Goal: Task Accomplishment & Management: Manage account settings

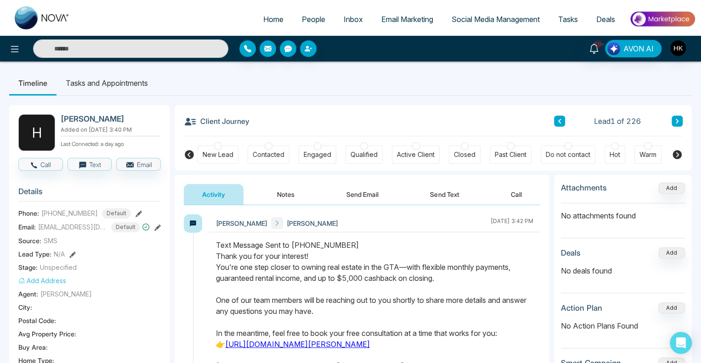
click at [316, 19] on span "People" at bounding box center [313, 19] width 23 height 9
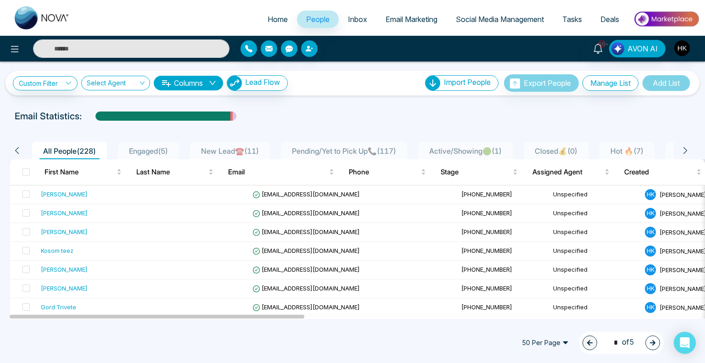
click at [226, 147] on span "New Lead☎️ ( 11 )" at bounding box center [229, 150] width 65 height 9
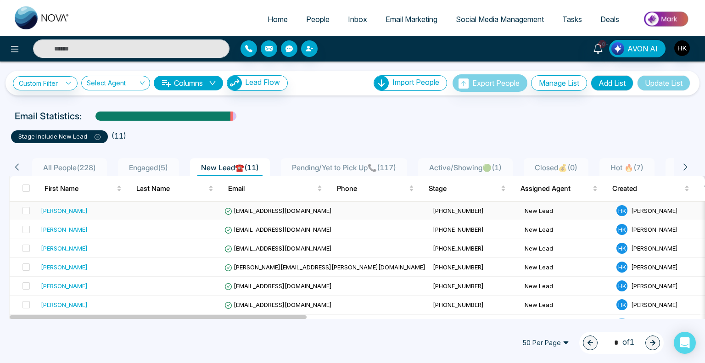
click at [57, 212] on div "[PERSON_NAME]" at bounding box center [64, 210] width 47 height 9
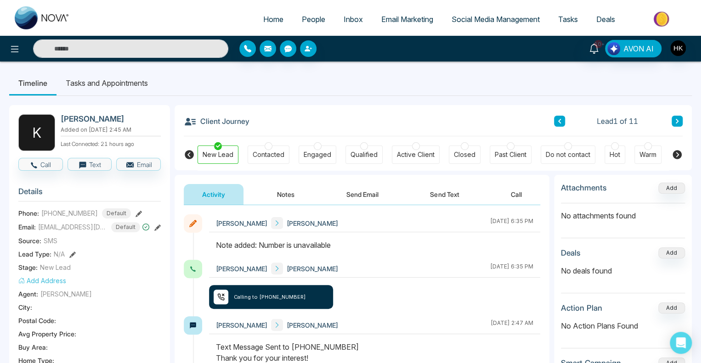
drag, startPoint x: 255, startPoint y: 243, endPoint x: 387, endPoint y: 255, distance: 132.3
click at [387, 255] on div at bounding box center [374, 250] width 331 height 20
click at [677, 119] on icon at bounding box center [677, 121] width 5 height 6
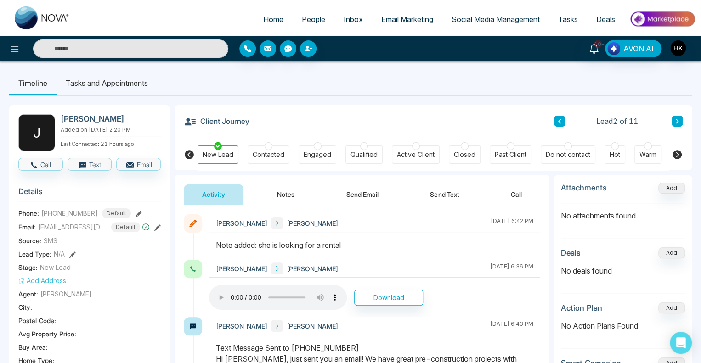
click at [676, 121] on icon at bounding box center [676, 121] width 3 height 5
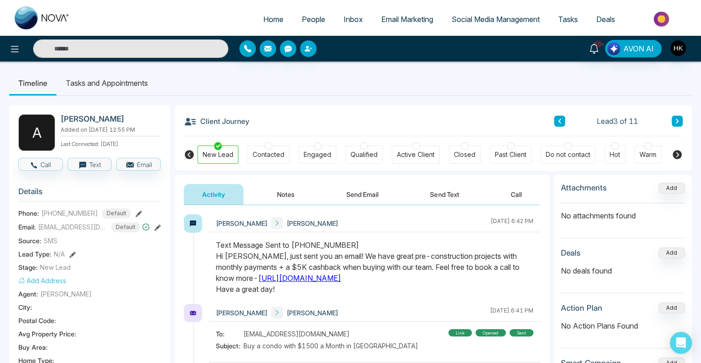
click at [302, 20] on span "People" at bounding box center [313, 19] width 23 height 9
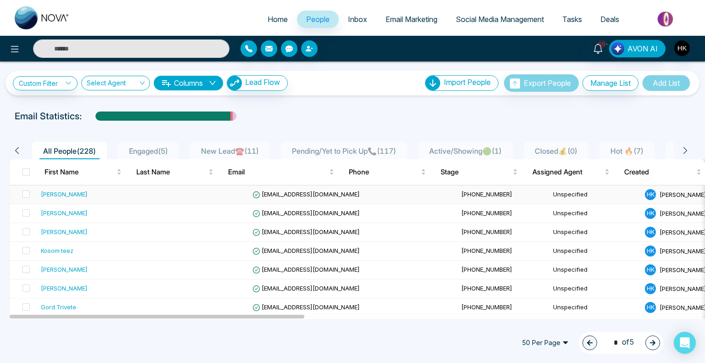
click at [54, 196] on div "[PERSON_NAME]" at bounding box center [64, 194] width 47 height 9
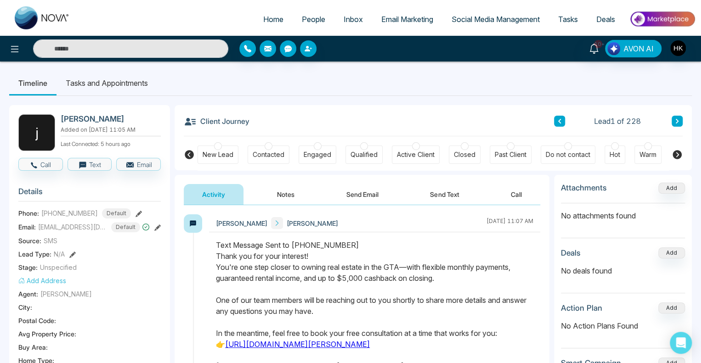
drag, startPoint x: 228, startPoint y: 266, endPoint x: 477, endPoint y: 284, distance: 249.5
click at [481, 284] on div "Text Message Sent to [PHONE_NUMBER] Thank you for your interest! You're one ste…" at bounding box center [374, 317] width 317 height 154
click at [476, 284] on div "Text Message Sent to [PHONE_NUMBER] Thank you for your interest! You're one ste…" at bounding box center [374, 317] width 317 height 154
click at [465, 283] on div "Text Message Sent to [PHONE_NUMBER] Thank you for your interest! You're one ste…" at bounding box center [374, 317] width 317 height 154
click at [231, 288] on div "Text Message Sent to [PHONE_NUMBER] Thank you for your interest! You're one ste…" at bounding box center [374, 317] width 317 height 154
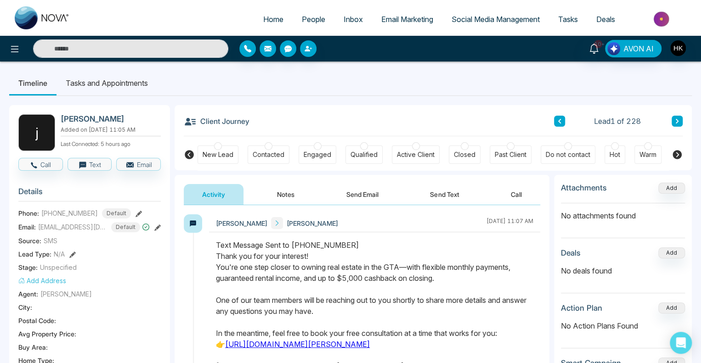
click at [253, 280] on div "Text Message Sent to [PHONE_NUMBER] Thank you for your interest! You're one ste…" at bounding box center [374, 317] width 317 height 154
drag, startPoint x: 253, startPoint y: 280, endPoint x: 444, endPoint y: 282, distance: 191.9
click at [444, 282] on div "Text Message Sent to [PHONE_NUMBER] Thank you for your interest! You're one ste…" at bounding box center [374, 317] width 317 height 154
drag, startPoint x: 403, startPoint y: 281, endPoint x: 459, endPoint y: 283, distance: 56.1
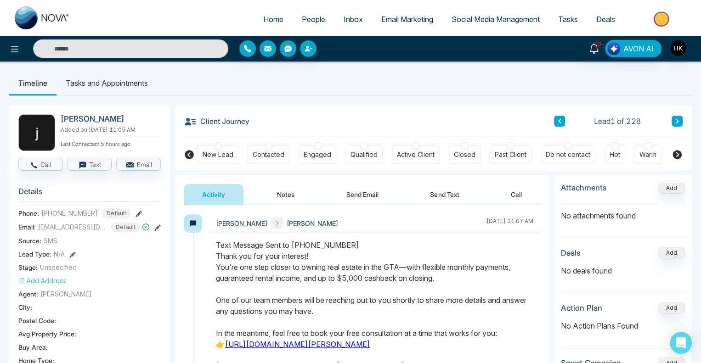
click at [460, 286] on div "Text Message Sent to [PHONE_NUMBER] Thank you for your interest! You're one ste…" at bounding box center [374, 317] width 317 height 154
click at [459, 283] on div "Text Message Sent to [PHONE_NUMBER] Thank you for your interest! You're one ste…" at bounding box center [374, 317] width 317 height 154
click at [45, 171] on button "Call" at bounding box center [40, 164] width 45 height 13
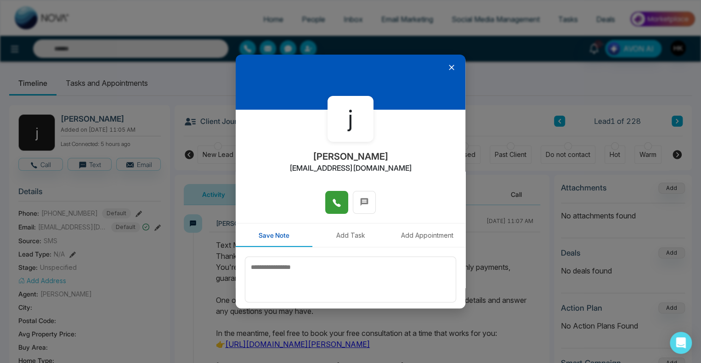
click at [337, 202] on icon at bounding box center [336, 202] width 9 height 9
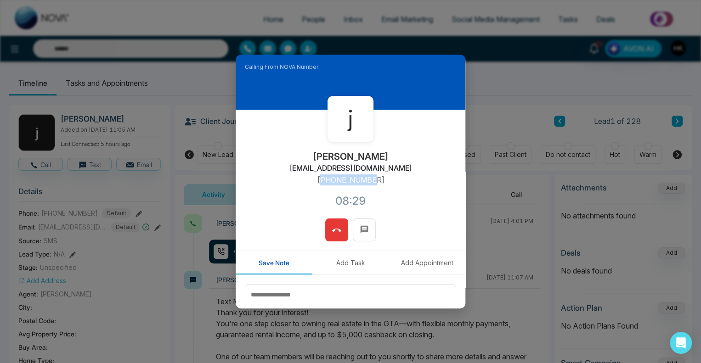
drag, startPoint x: 321, startPoint y: 180, endPoint x: 378, endPoint y: 182, distance: 56.5
click at [378, 182] on div "j [PERSON_NAME] [EMAIL_ADDRESS][DOMAIN_NAME] [PHONE_NUMBER]:29" at bounding box center [351, 164] width 230 height 109
click at [377, 181] on div "j [PERSON_NAME] [EMAIL_ADDRESS][DOMAIN_NAME] [PHONE_NUMBER]:29" at bounding box center [351, 164] width 230 height 109
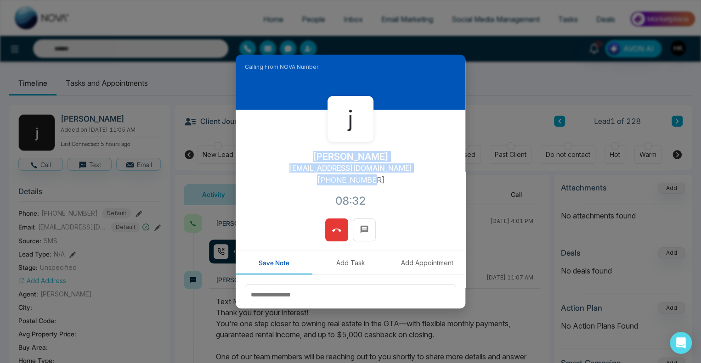
drag, startPoint x: 377, startPoint y: 180, endPoint x: 324, endPoint y: 157, distance: 58.2
click at [324, 157] on div "[PERSON_NAME] [PERSON_NAME][EMAIL_ADDRESS][DOMAIN_NAME] [PHONE_NUMBER]:32" at bounding box center [351, 164] width 230 height 109
click at [382, 182] on div "j [PERSON_NAME] [EMAIL_ADDRESS][DOMAIN_NAME] [PHONE_NUMBER]:36" at bounding box center [351, 164] width 230 height 109
click at [381, 182] on div "j [PERSON_NAME] [EMAIL_ADDRESS][DOMAIN_NAME] [PHONE_NUMBER]:36" at bounding box center [351, 164] width 230 height 109
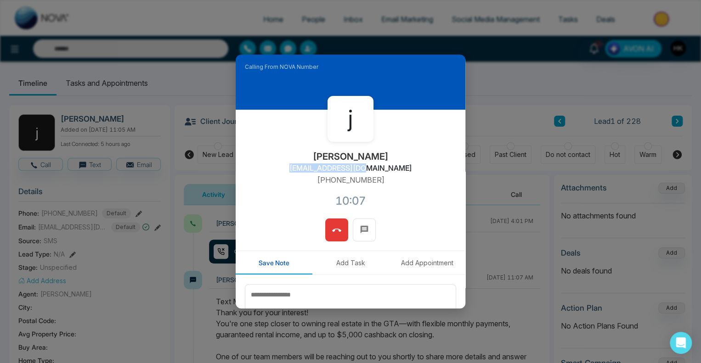
drag, startPoint x: 312, startPoint y: 168, endPoint x: 384, endPoint y: 173, distance: 72.7
click at [384, 173] on div "[PERSON_NAME] [PERSON_NAME][EMAIL_ADDRESS][DOMAIN_NAME] [PHONE_NUMBER]:07" at bounding box center [351, 164] width 230 height 109
copy h2 "[EMAIL_ADDRESS][DOMAIN_NAME]"
click at [411, 184] on div "[PERSON_NAME] [PERSON_NAME][EMAIL_ADDRESS][DOMAIN_NAME] [PHONE_NUMBER]:26" at bounding box center [351, 164] width 230 height 109
click at [337, 230] on icon at bounding box center [336, 230] width 9 height 3
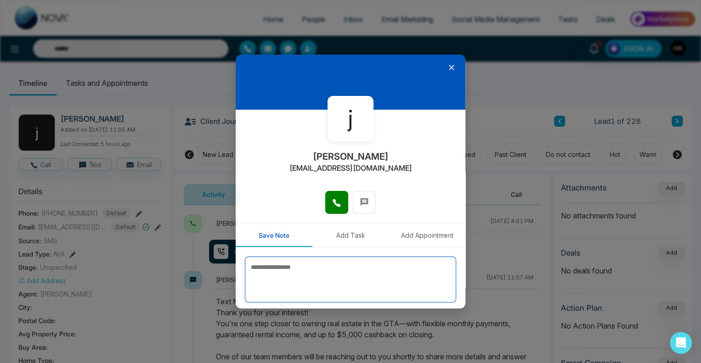
click at [298, 273] on textarea at bounding box center [350, 280] width 211 height 46
type textarea "*"
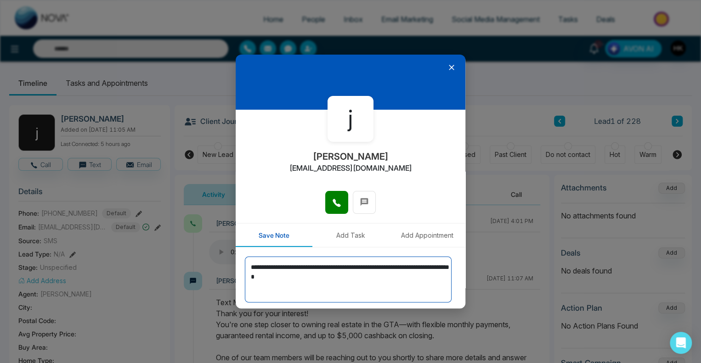
click at [257, 268] on textarea "**********" at bounding box center [348, 280] width 207 height 46
click at [337, 277] on textarea "**********" at bounding box center [348, 280] width 207 height 46
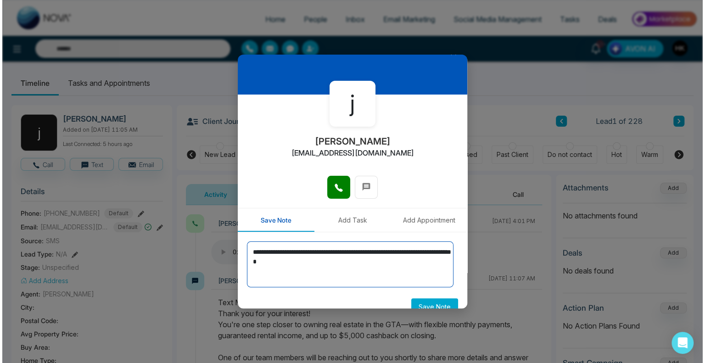
scroll to position [30, 0]
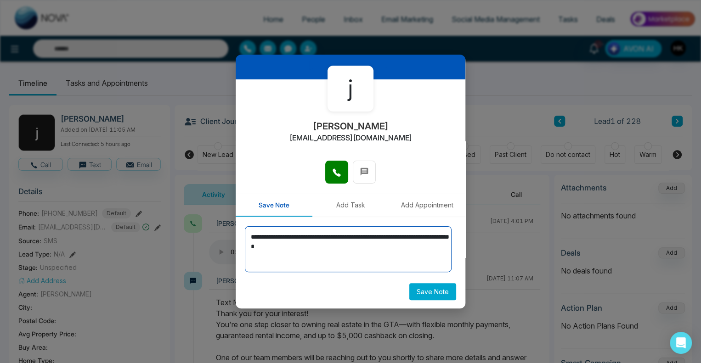
drag, startPoint x: 286, startPoint y: 246, endPoint x: 194, endPoint y: 222, distance: 94.3
click at [194, 225] on div "**********" at bounding box center [350, 181] width 701 height 363
type textarea "**********"
click at [427, 292] on button "Save Note" at bounding box center [432, 291] width 47 height 17
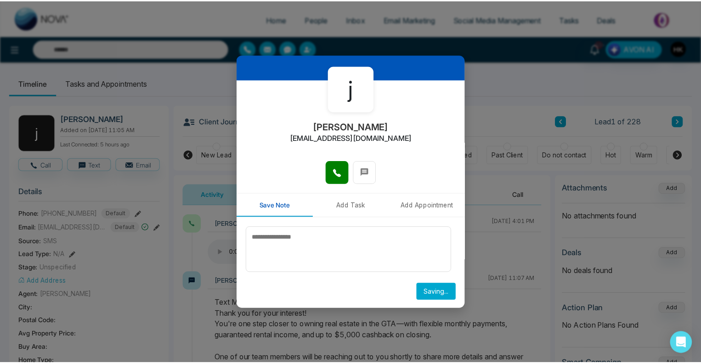
scroll to position [0, 0]
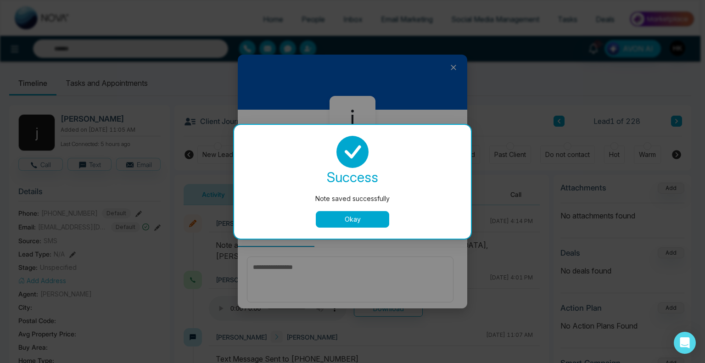
click at [363, 218] on button "Okay" at bounding box center [352, 219] width 73 height 17
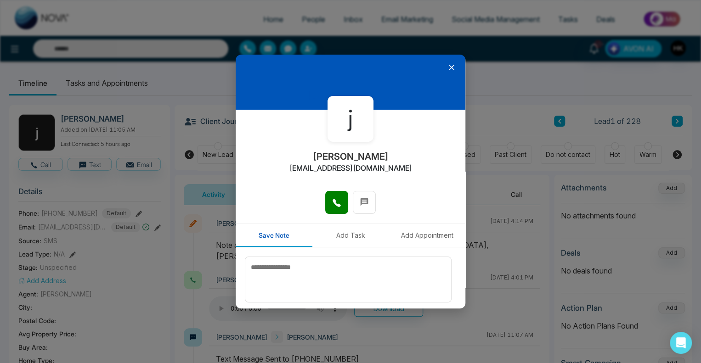
click at [447, 66] on icon at bounding box center [451, 67] width 9 height 9
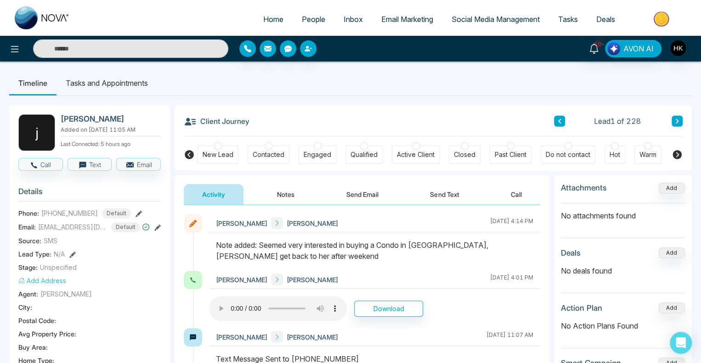
click at [315, 147] on div at bounding box center [318, 146] width 8 height 8
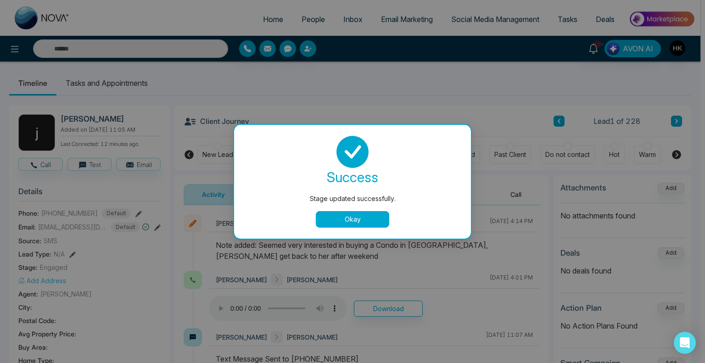
click at [370, 216] on button "Okay" at bounding box center [352, 219] width 73 height 17
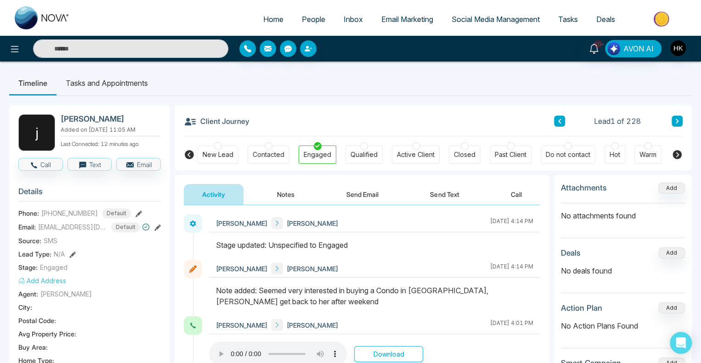
click at [675, 121] on icon at bounding box center [677, 121] width 5 height 6
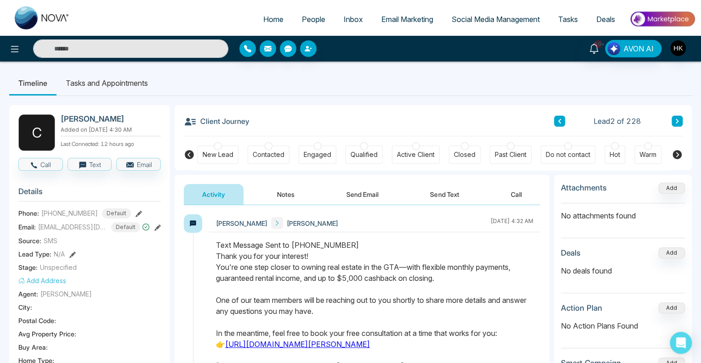
click at [312, 18] on span "People" at bounding box center [313, 19] width 23 height 9
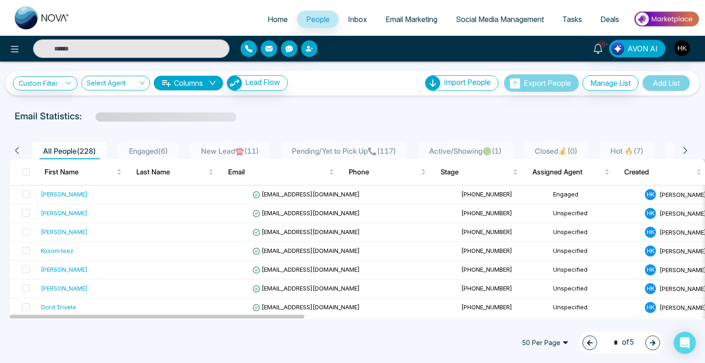
click at [254, 158] on li "New Lead☎️ ( 11 )" at bounding box center [230, 150] width 80 height 17
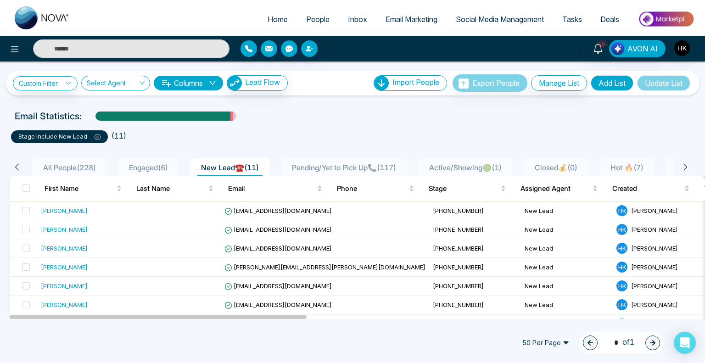
click at [81, 169] on span "All People ( 228 )" at bounding box center [69, 167] width 60 height 9
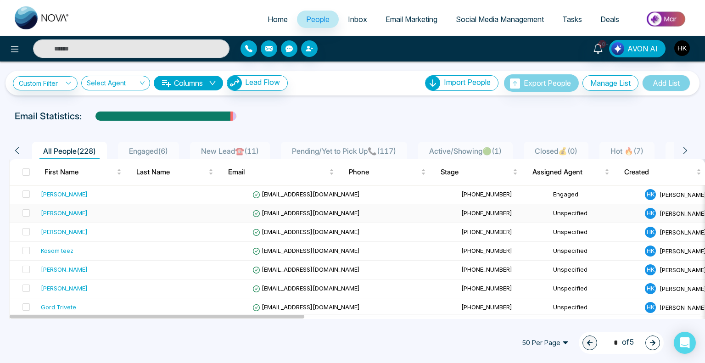
click at [72, 213] on div "[PERSON_NAME]" at bounding box center [64, 212] width 47 height 9
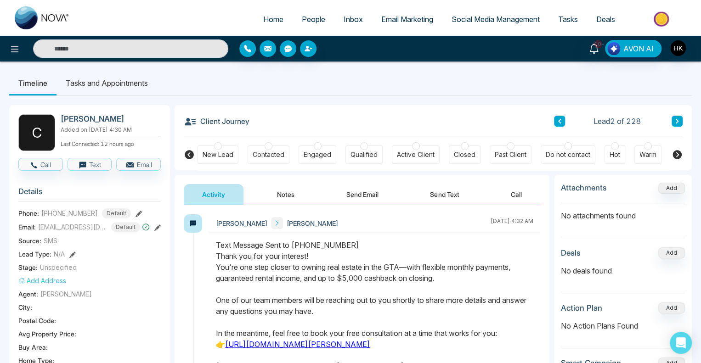
drag, startPoint x: 287, startPoint y: 270, endPoint x: 404, endPoint y: 291, distance: 119.0
click at [404, 291] on div "Text Message Sent to [PHONE_NUMBER] Thank you for your interest! You're one ste…" at bounding box center [374, 317] width 317 height 154
click at [45, 165] on button "Call" at bounding box center [40, 164] width 45 height 13
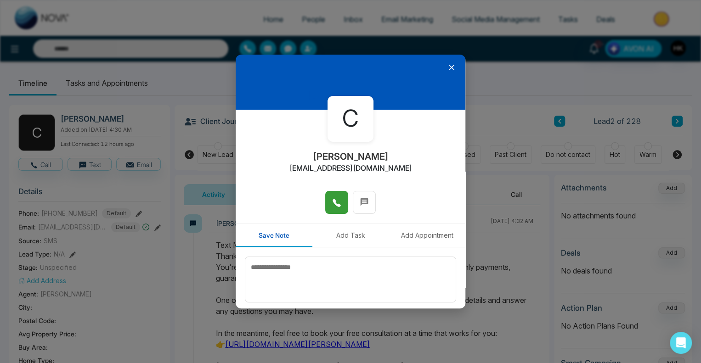
click at [335, 201] on icon at bounding box center [336, 202] width 9 height 9
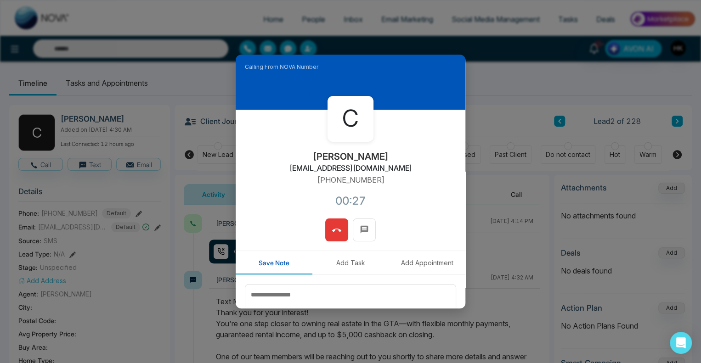
click at [334, 229] on icon at bounding box center [336, 230] width 9 height 9
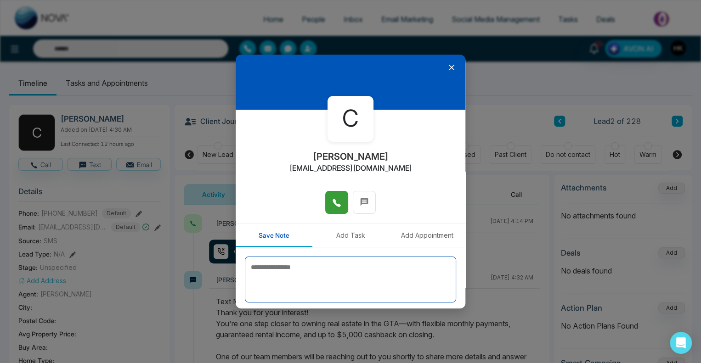
click at [301, 275] on textarea at bounding box center [350, 280] width 211 height 46
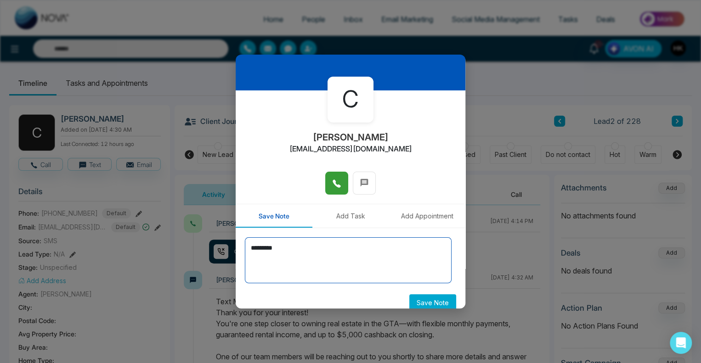
scroll to position [30, 0]
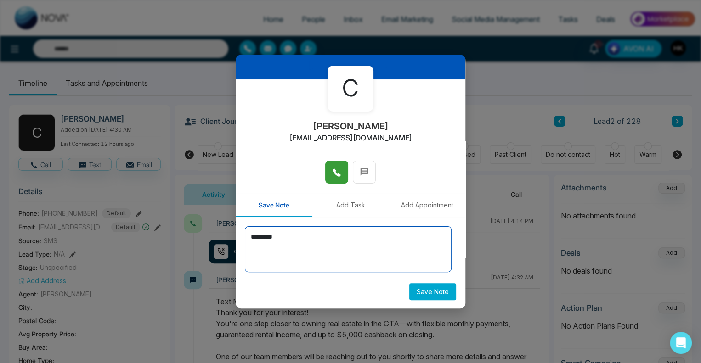
type textarea "*********"
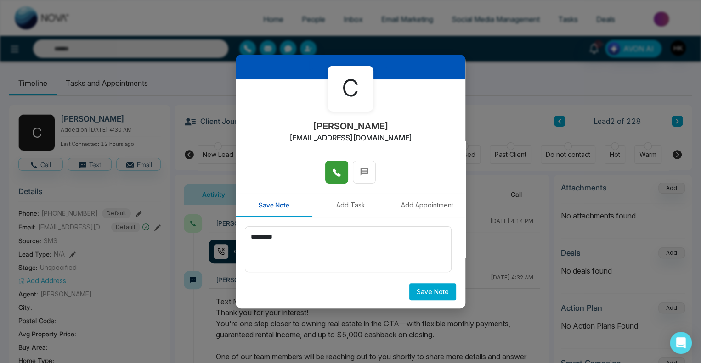
click at [437, 289] on button "Save Note" at bounding box center [432, 291] width 47 height 17
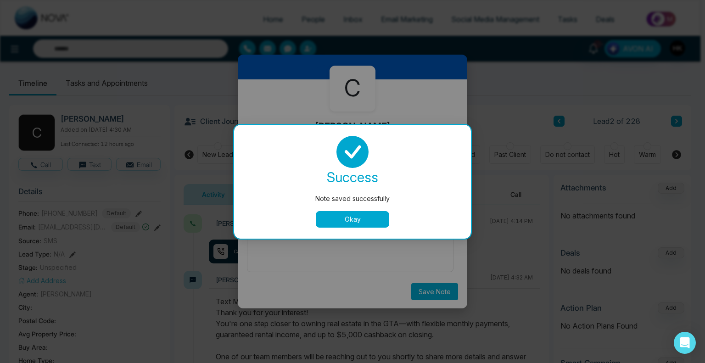
click at [367, 219] on button "Okay" at bounding box center [352, 219] width 73 height 17
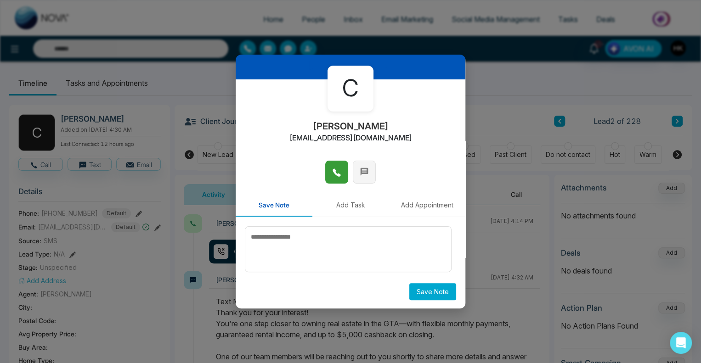
click at [360, 172] on icon at bounding box center [364, 172] width 8 height 8
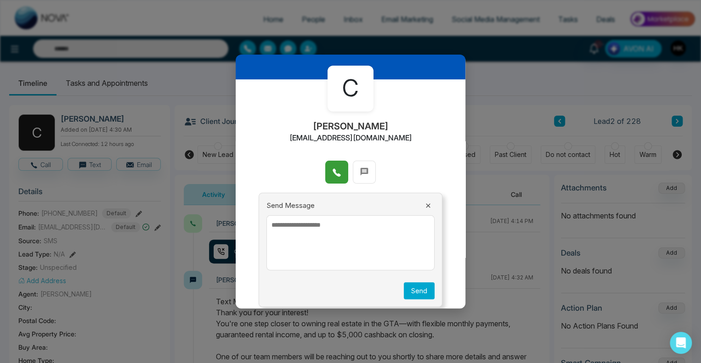
drag, startPoint x: 313, startPoint y: 227, endPoint x: 325, endPoint y: 216, distance: 16.2
click at [313, 227] on textarea at bounding box center [350, 242] width 168 height 55
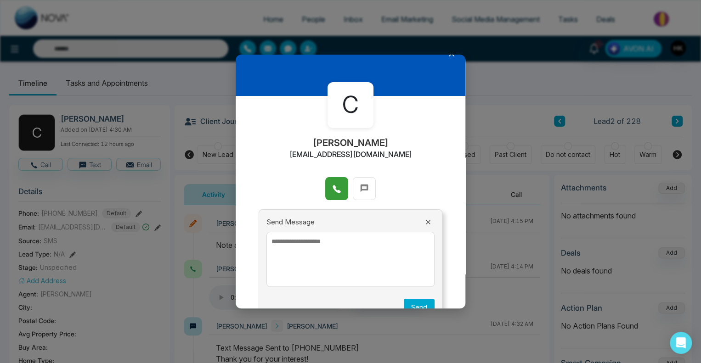
scroll to position [0, 0]
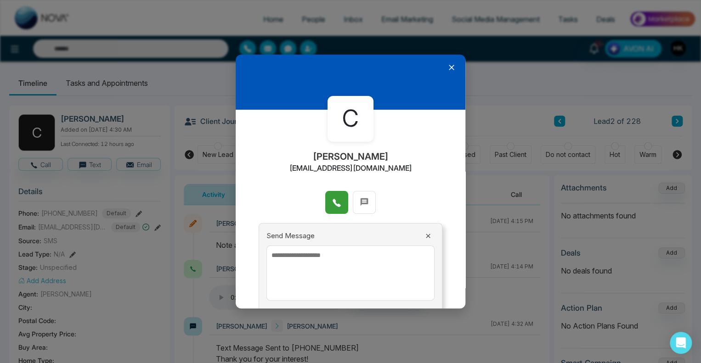
click at [447, 69] on icon at bounding box center [451, 67] width 9 height 9
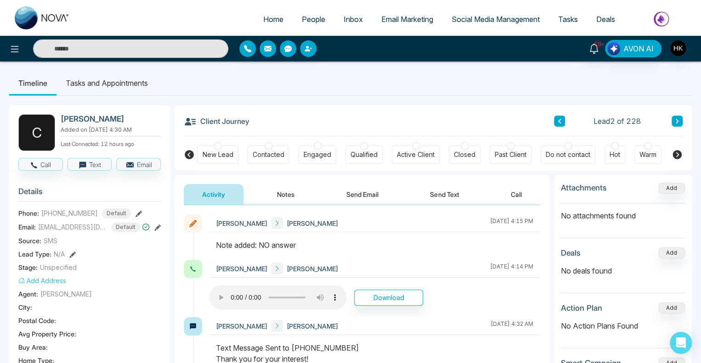
click at [366, 197] on button "Send Email" at bounding box center [362, 194] width 69 height 21
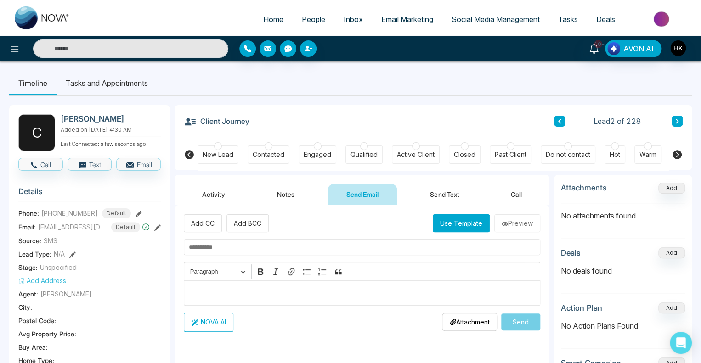
click at [438, 196] on button "Send Text" at bounding box center [444, 194] width 66 height 21
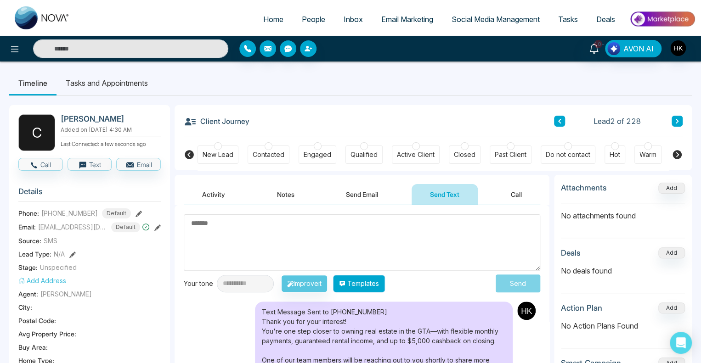
click at [384, 282] on button "Templates" at bounding box center [359, 283] width 52 height 17
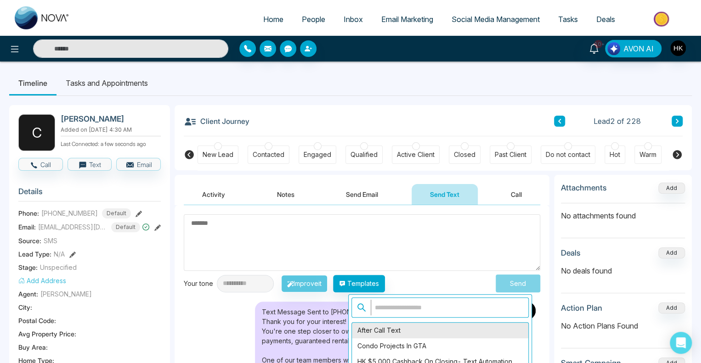
click at [391, 333] on div "After Call Text" at bounding box center [440, 331] width 176 height 16
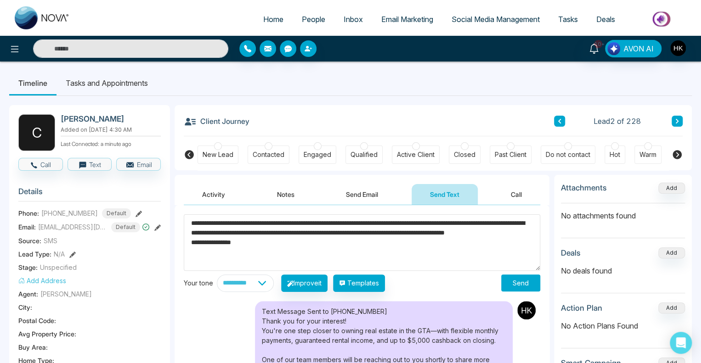
drag, startPoint x: 238, startPoint y: 224, endPoint x: 307, endPoint y: 221, distance: 68.5
click at [307, 221] on textarea "**********" at bounding box center [362, 242] width 356 height 56
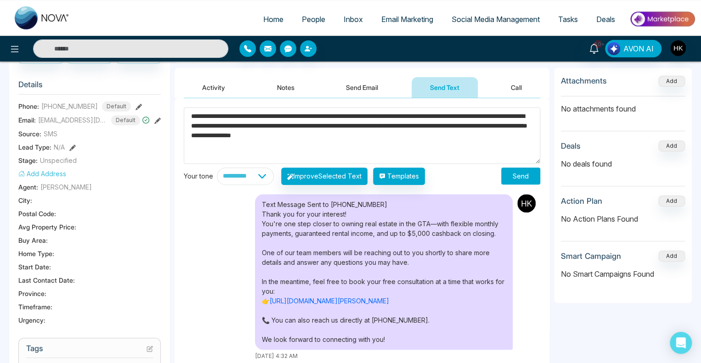
scroll to position [46, 0]
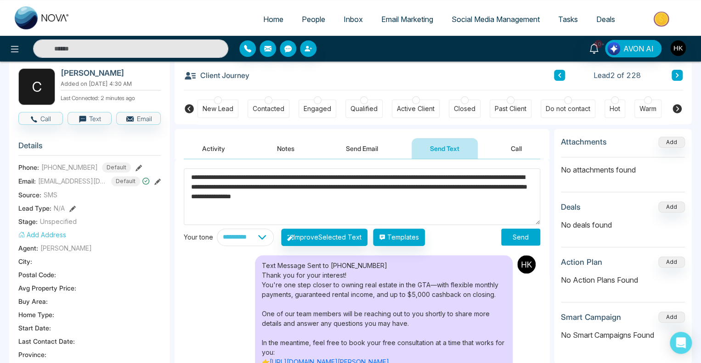
click at [423, 177] on textarea "**********" at bounding box center [362, 197] width 356 height 56
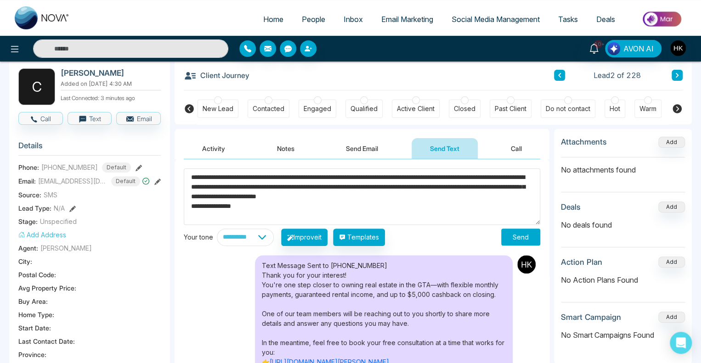
drag, startPoint x: 518, startPoint y: 187, endPoint x: 510, endPoint y: 178, distance: 12.4
click at [510, 178] on textarea "**********" at bounding box center [362, 197] width 356 height 56
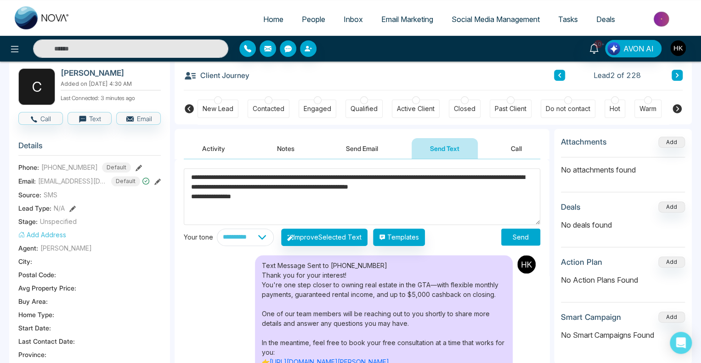
click at [294, 193] on textarea "**********" at bounding box center [362, 197] width 356 height 56
click at [509, 176] on textarea "**********" at bounding box center [362, 197] width 356 height 56
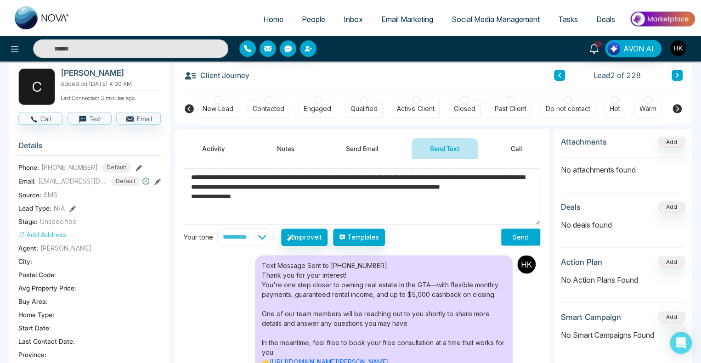
click at [366, 191] on textarea "**********" at bounding box center [362, 197] width 356 height 56
click at [319, 186] on textarea "**********" at bounding box center [362, 197] width 356 height 56
click at [280, 207] on textarea "**********" at bounding box center [362, 197] width 356 height 56
click at [508, 176] on textarea "**********" at bounding box center [362, 197] width 356 height 56
click at [261, 185] on textarea "**********" at bounding box center [362, 197] width 356 height 56
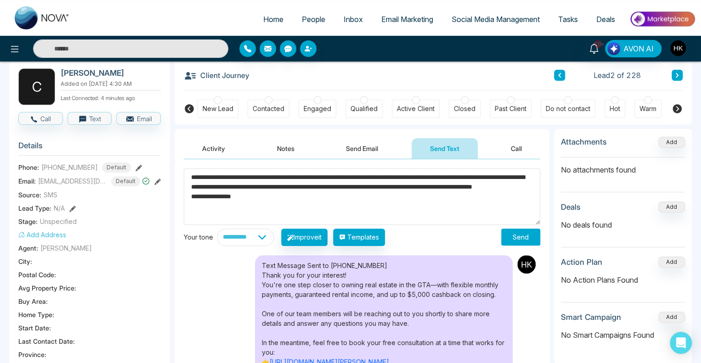
click at [242, 204] on textarea "**********" at bounding box center [362, 197] width 356 height 56
drag, startPoint x: 259, startPoint y: 208, endPoint x: 220, endPoint y: 206, distance: 39.1
click at [259, 209] on textarea "**********" at bounding box center [362, 197] width 356 height 56
drag, startPoint x: 220, startPoint y: 206, endPoint x: 252, endPoint y: 216, distance: 33.3
click at [175, 206] on div "**********" at bounding box center [361, 294] width 375 height 271
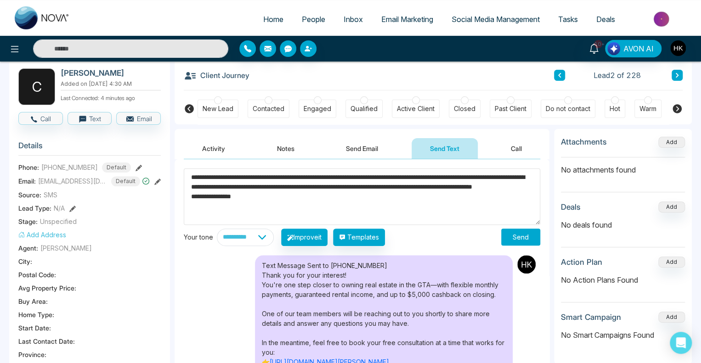
drag, startPoint x: 291, startPoint y: 215, endPoint x: 268, endPoint y: 214, distance: 23.4
click at [291, 215] on textarea "**********" at bounding box center [362, 197] width 356 height 56
drag, startPoint x: 222, startPoint y: 209, endPoint x: 158, endPoint y: 204, distance: 63.6
click at [161, 204] on div "**********" at bounding box center [350, 355] width 682 height 610
drag, startPoint x: 373, startPoint y: 205, endPoint x: 163, endPoint y: 205, distance: 209.4
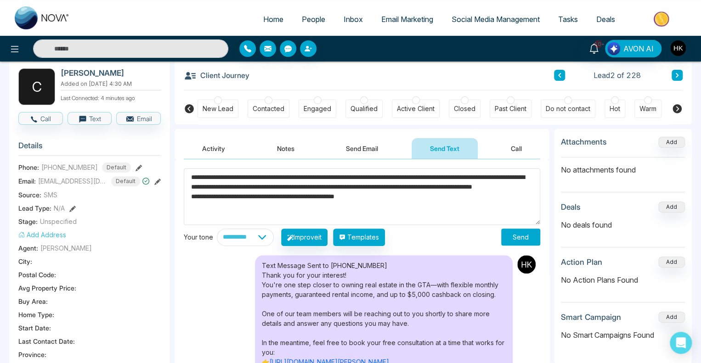
click at [163, 205] on div "**********" at bounding box center [350, 355] width 682 height 610
click at [511, 176] on textarea "**********" at bounding box center [362, 197] width 356 height 56
drag, startPoint x: 510, startPoint y: 178, endPoint x: 512, endPoint y: 182, distance: 5.4
click at [512, 182] on textarea "**********" at bounding box center [362, 197] width 356 height 56
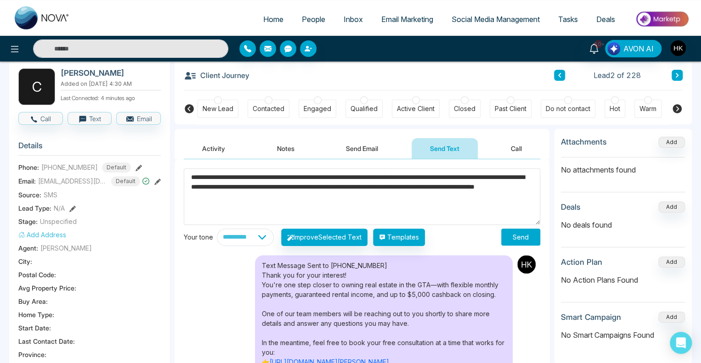
click at [512, 181] on textarea "**********" at bounding box center [362, 197] width 356 height 56
click at [465, 187] on textarea "**********" at bounding box center [362, 197] width 356 height 56
click at [422, 197] on textarea "**********" at bounding box center [362, 197] width 356 height 56
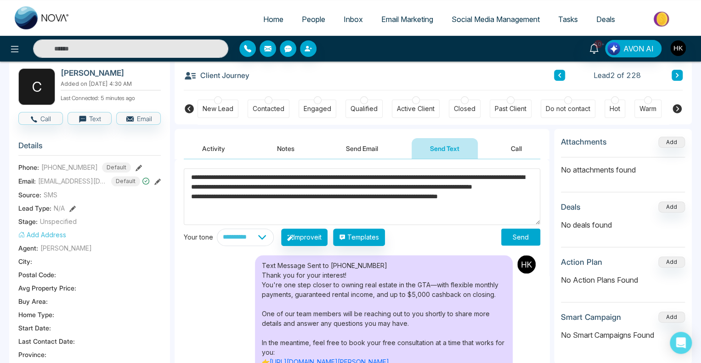
drag, startPoint x: 234, startPoint y: 178, endPoint x: 200, endPoint y: 175, distance: 34.1
click at [200, 175] on textarea "**********" at bounding box center [362, 197] width 356 height 56
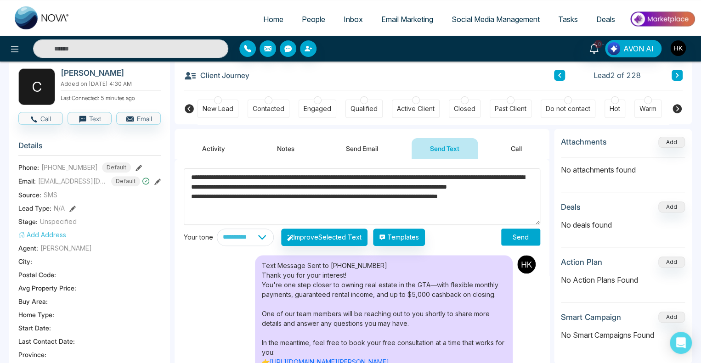
scroll to position [0, 0]
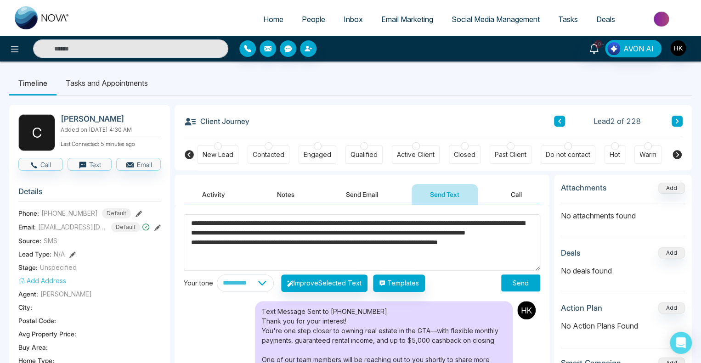
click at [274, 229] on textarea "**********" at bounding box center [362, 242] width 356 height 56
click at [290, 233] on textarea "**********" at bounding box center [362, 242] width 356 height 56
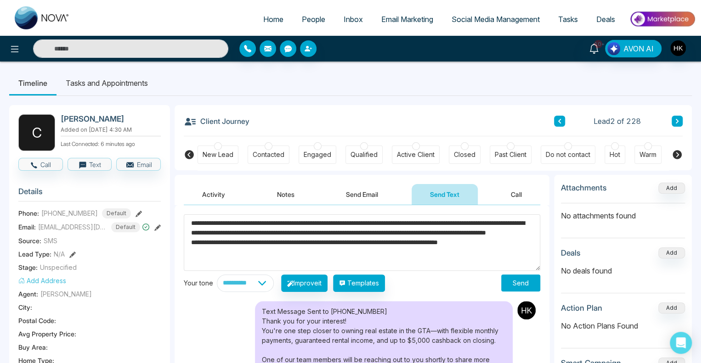
drag, startPoint x: 513, startPoint y: 257, endPoint x: 178, endPoint y: 208, distance: 338.2
click at [178, 208] on div "**********" at bounding box center [361, 340] width 375 height 271
click at [518, 252] on textarea "**********" at bounding box center [362, 242] width 356 height 56
drag, startPoint x: 233, startPoint y: 262, endPoint x: 168, endPoint y: 190, distance: 97.5
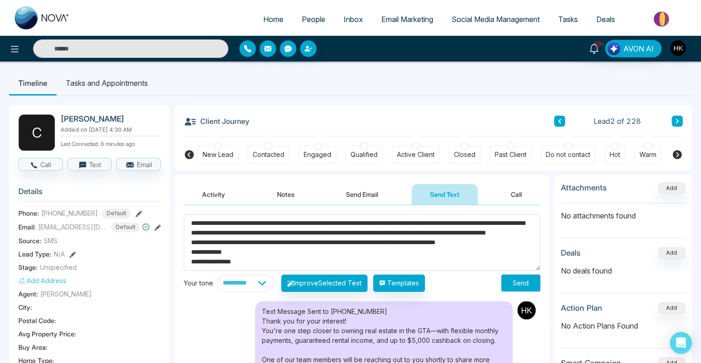
type textarea "**********"
click at [516, 279] on button "Send" at bounding box center [520, 283] width 39 height 17
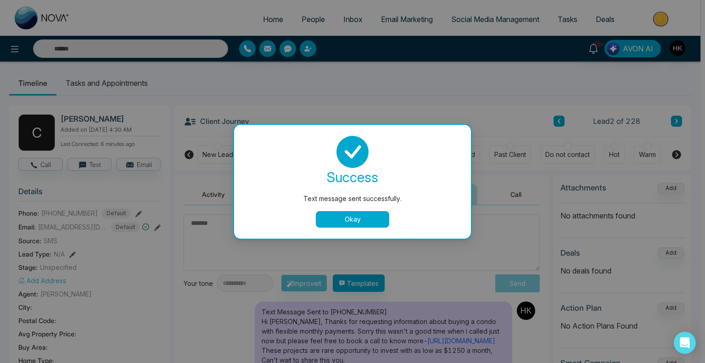
click at [355, 216] on button "Okay" at bounding box center [352, 219] width 73 height 17
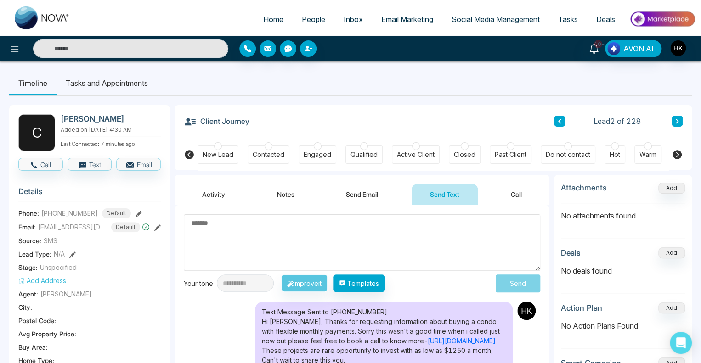
click at [422, 71] on ul "Timeline Tasks and Appointments" at bounding box center [350, 83] width 682 height 25
click at [680, 120] on button at bounding box center [676, 121] width 11 height 11
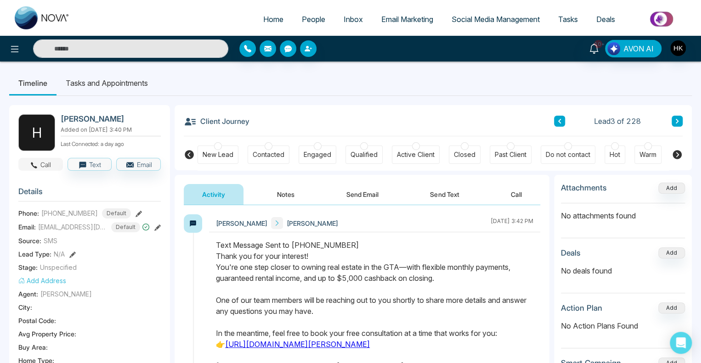
click at [44, 164] on button "Call" at bounding box center [40, 164] width 45 height 13
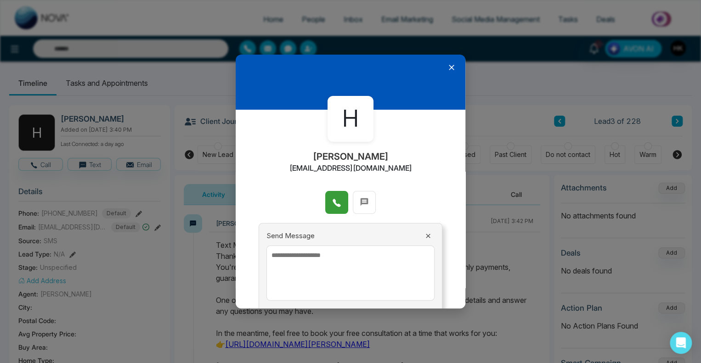
click at [334, 200] on icon at bounding box center [336, 202] width 9 height 9
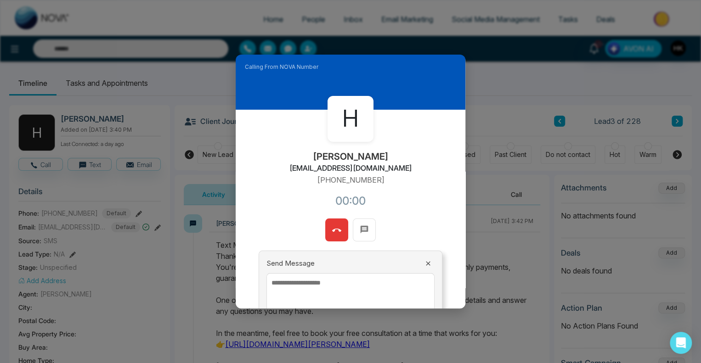
click at [369, 292] on textarea at bounding box center [350, 300] width 168 height 55
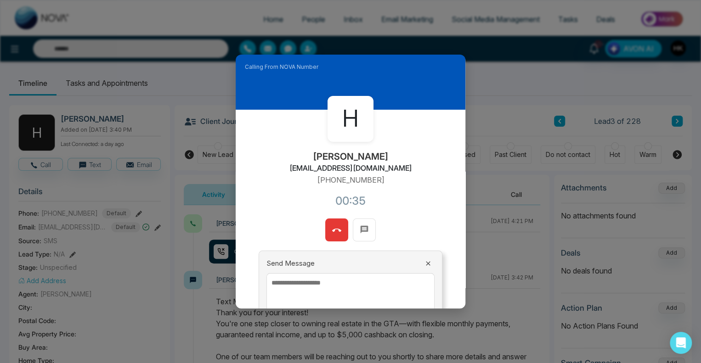
click at [336, 229] on icon at bounding box center [336, 230] width 9 height 9
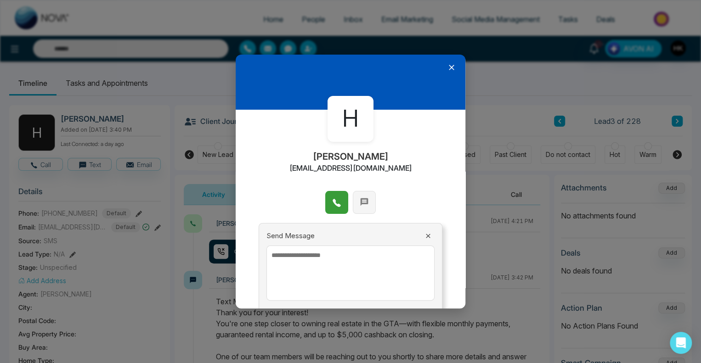
click at [360, 202] on icon at bounding box center [364, 202] width 8 height 8
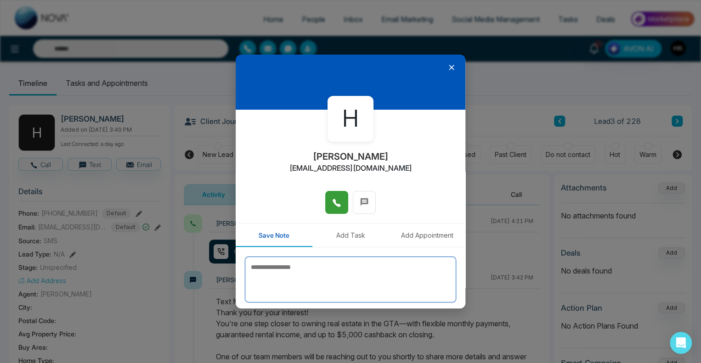
click at [289, 270] on textarea at bounding box center [350, 280] width 211 height 46
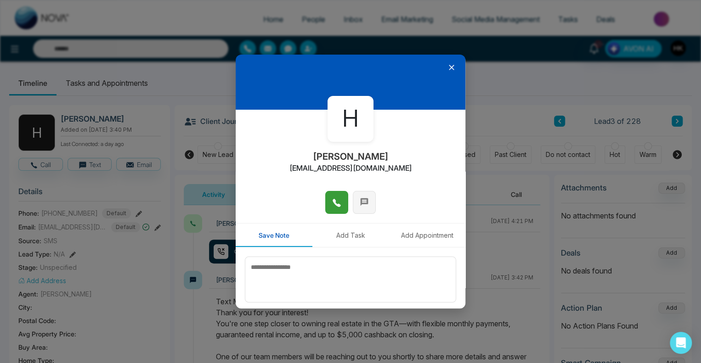
click at [360, 196] on span at bounding box center [364, 202] width 9 height 14
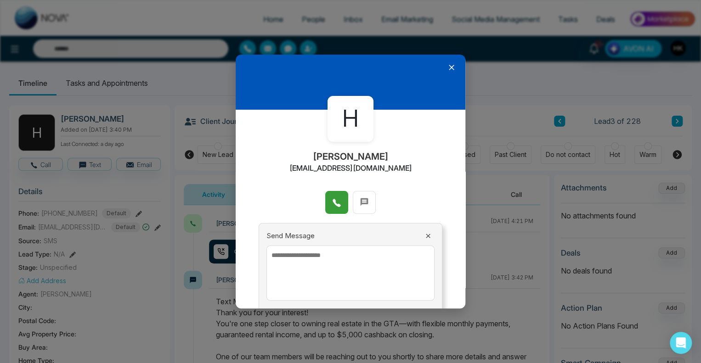
click at [322, 258] on textarea at bounding box center [350, 273] width 168 height 55
paste textarea "**********"
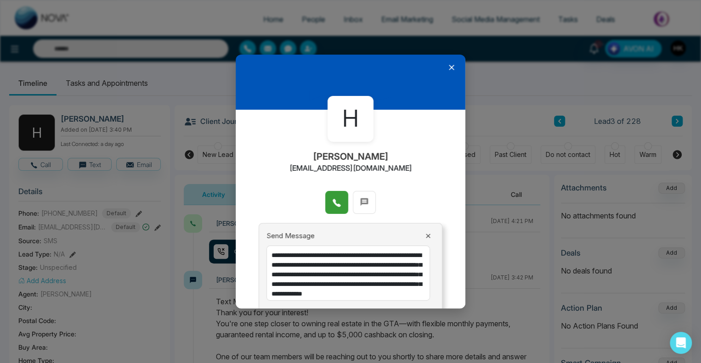
click at [298, 254] on textarea "**********" at bounding box center [347, 273] width 163 height 55
click at [297, 253] on textarea "**********" at bounding box center [347, 273] width 163 height 55
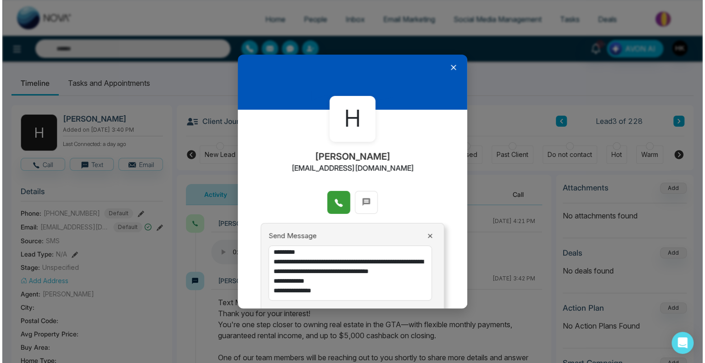
scroll to position [38, 0]
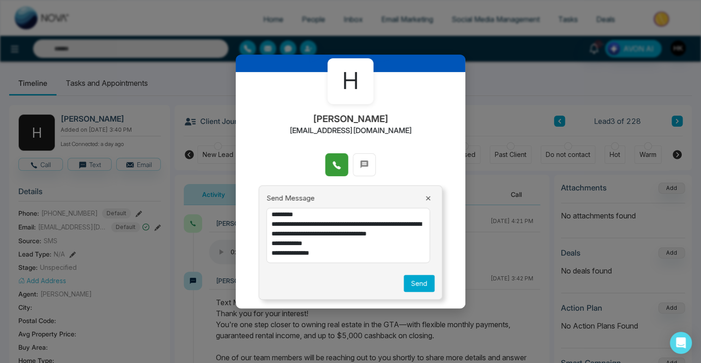
type textarea "**********"
click at [416, 282] on button "Send" at bounding box center [419, 283] width 31 height 17
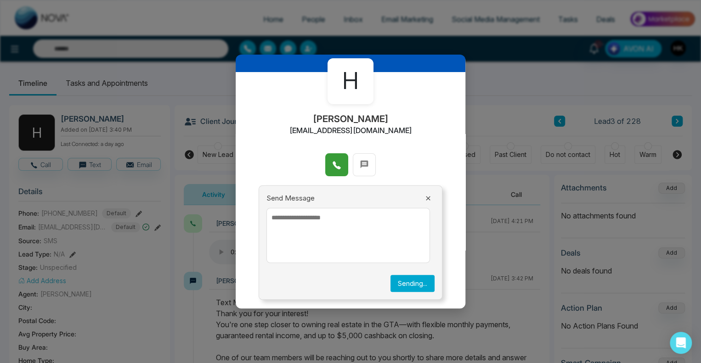
scroll to position [0, 0]
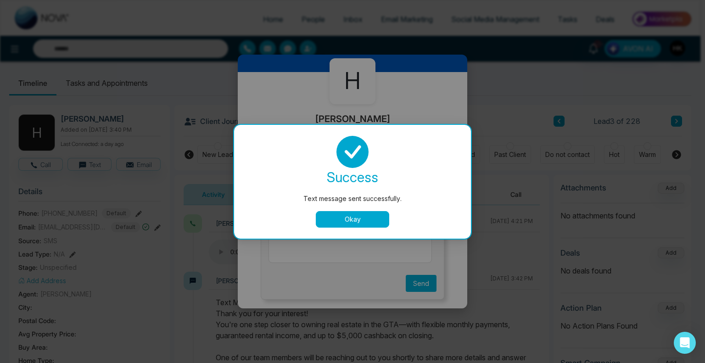
click at [351, 216] on button "Okay" at bounding box center [352, 219] width 73 height 17
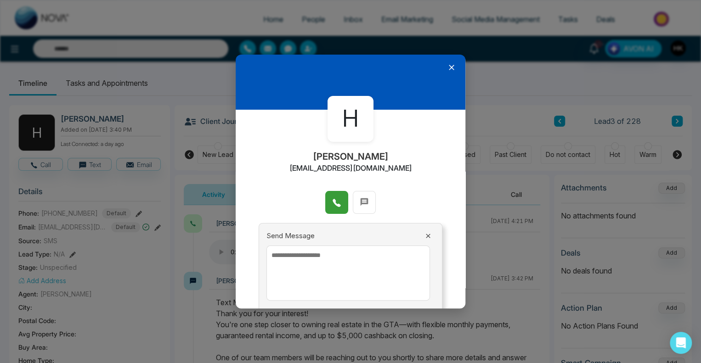
click at [447, 67] on icon at bounding box center [451, 67] width 9 height 9
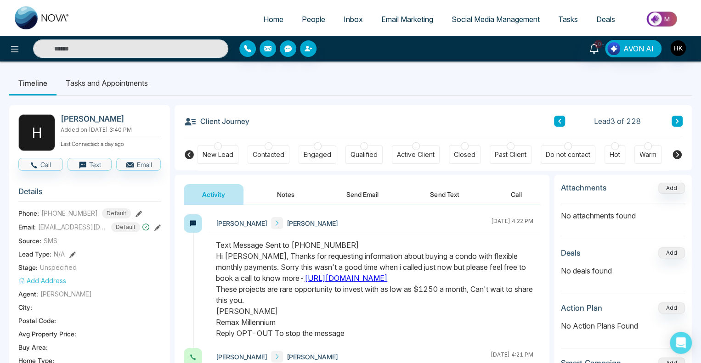
click at [679, 122] on button at bounding box center [676, 121] width 11 height 11
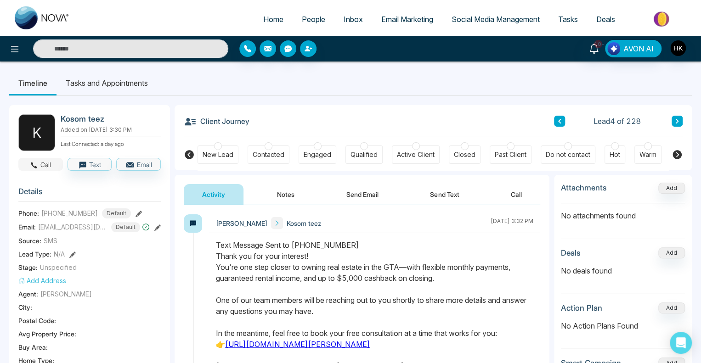
click at [43, 162] on button "Call" at bounding box center [40, 164] width 45 height 13
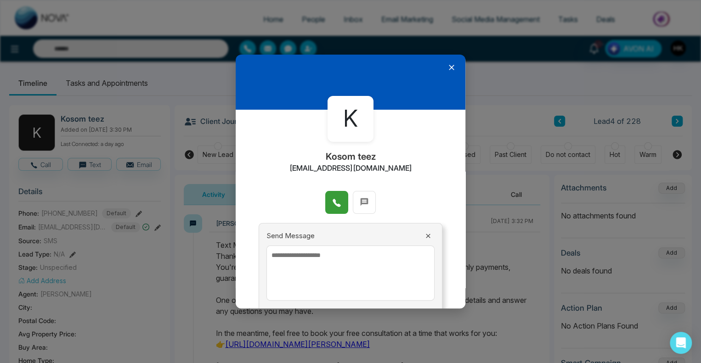
click at [337, 198] on icon at bounding box center [336, 202] width 9 height 9
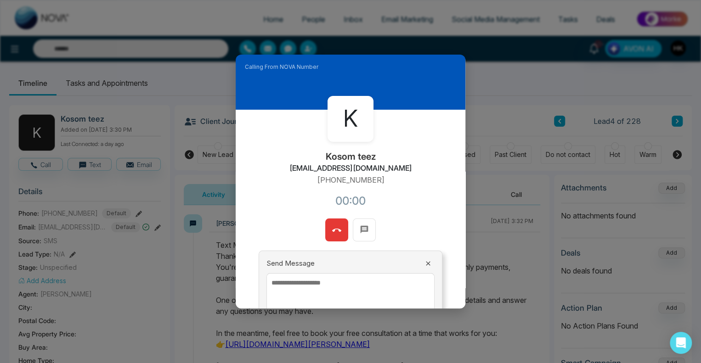
click at [341, 292] on textarea at bounding box center [350, 300] width 168 height 55
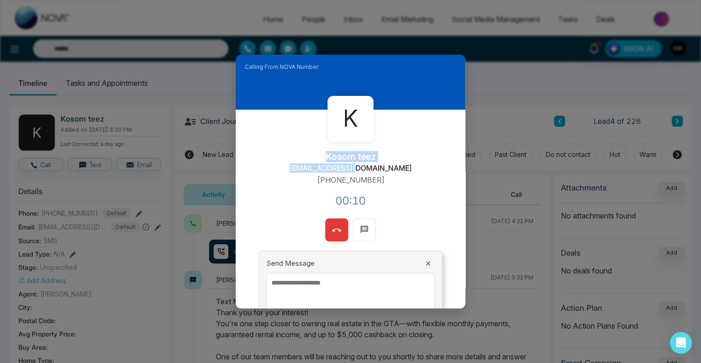
drag, startPoint x: 323, startPoint y: 156, endPoint x: 388, endPoint y: 160, distance: 65.8
click at [388, 160] on div "K Kosom teez [EMAIL_ADDRESS][DOMAIN_NAME] [PHONE_NUMBER]:10" at bounding box center [351, 164] width 230 height 109
click at [388, 159] on div "K Kosom teez [EMAIL_ADDRESS][DOMAIN_NAME] [PHONE_NUMBER]:10" at bounding box center [351, 164] width 230 height 109
click at [384, 183] on div "K Kosom teez [EMAIL_ADDRESS][DOMAIN_NAME] [PHONE_NUMBER]:23" at bounding box center [351, 164] width 230 height 109
click at [336, 229] on icon at bounding box center [336, 230] width 9 height 9
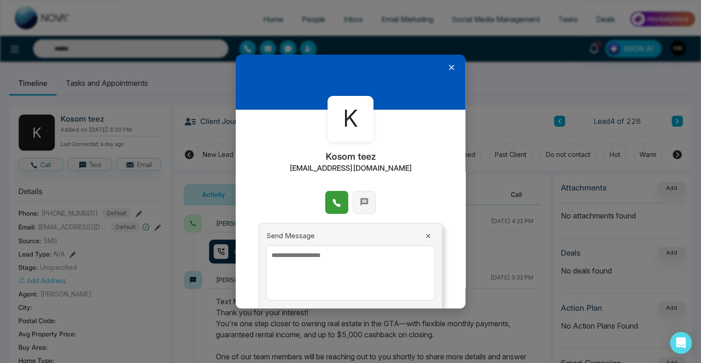
click at [353, 199] on button at bounding box center [364, 202] width 23 height 23
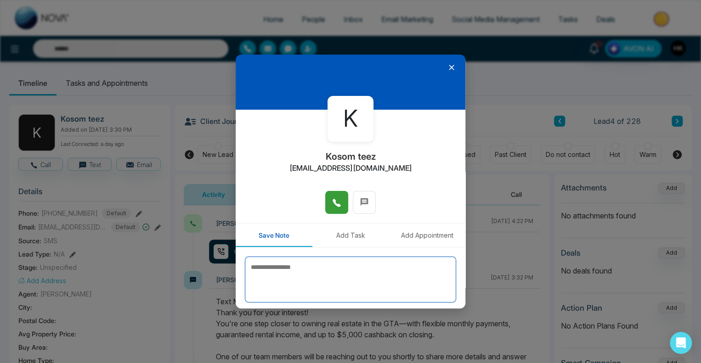
click at [281, 269] on textarea at bounding box center [350, 280] width 211 height 46
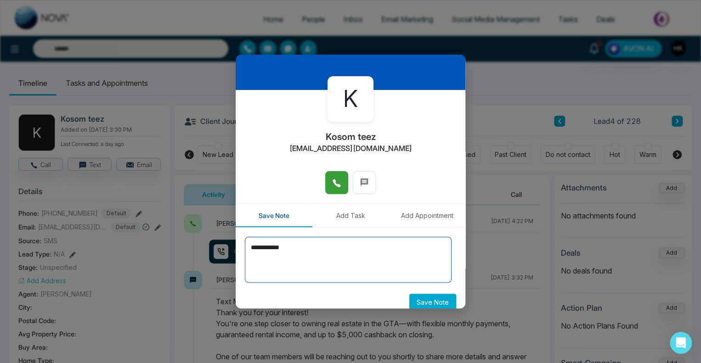
scroll to position [30, 0]
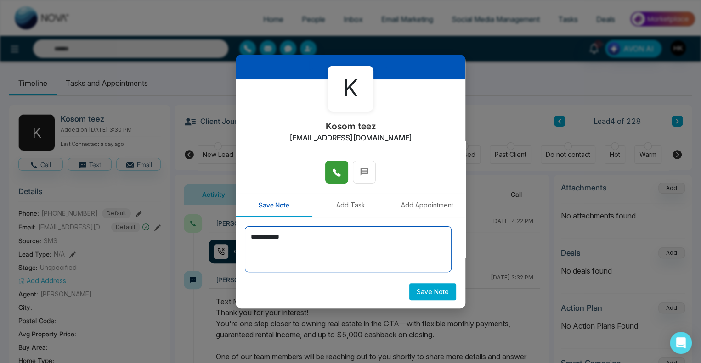
type textarea "**********"
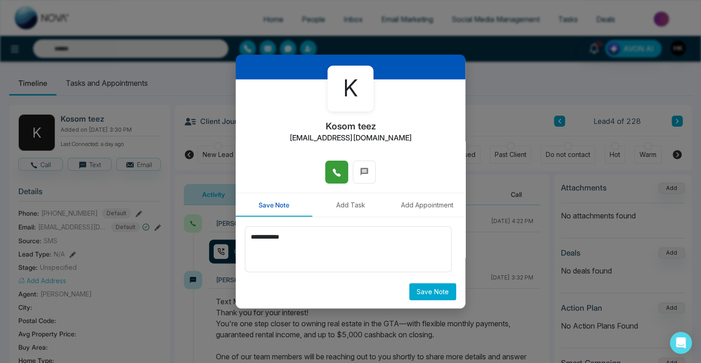
click at [430, 291] on button "Save Note" at bounding box center [432, 291] width 47 height 17
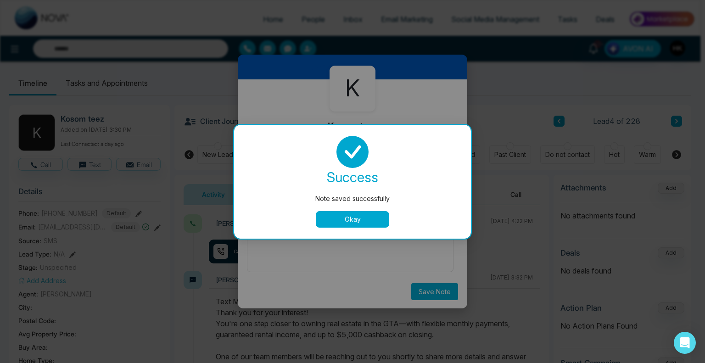
click at [354, 222] on button "Okay" at bounding box center [352, 219] width 73 height 17
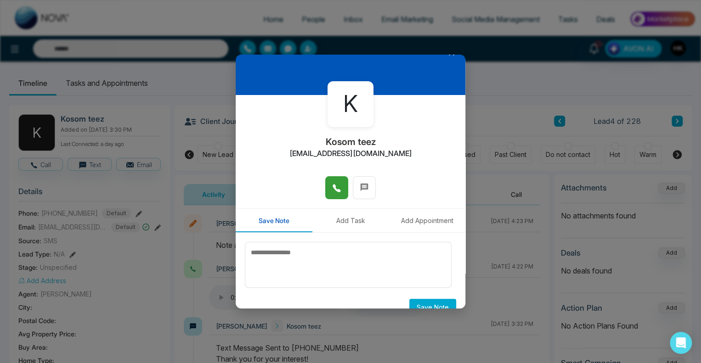
scroll to position [0, 0]
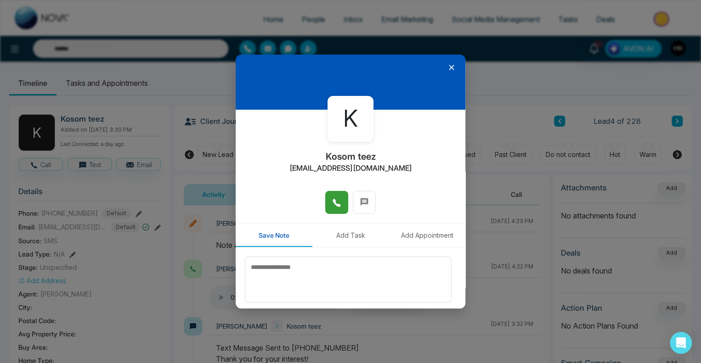
click at [451, 66] on div at bounding box center [351, 82] width 230 height 55
click at [447, 68] on icon at bounding box center [451, 67] width 9 height 9
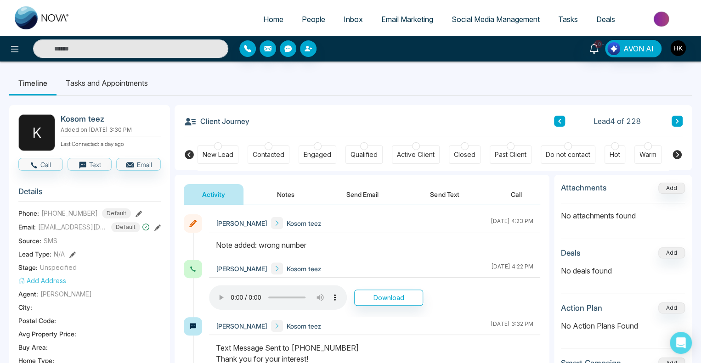
click at [366, 192] on button "Send Email" at bounding box center [362, 194] width 69 height 21
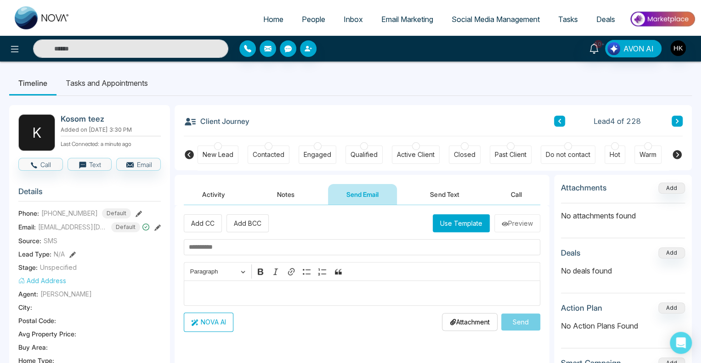
click at [223, 245] on input "text" at bounding box center [362, 247] width 356 height 16
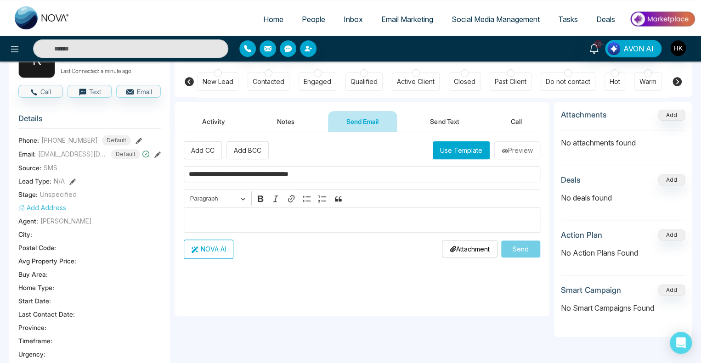
scroll to position [138, 0]
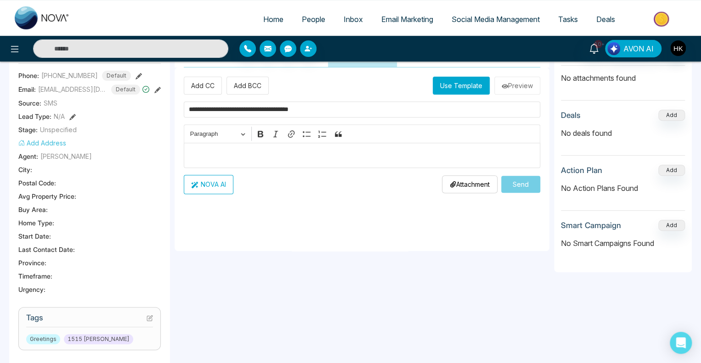
type input "**********"
click at [213, 152] on p "Editor editing area: main" at bounding box center [362, 155] width 347 height 11
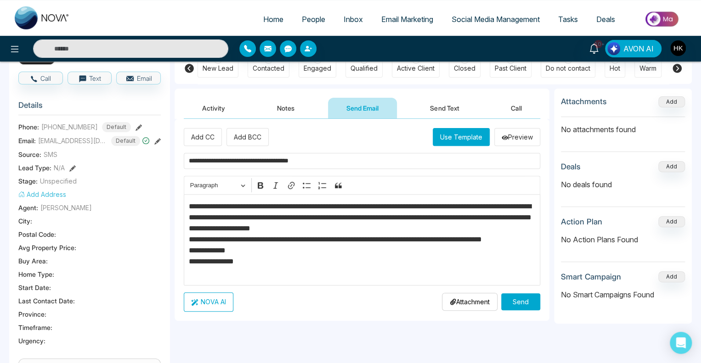
scroll to position [0, 0]
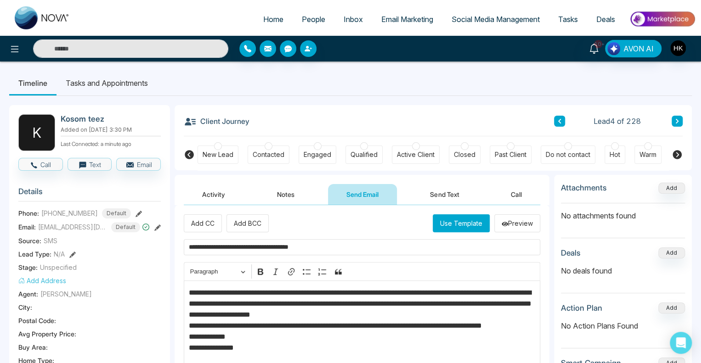
click at [218, 293] on p "**********" at bounding box center [362, 325] width 347 height 77
click at [228, 289] on p "**********" at bounding box center [362, 325] width 347 height 77
click at [224, 290] on p "**********" at bounding box center [362, 325] width 347 height 77
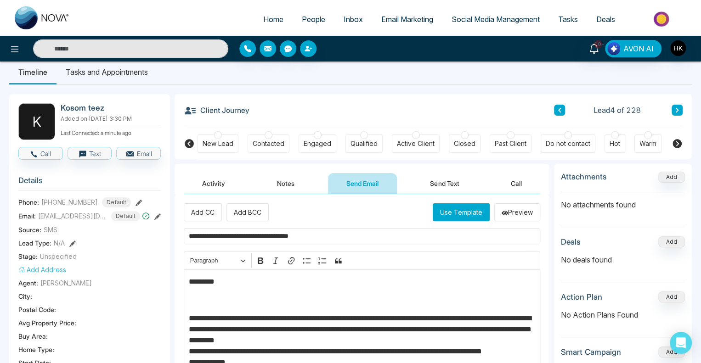
scroll to position [92, 0]
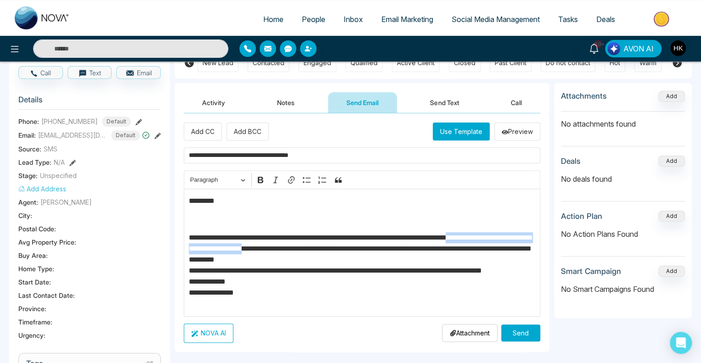
drag, startPoint x: 518, startPoint y: 239, endPoint x: 347, endPoint y: 252, distance: 171.7
click at [347, 252] on p "**********" at bounding box center [362, 270] width 347 height 77
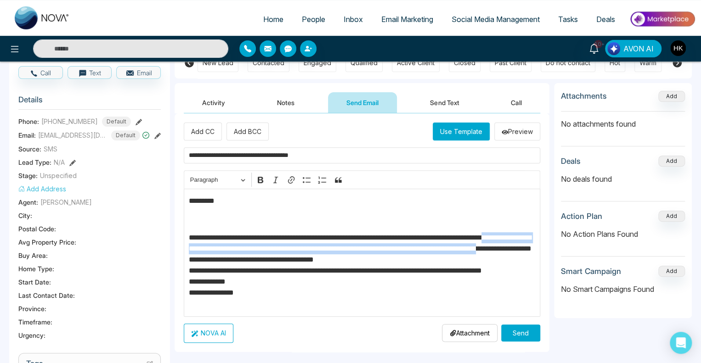
drag, startPoint x: 216, startPoint y: 254, endPoint x: 290, endPoint y: 262, distance: 74.3
click at [290, 262] on p "**********" at bounding box center [362, 270] width 347 height 77
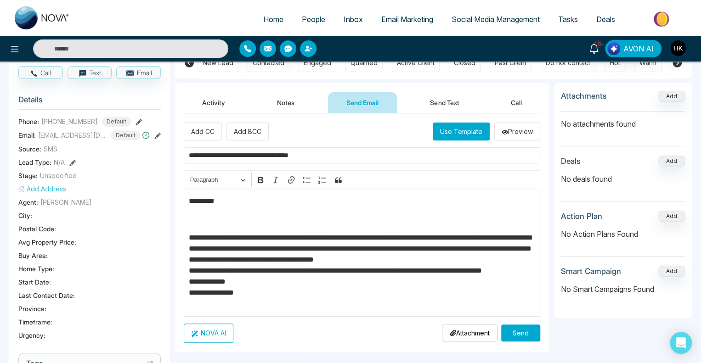
click at [523, 269] on p "**********" at bounding box center [362, 270] width 347 height 77
click at [189, 270] on p "**********" at bounding box center [362, 270] width 347 height 77
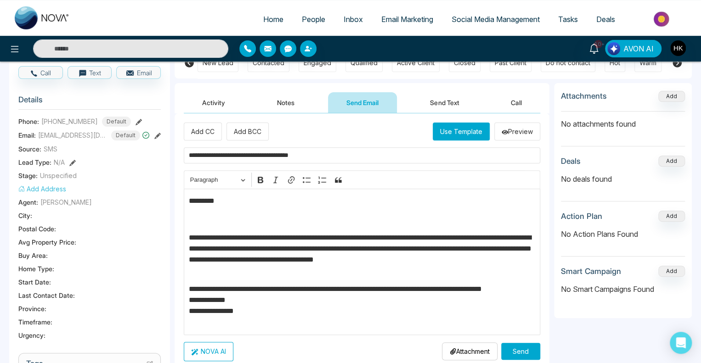
click at [269, 286] on p "**********" at bounding box center [362, 306] width 347 height 44
click at [256, 296] on p "**********" at bounding box center [362, 306] width 347 height 44
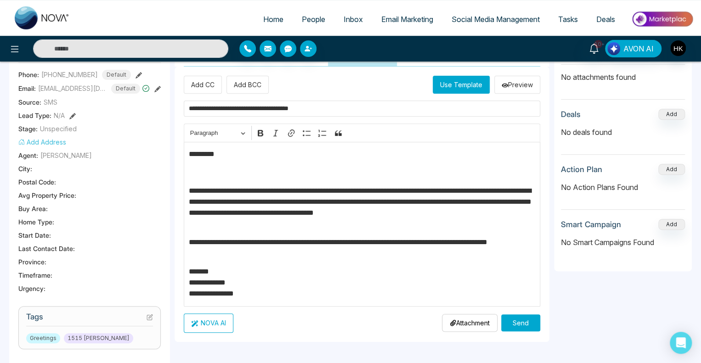
scroll to position [184, 0]
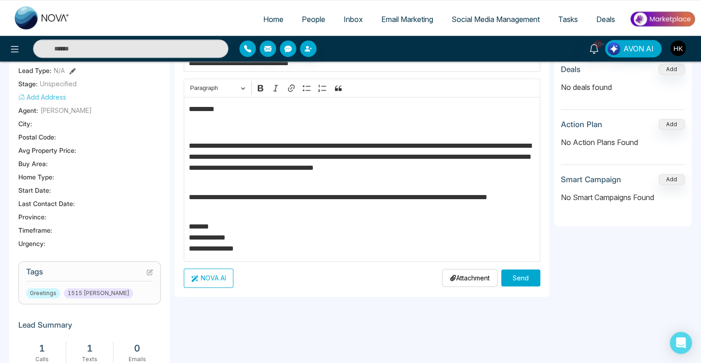
click at [309, 242] on p "**********" at bounding box center [362, 237] width 347 height 33
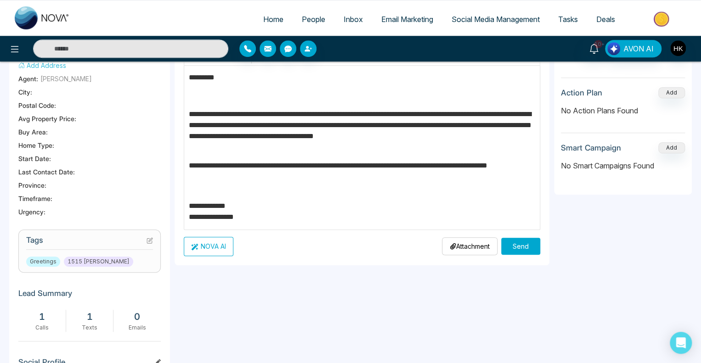
scroll to position [230, 0]
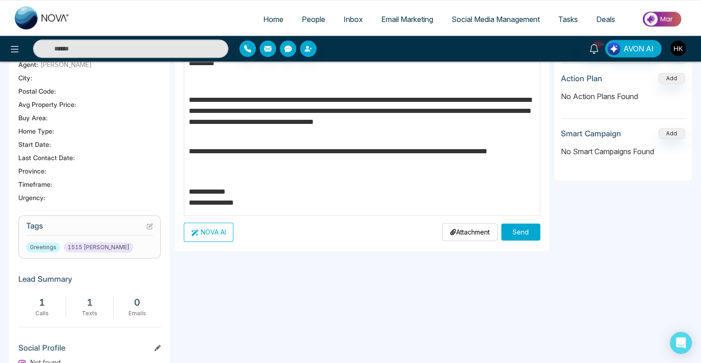
click at [519, 233] on button "Send" at bounding box center [520, 232] width 39 height 17
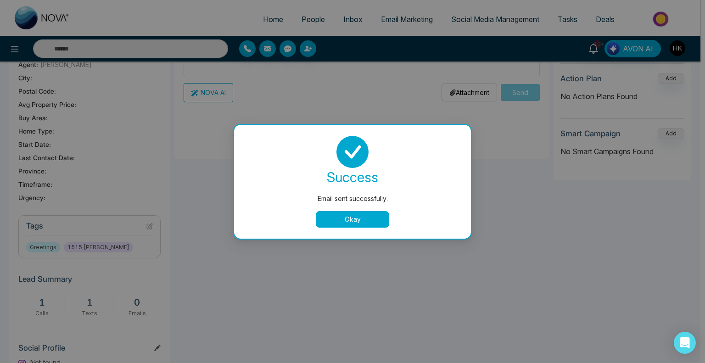
click at [364, 216] on button "Okay" at bounding box center [352, 219] width 73 height 17
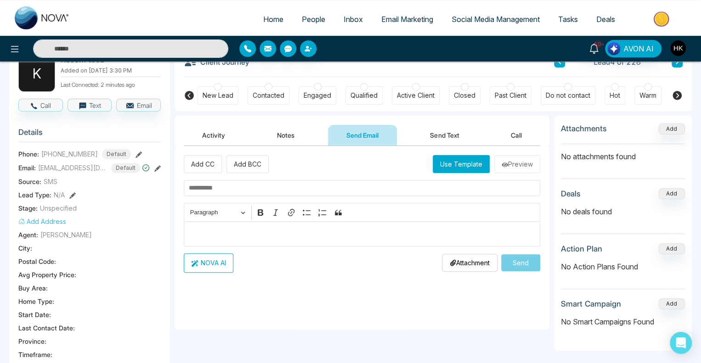
scroll to position [0, 0]
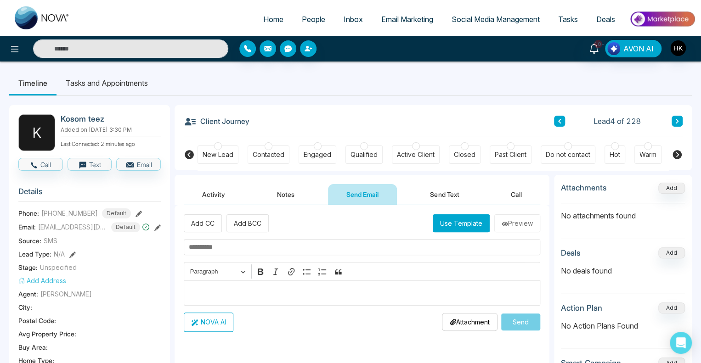
click at [677, 152] on icon at bounding box center [676, 154] width 9 height 9
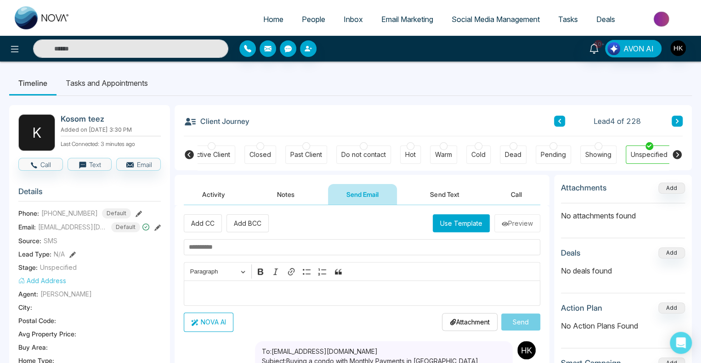
click at [187, 153] on icon at bounding box center [189, 154] width 9 height 9
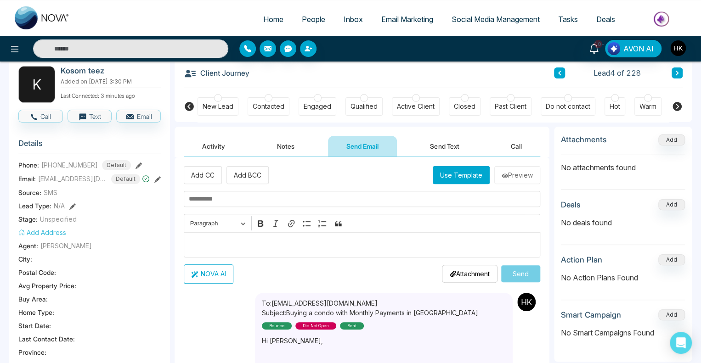
scroll to position [0, 0]
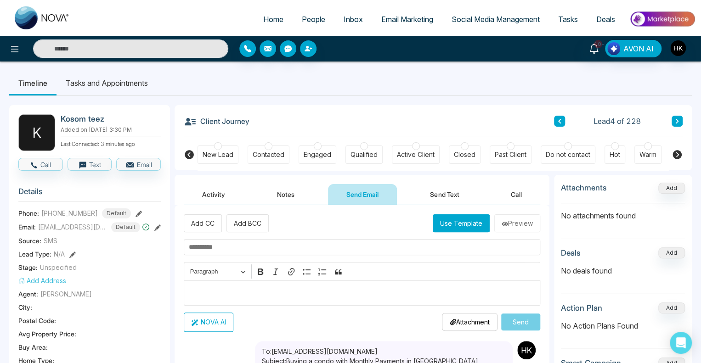
click at [211, 199] on button "Activity" at bounding box center [214, 194] width 60 height 21
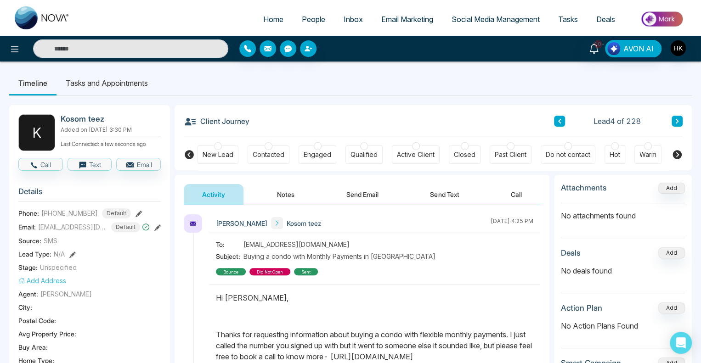
click at [289, 199] on button "Notes" at bounding box center [286, 194] width 54 height 21
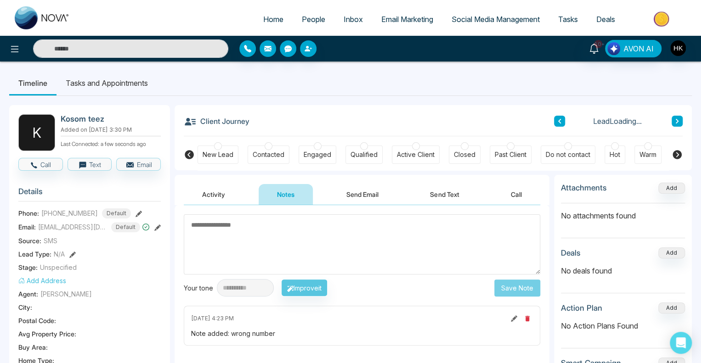
click at [228, 240] on textarea at bounding box center [362, 244] width 356 height 60
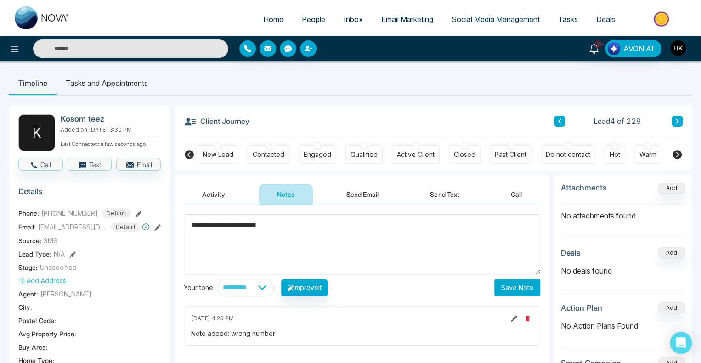
type textarea "**********"
click at [514, 289] on button "Save Note" at bounding box center [517, 287] width 46 height 17
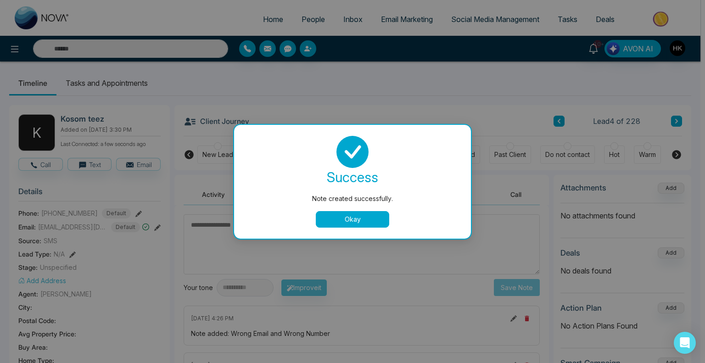
click at [364, 221] on button "Okay" at bounding box center [352, 219] width 73 height 17
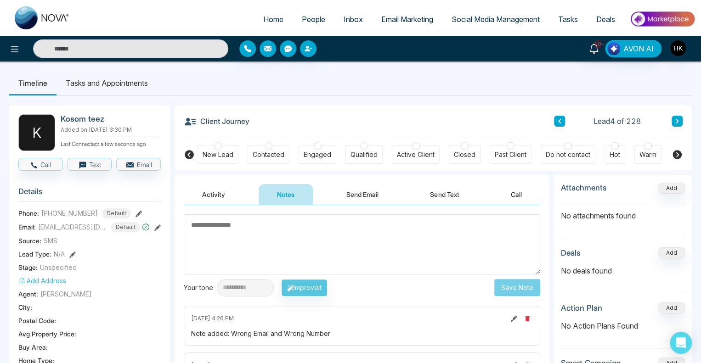
click at [674, 153] on icon at bounding box center [676, 154] width 9 height 9
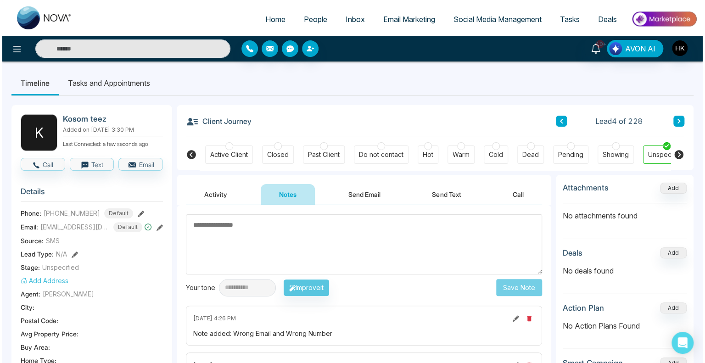
scroll to position [0, 204]
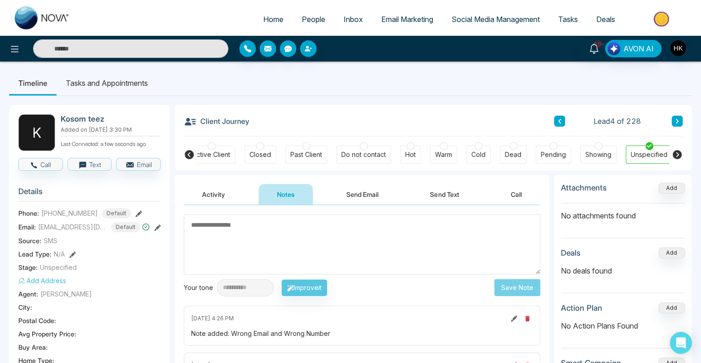
click at [510, 145] on div at bounding box center [513, 146] width 8 height 8
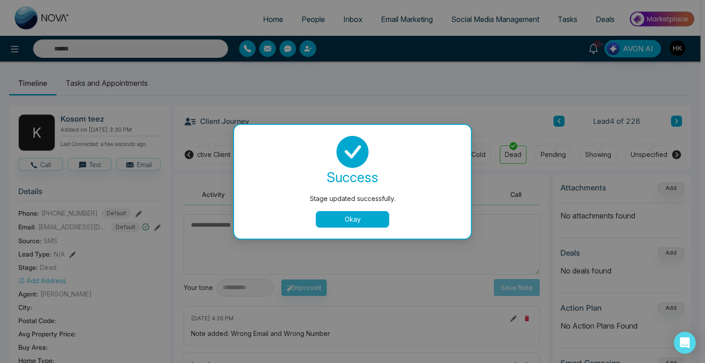
click at [376, 215] on button "Okay" at bounding box center [352, 219] width 73 height 17
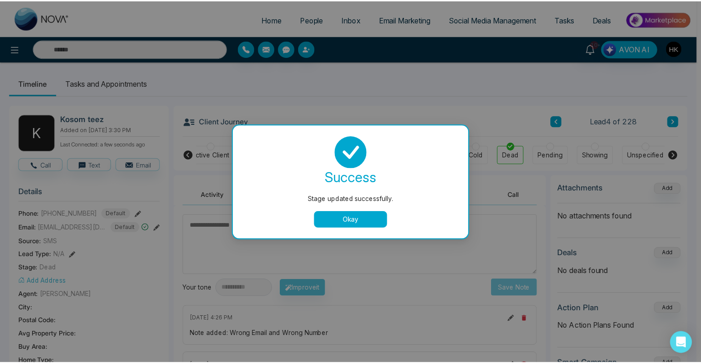
scroll to position [0, 200]
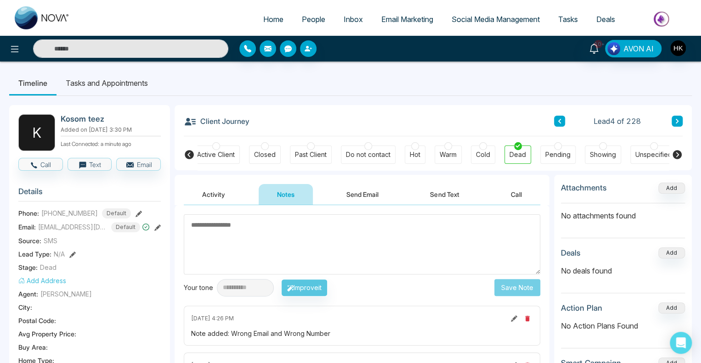
click at [680, 125] on button at bounding box center [676, 121] width 11 height 11
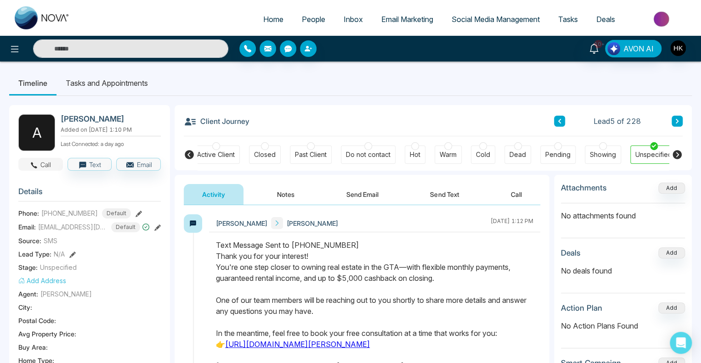
click at [42, 163] on button "Call" at bounding box center [40, 164] width 45 height 13
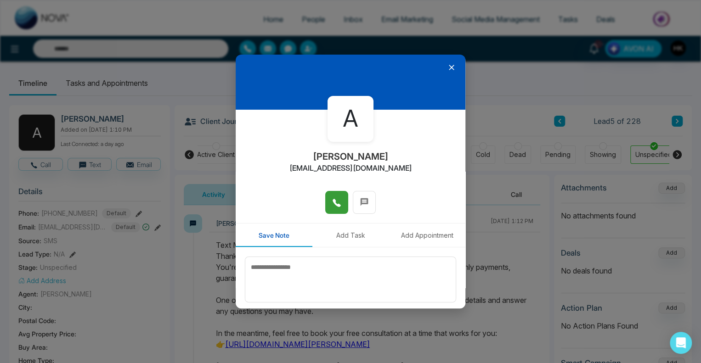
click at [328, 199] on button at bounding box center [336, 202] width 23 height 23
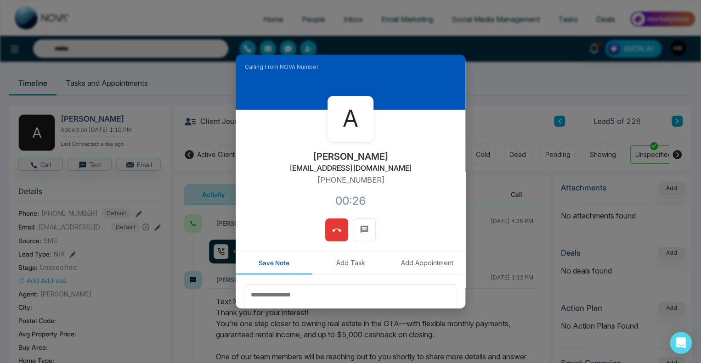
click at [338, 222] on button at bounding box center [336, 230] width 23 height 23
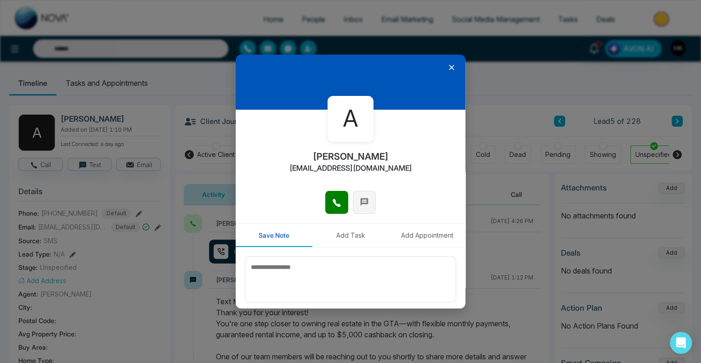
click at [360, 199] on icon at bounding box center [364, 202] width 8 height 8
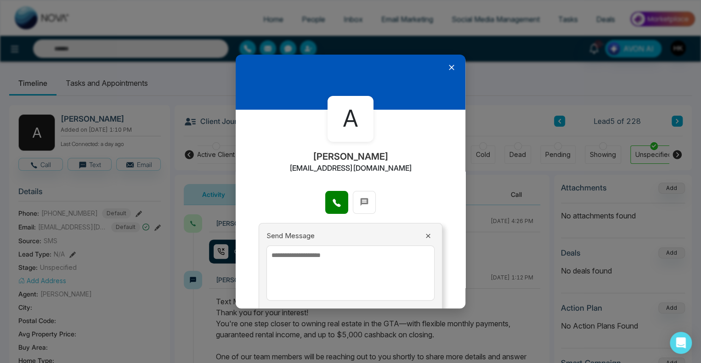
click at [305, 264] on textarea at bounding box center [350, 273] width 168 height 55
paste textarea "**********"
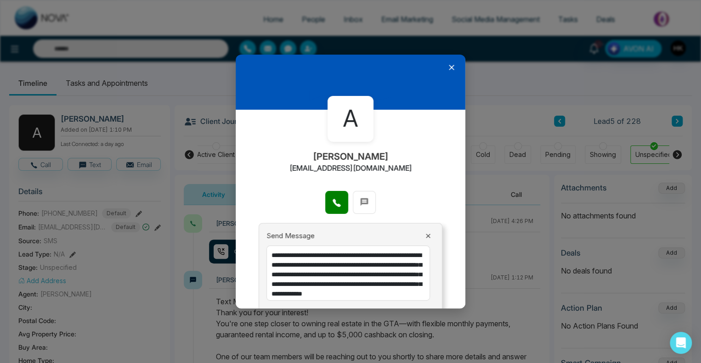
click at [296, 255] on textarea "**********" at bounding box center [347, 273] width 163 height 55
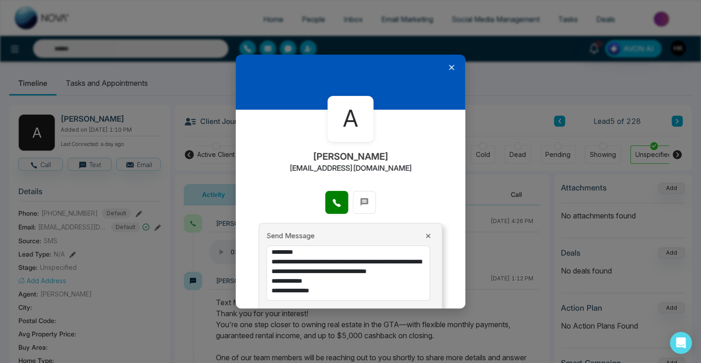
scroll to position [65, 0]
click at [331, 258] on textarea "**********" at bounding box center [347, 273] width 163 height 55
click at [398, 274] on textarea "**********" at bounding box center [347, 273] width 163 height 55
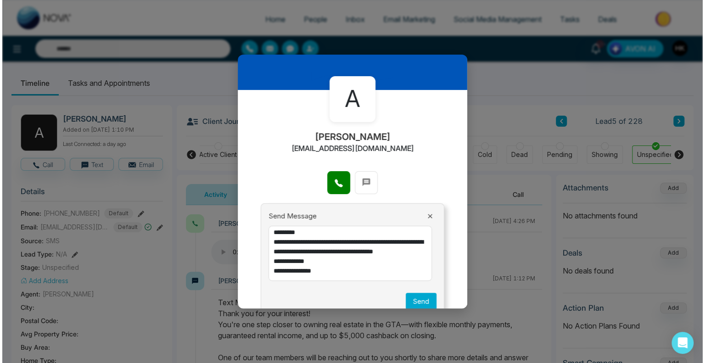
scroll to position [38, 0]
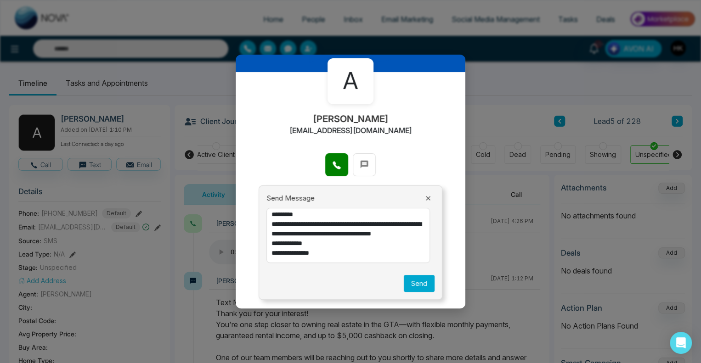
type textarea "**********"
click at [419, 283] on button "Send" at bounding box center [419, 283] width 31 height 17
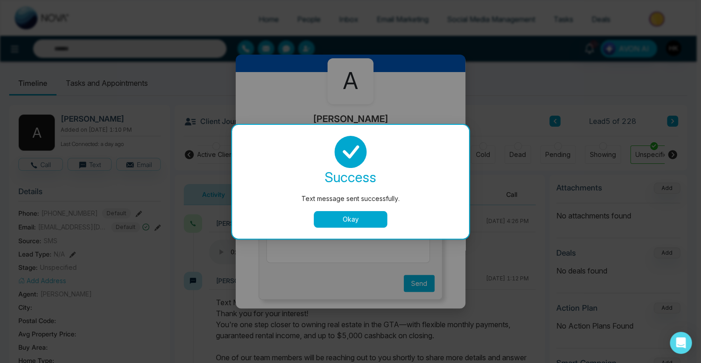
scroll to position [0, 0]
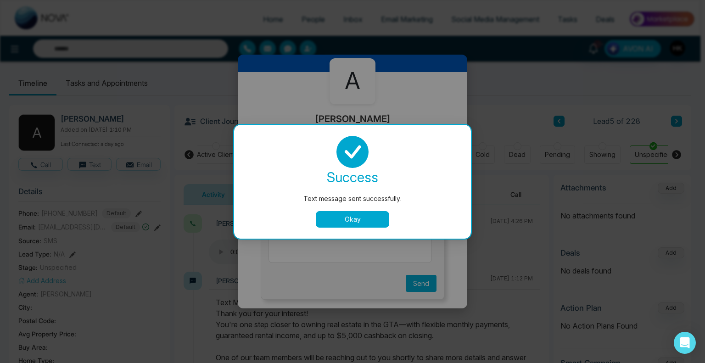
click at [370, 217] on button "Okay" at bounding box center [352, 219] width 73 height 17
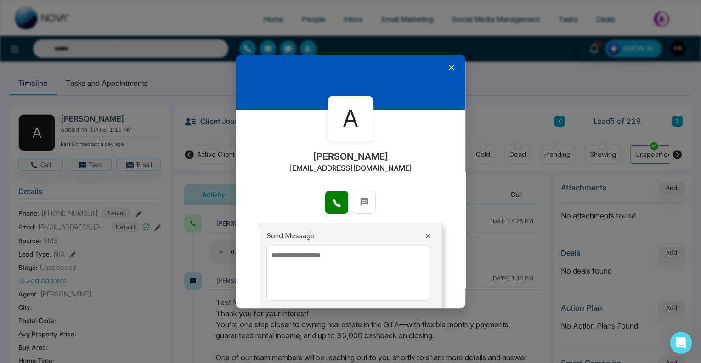
click at [448, 67] on icon at bounding box center [451, 67] width 9 height 9
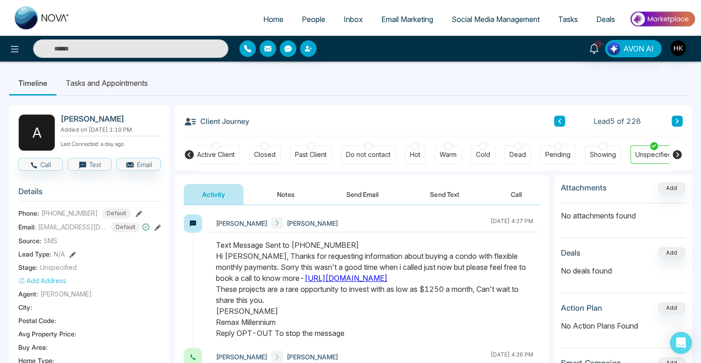
click at [678, 119] on icon at bounding box center [677, 121] width 5 height 6
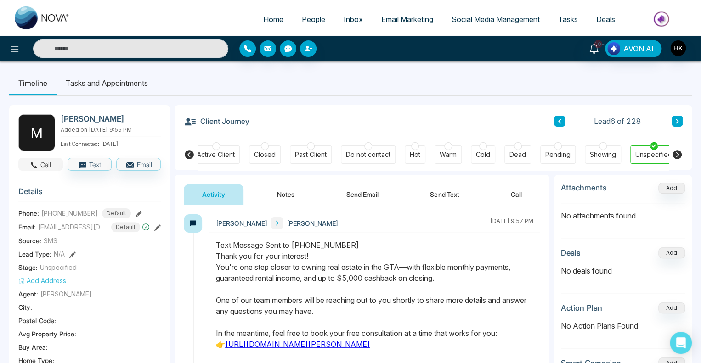
click at [33, 161] on icon "button" at bounding box center [34, 165] width 8 height 8
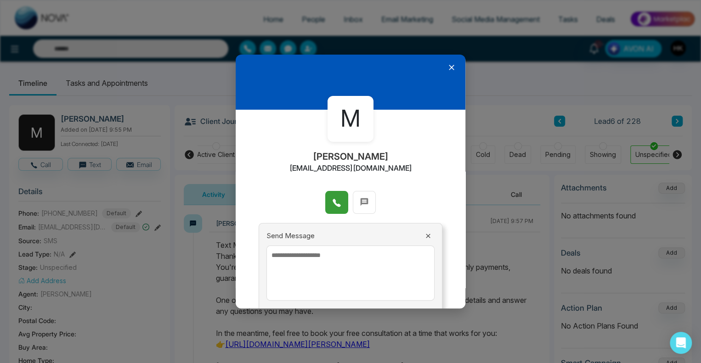
click at [332, 202] on icon at bounding box center [336, 203] width 8 height 8
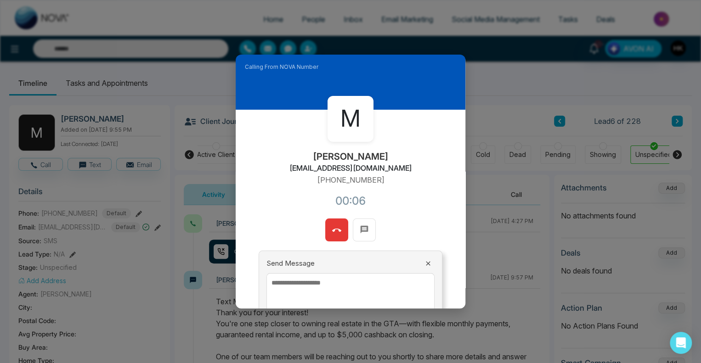
click at [432, 170] on div "M [PERSON_NAME] [PERSON_NAME][EMAIL_ADDRESS][DOMAIN_NAME] [PHONE_NUMBER]:06" at bounding box center [351, 164] width 230 height 109
click at [339, 230] on button at bounding box center [336, 230] width 23 height 23
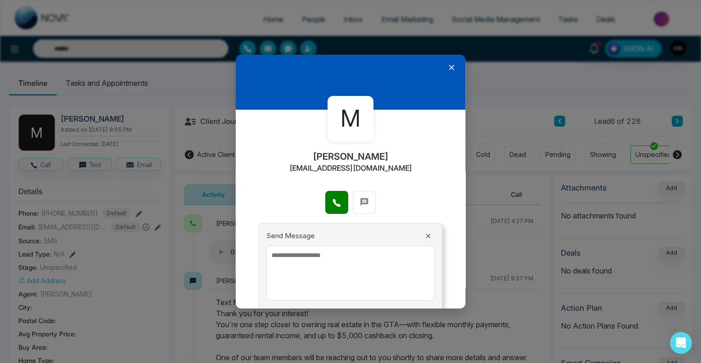
drag, startPoint x: 324, startPoint y: 264, endPoint x: 304, endPoint y: 268, distance: 20.6
click at [320, 268] on textarea at bounding box center [350, 273] width 168 height 55
type textarea "**********"
drag, startPoint x: 379, startPoint y: 264, endPoint x: 232, endPoint y: 244, distance: 148.6
click at [232, 244] on div "**********" at bounding box center [350, 181] width 701 height 363
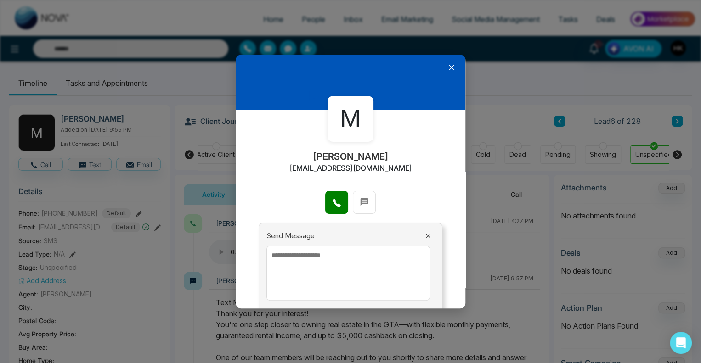
click at [424, 235] on icon at bounding box center [427, 235] width 7 height 7
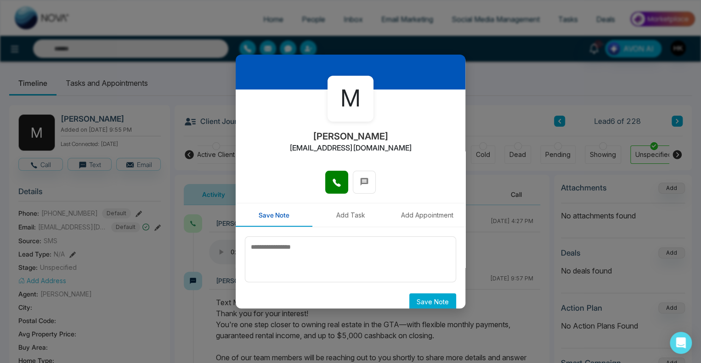
scroll to position [30, 0]
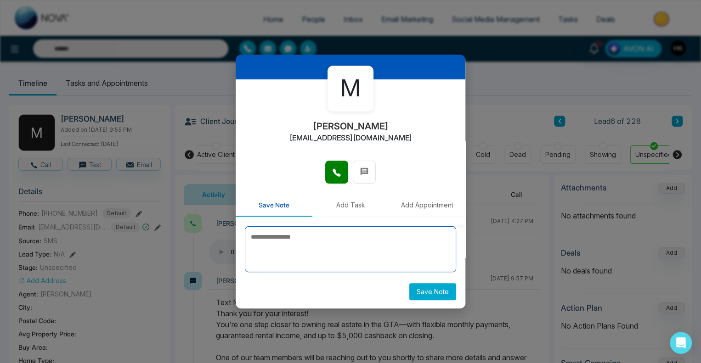
click at [299, 246] on textarea at bounding box center [350, 249] width 211 height 46
paste textarea "**********"
type textarea "**********"
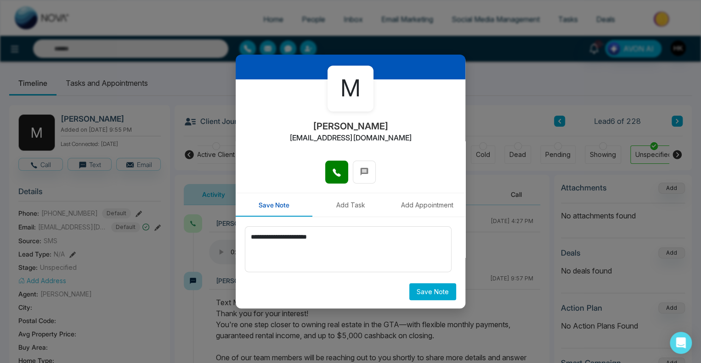
click at [441, 294] on button "Save Note" at bounding box center [432, 291] width 47 height 17
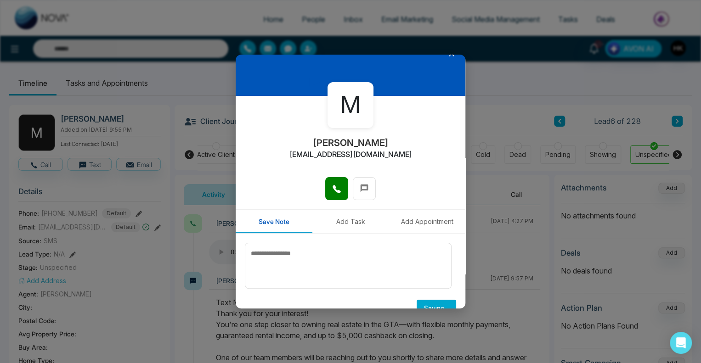
scroll to position [0, 0]
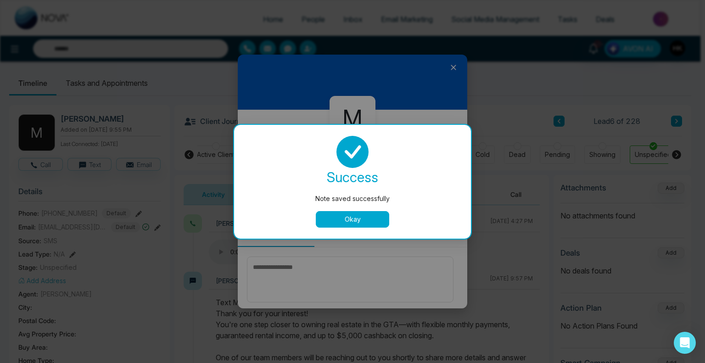
click at [354, 215] on button "Okay" at bounding box center [352, 219] width 73 height 17
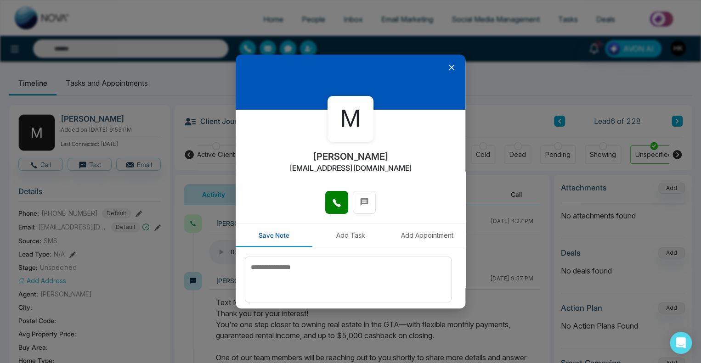
click at [449, 66] on icon at bounding box center [452, 68] width 6 height 6
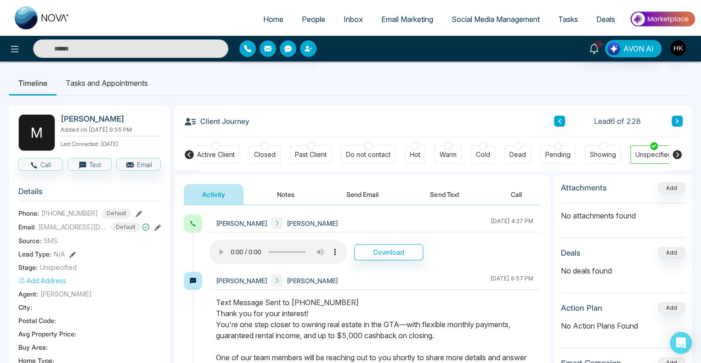
click at [680, 154] on icon at bounding box center [676, 154] width 9 height 9
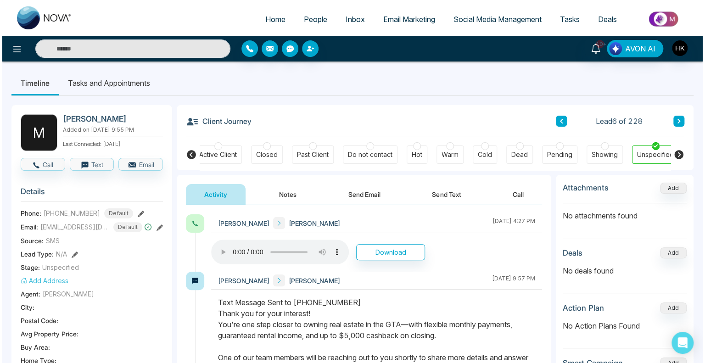
scroll to position [0, 204]
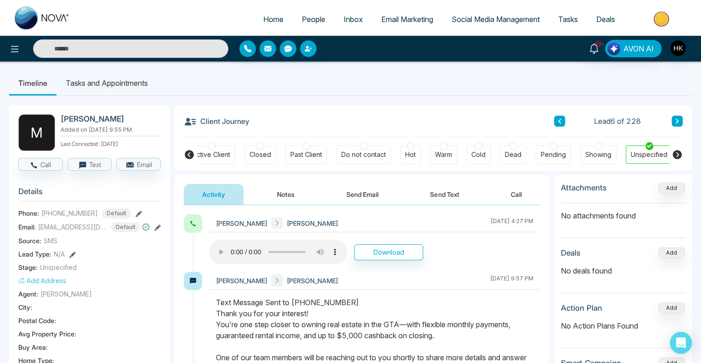
click at [680, 153] on icon at bounding box center [676, 154] width 9 height 9
click at [511, 145] on div at bounding box center [513, 146] width 8 height 8
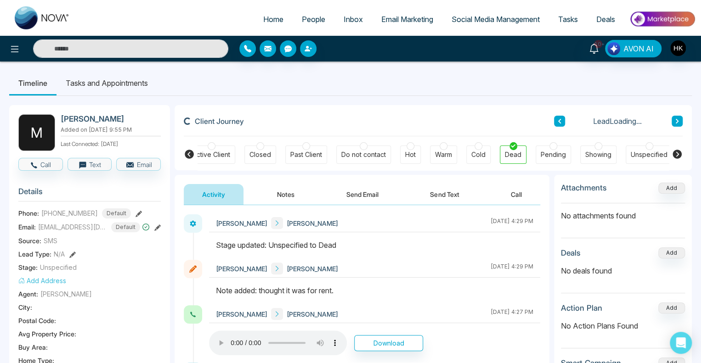
scroll to position [0, 204]
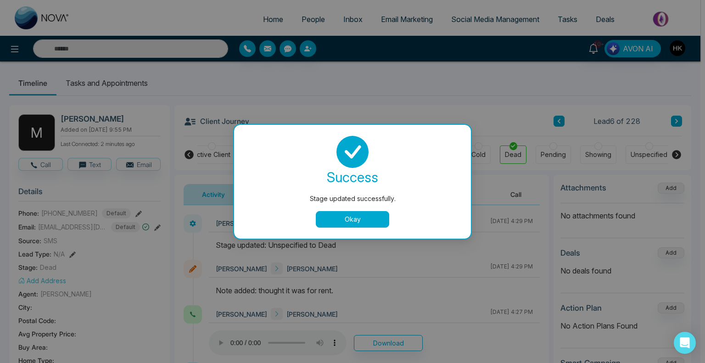
click at [346, 223] on button "Okay" at bounding box center [352, 219] width 73 height 17
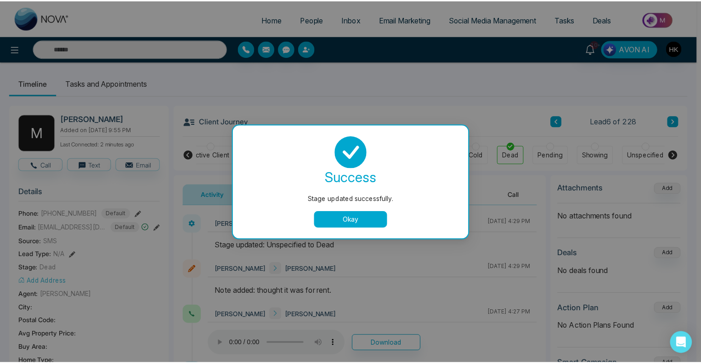
scroll to position [0, 200]
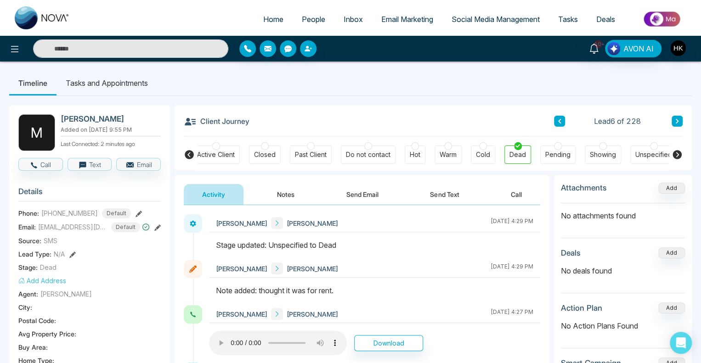
click at [679, 120] on icon at bounding box center [677, 121] width 5 height 6
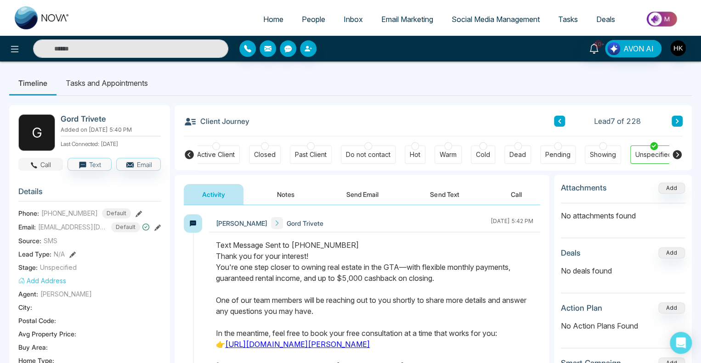
click at [50, 164] on button "Call" at bounding box center [40, 164] width 45 height 13
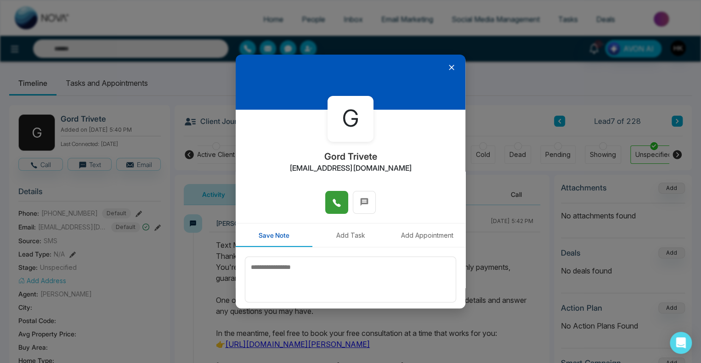
click at [337, 198] on span at bounding box center [336, 203] width 9 height 14
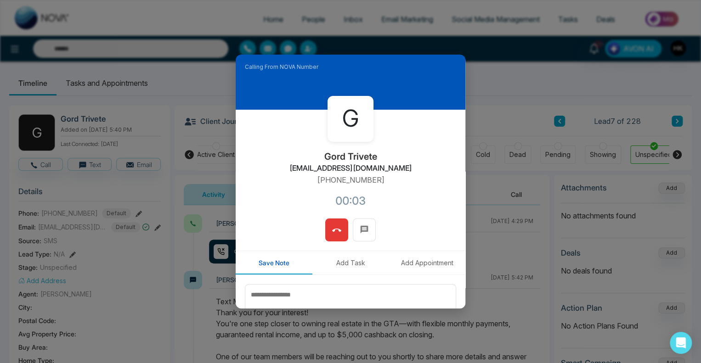
click at [336, 227] on icon at bounding box center [336, 230] width 9 height 9
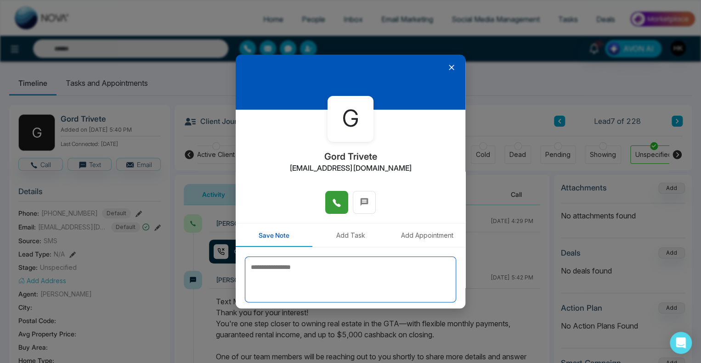
click at [302, 275] on textarea at bounding box center [350, 280] width 211 height 46
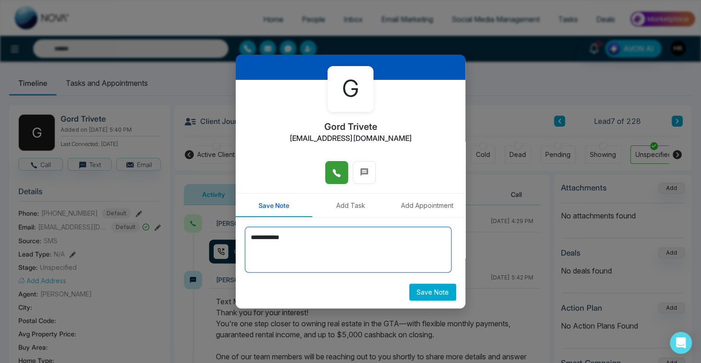
scroll to position [30, 0]
type textarea "**********"
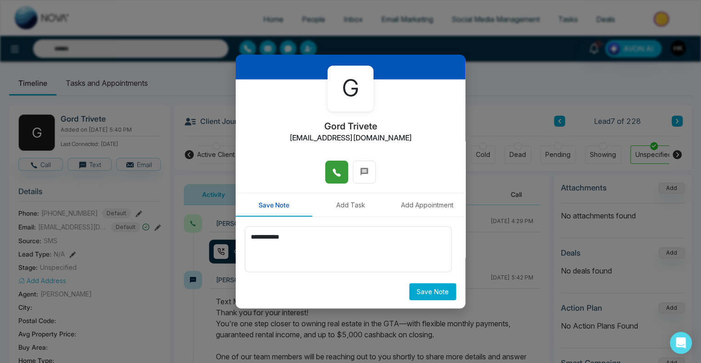
click at [421, 295] on button "Save Note" at bounding box center [432, 291] width 47 height 17
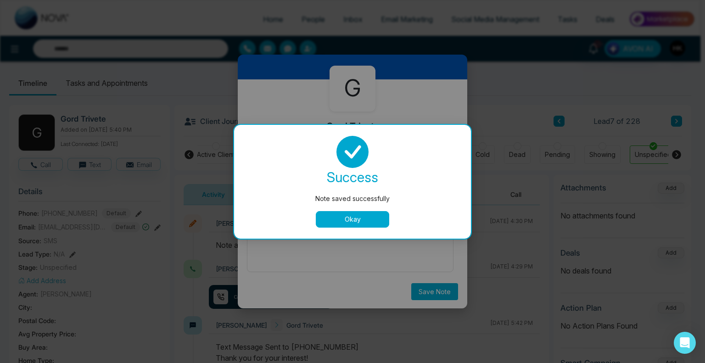
click at [354, 213] on button "Okay" at bounding box center [352, 219] width 73 height 17
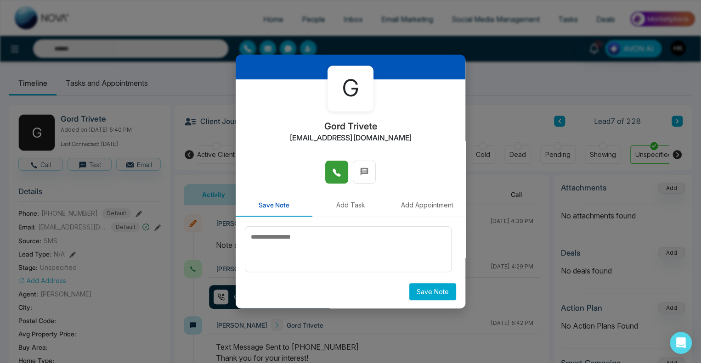
scroll to position [0, 0]
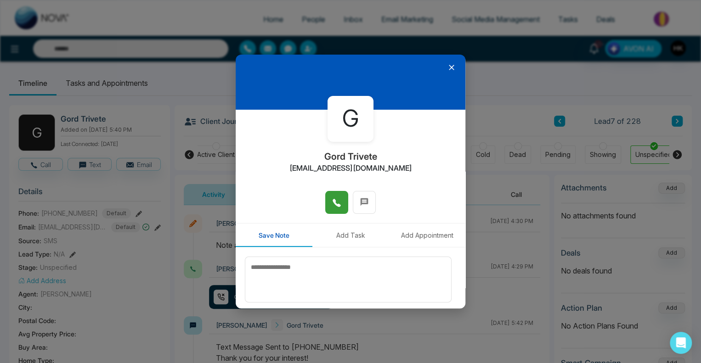
click at [448, 68] on icon at bounding box center [451, 67] width 9 height 9
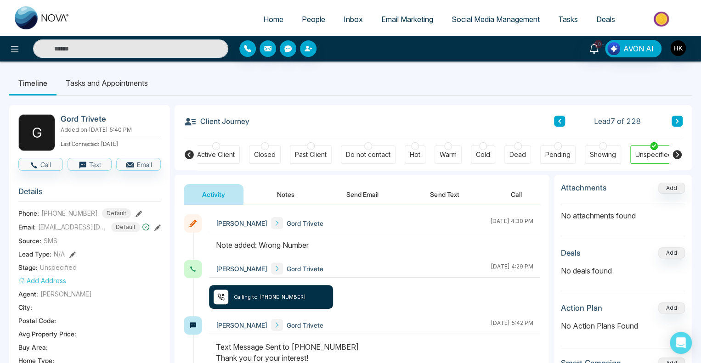
click at [369, 190] on button "Send Email" at bounding box center [362, 194] width 69 height 21
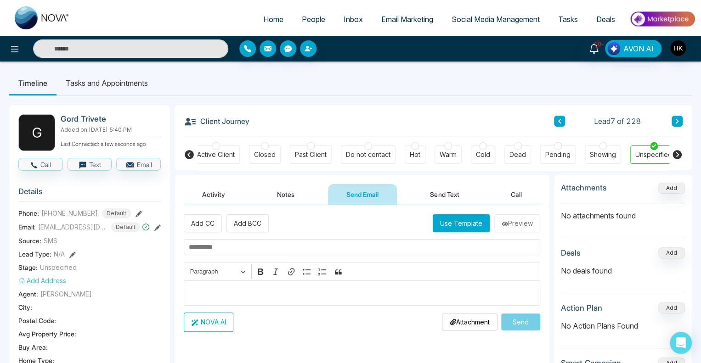
click at [252, 248] on input "text" at bounding box center [362, 247] width 356 height 16
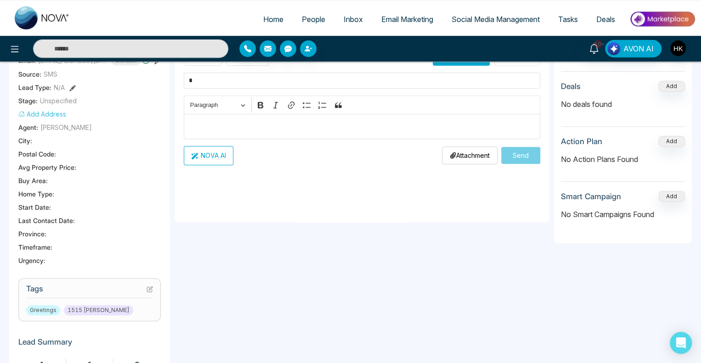
scroll to position [46, 0]
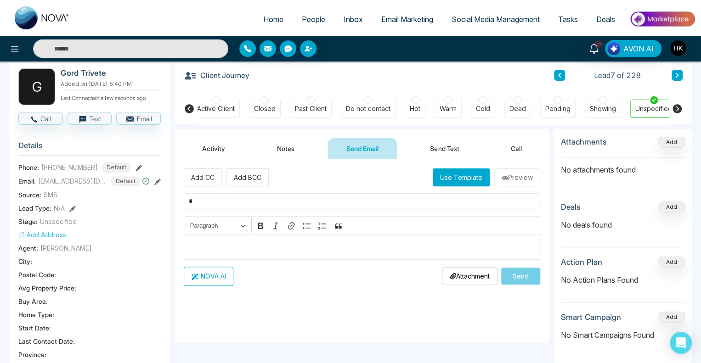
type input "*"
drag, startPoint x: 212, startPoint y: 143, endPoint x: 231, endPoint y: 151, distance: 21.1
click at [213, 143] on button "Activity" at bounding box center [214, 148] width 60 height 21
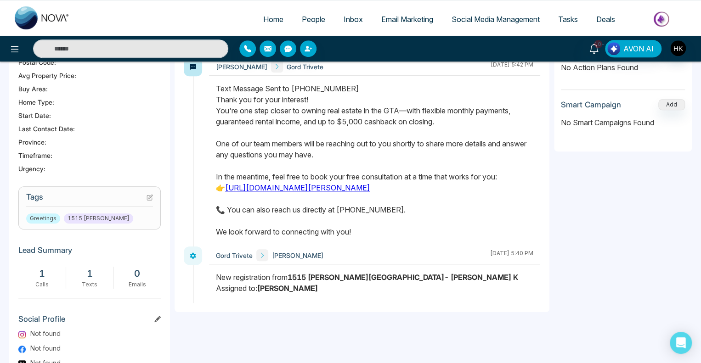
scroll to position [29, 0]
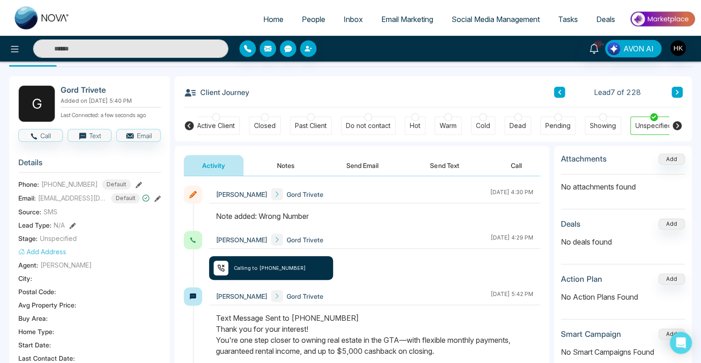
click at [375, 162] on button "Send Email" at bounding box center [362, 165] width 69 height 21
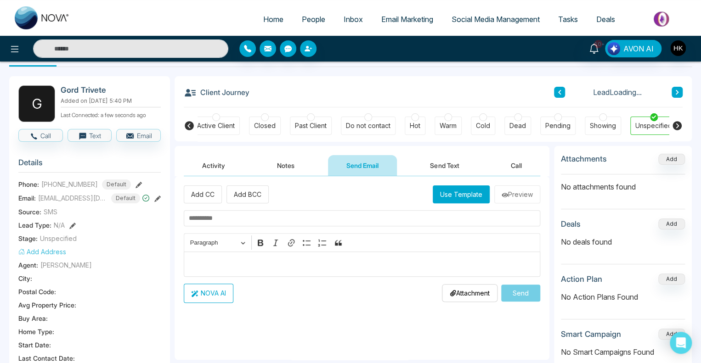
click at [230, 224] on input "text" at bounding box center [362, 218] width 356 height 16
type input "**********"
click at [220, 259] on p "Editor editing area: main" at bounding box center [362, 264] width 347 height 11
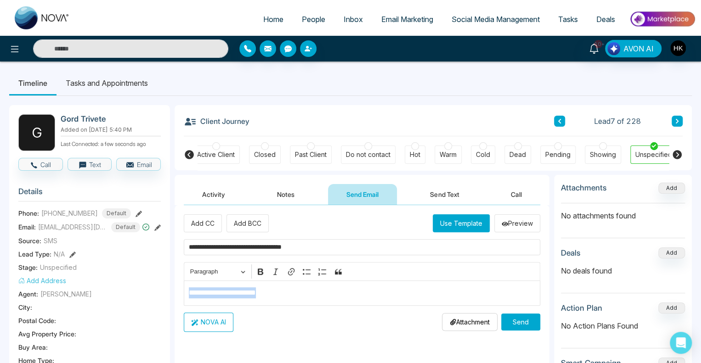
drag, startPoint x: 273, startPoint y: 295, endPoint x: 163, endPoint y: 292, distance: 110.2
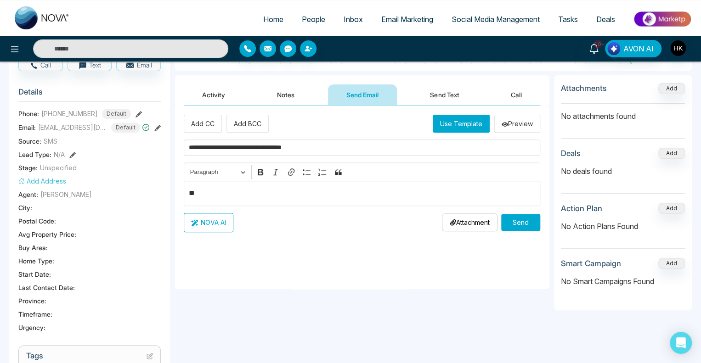
scroll to position [46, 0]
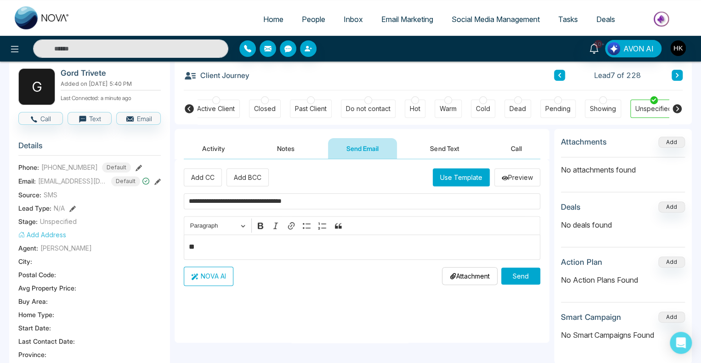
click at [466, 170] on button "Use Template" at bounding box center [461, 178] width 57 height 18
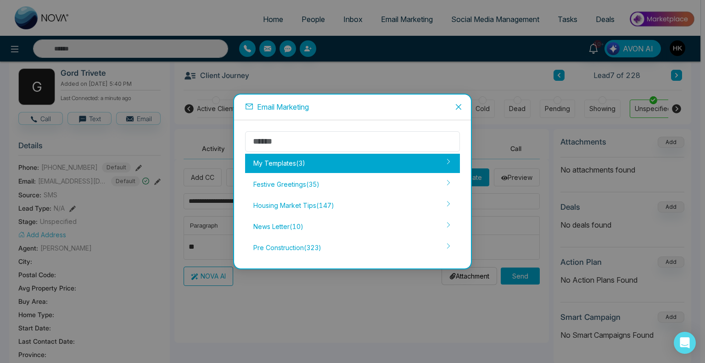
click at [301, 160] on div "My Templates ( 3 )" at bounding box center [352, 163] width 215 height 19
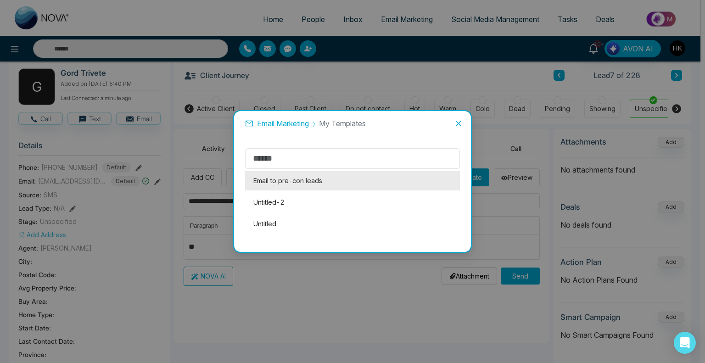
click at [280, 183] on li "Email to pre-con leads" at bounding box center [352, 180] width 215 height 19
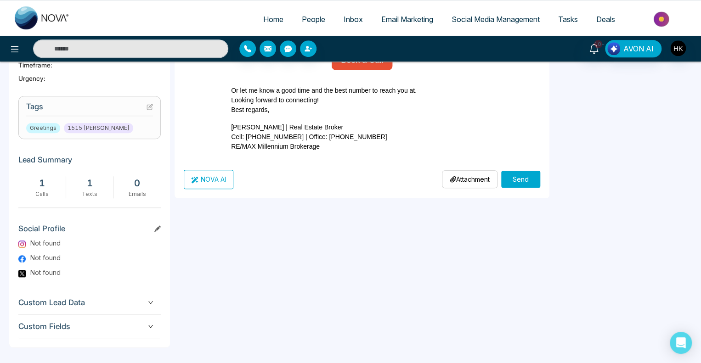
scroll to position [350, 0]
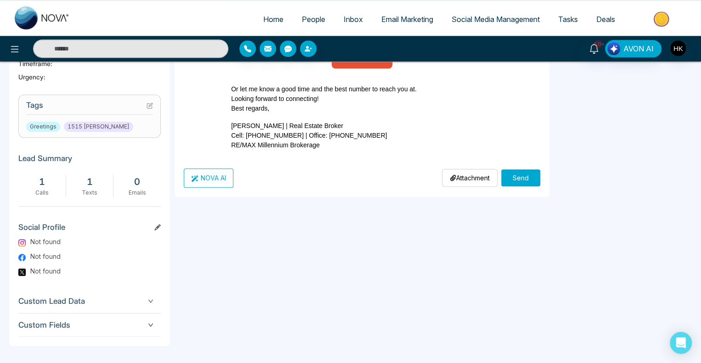
click at [518, 176] on button "Send" at bounding box center [520, 177] width 39 height 17
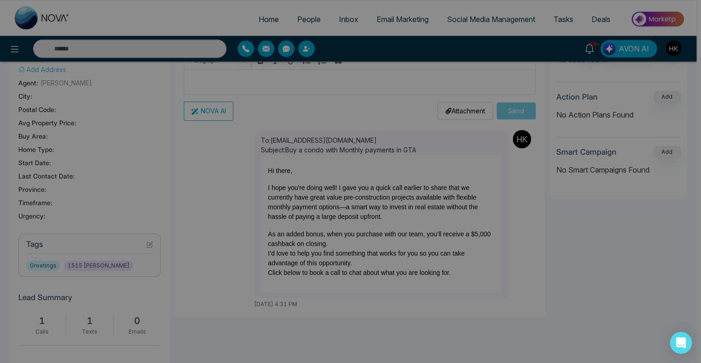
scroll to position [29, 0]
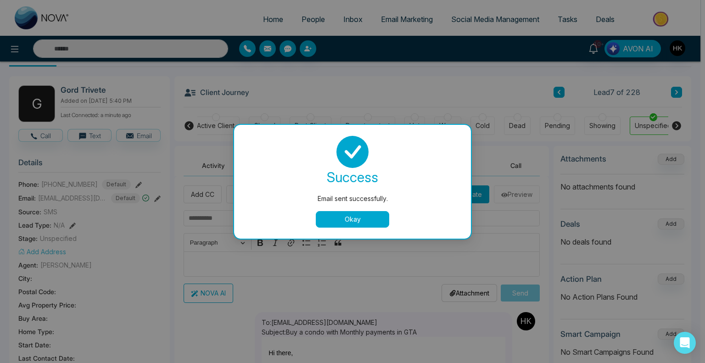
click at [364, 219] on button "Okay" at bounding box center [352, 219] width 73 height 17
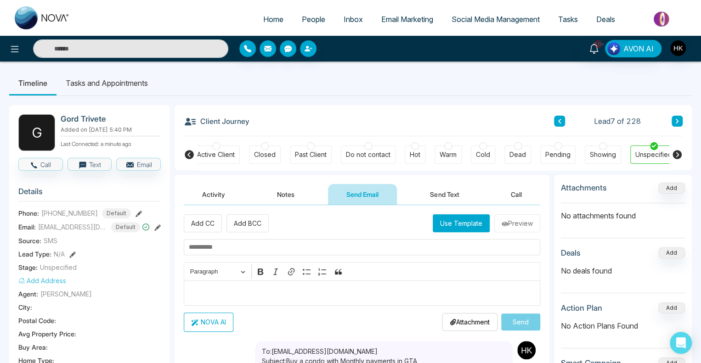
scroll to position [0, 0]
click at [680, 118] on button at bounding box center [676, 121] width 11 height 11
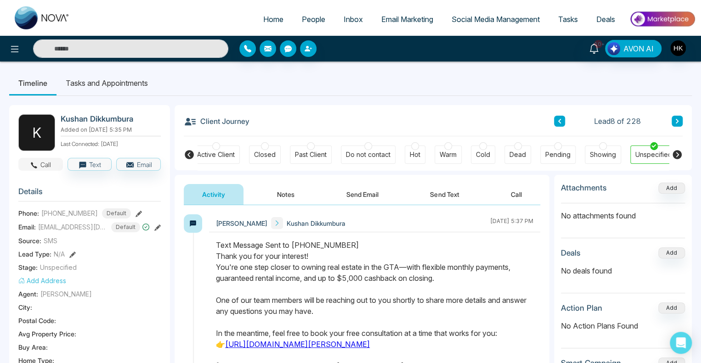
click at [37, 161] on icon "button" at bounding box center [34, 165] width 8 height 8
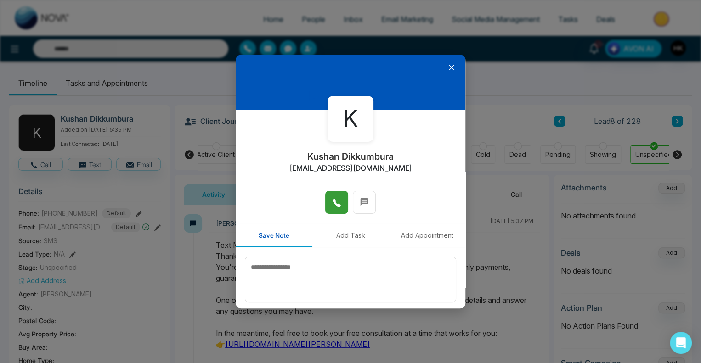
click at [337, 207] on icon at bounding box center [336, 202] width 9 height 9
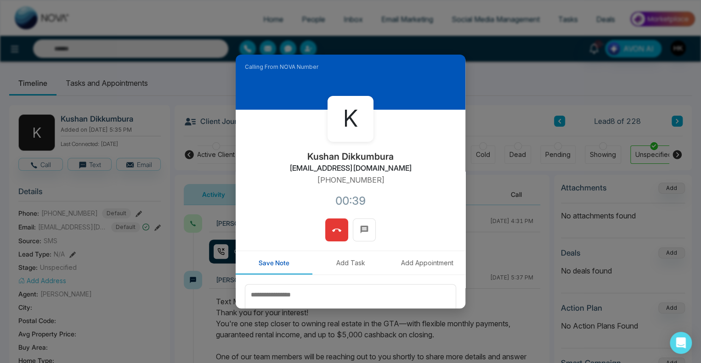
click at [338, 230] on icon at bounding box center [336, 230] width 9 height 9
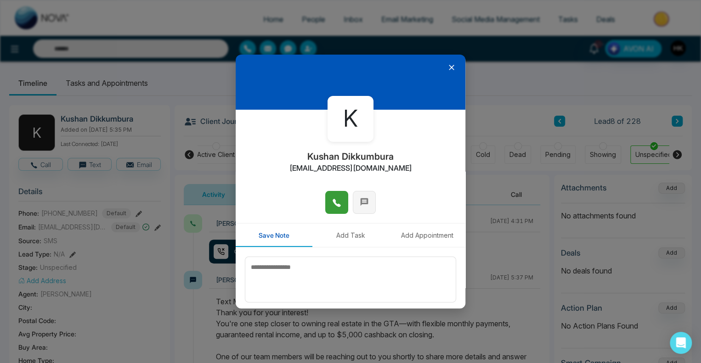
click at [365, 200] on icon at bounding box center [364, 201] width 9 height 9
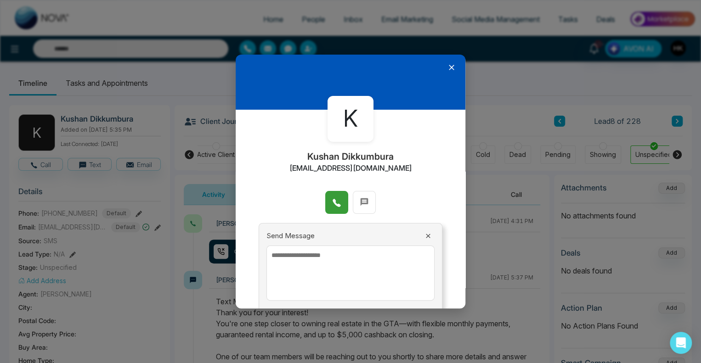
click at [318, 257] on textarea at bounding box center [350, 273] width 168 height 55
click at [424, 235] on icon at bounding box center [427, 235] width 7 height 7
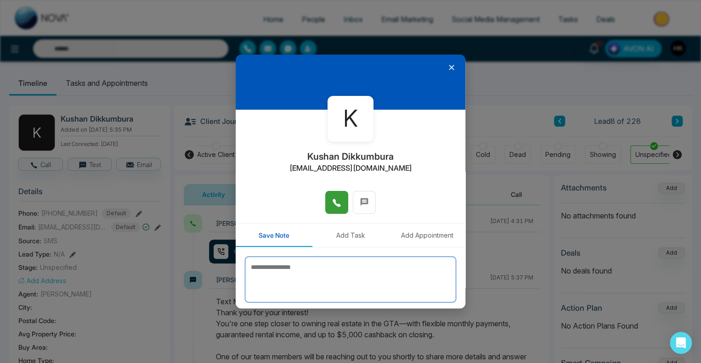
click at [289, 272] on textarea at bounding box center [350, 280] width 211 height 46
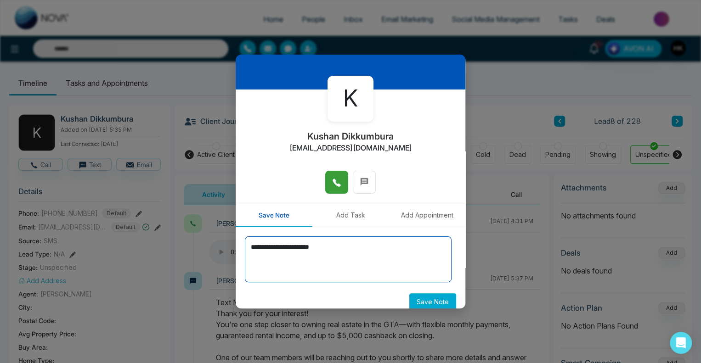
scroll to position [30, 0]
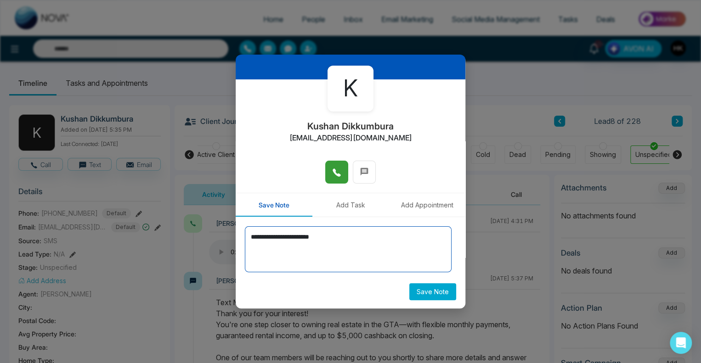
type textarea "**********"
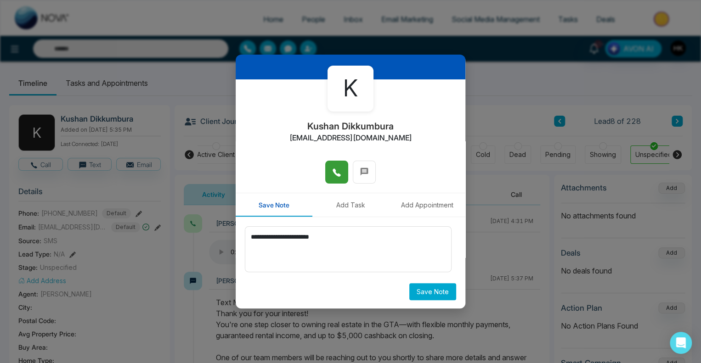
click at [436, 294] on button "Save Note" at bounding box center [432, 291] width 47 height 17
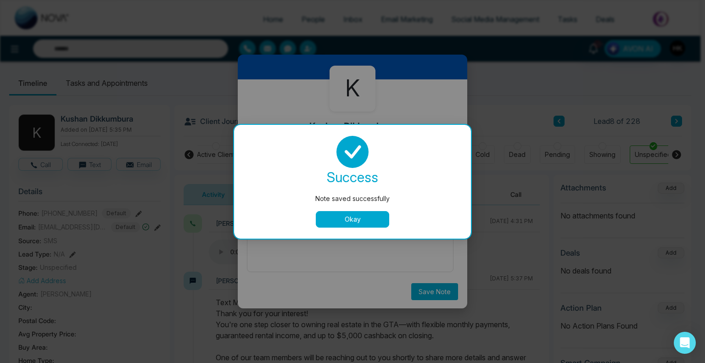
click at [367, 215] on button "Okay" at bounding box center [352, 219] width 73 height 17
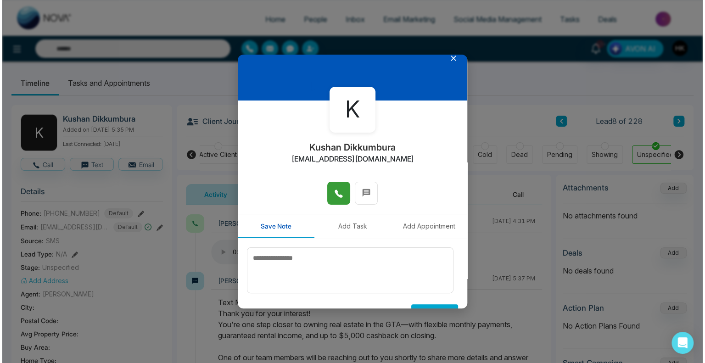
scroll to position [0, 0]
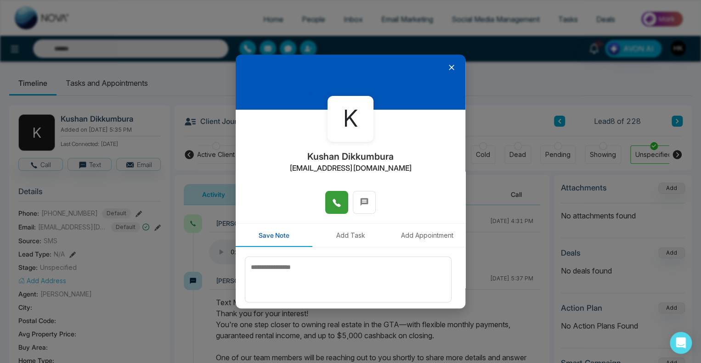
click at [449, 68] on icon at bounding box center [452, 68] width 6 height 6
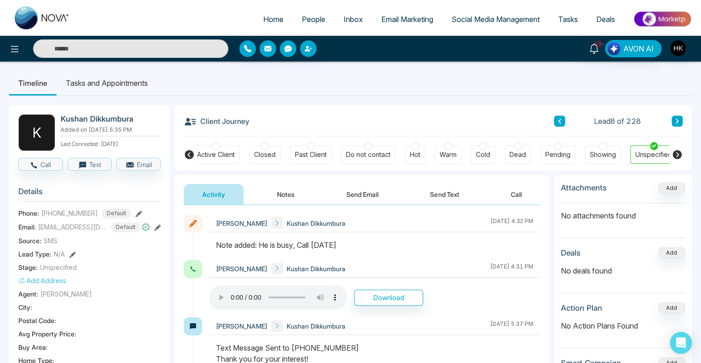
click at [107, 88] on li "Tasks and Appointments" at bounding box center [106, 83] width 101 height 25
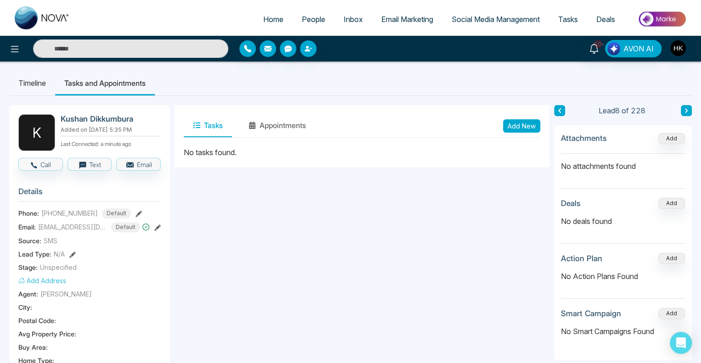
click at [521, 128] on button "Add New" at bounding box center [521, 125] width 37 height 13
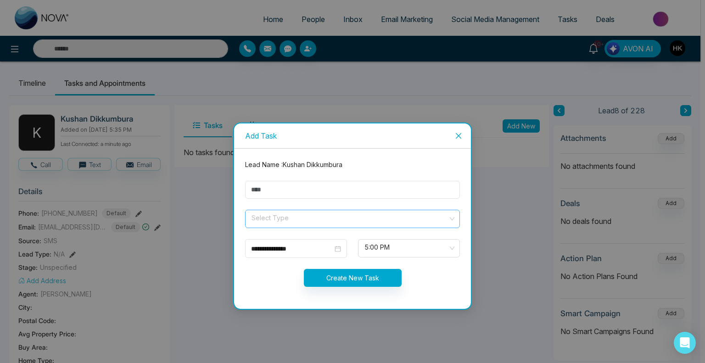
click at [289, 212] on input "search" at bounding box center [349, 217] width 197 height 14
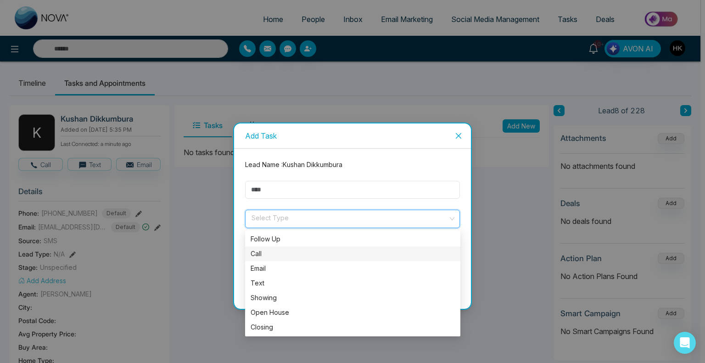
click at [261, 253] on div "Call" at bounding box center [353, 254] width 204 height 10
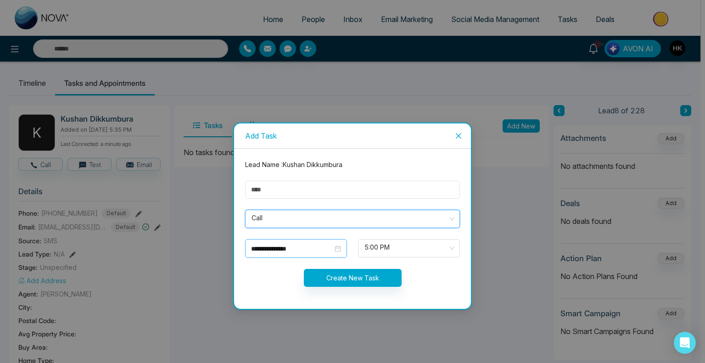
click at [295, 255] on div "**********" at bounding box center [296, 248] width 102 height 19
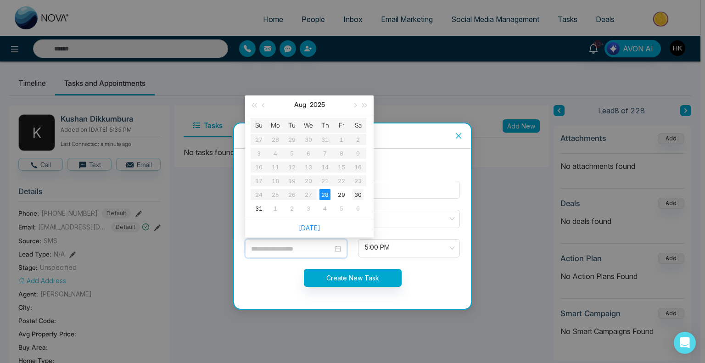
type input "**********"
click at [361, 195] on div "30" at bounding box center [358, 194] width 11 height 11
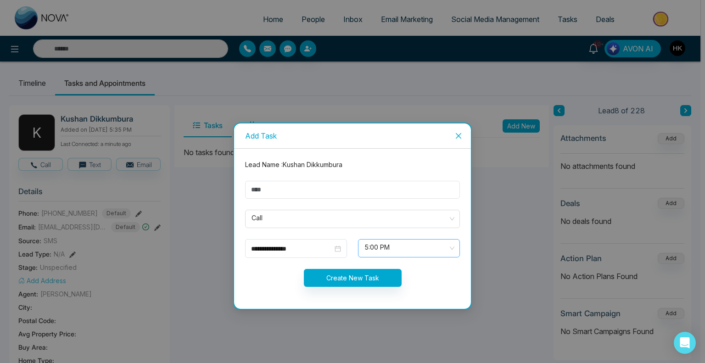
click at [402, 247] on span "5:00 PM" at bounding box center [409, 249] width 89 height 16
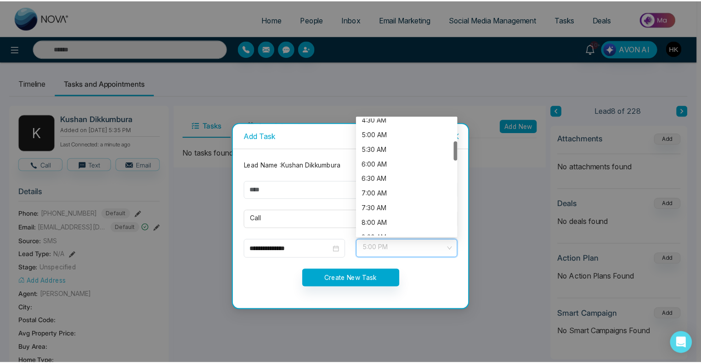
scroll to position [230, 0]
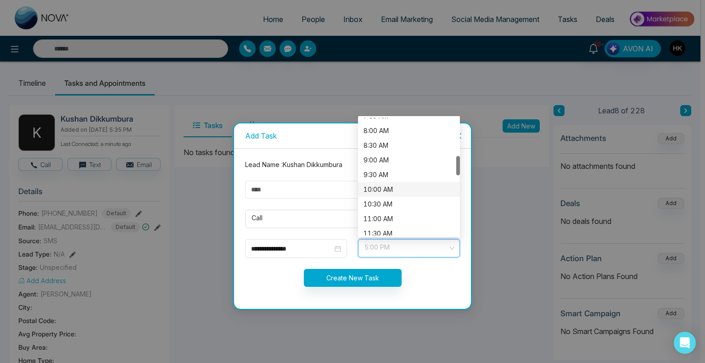
click at [388, 189] on div "10:00 AM" at bounding box center [409, 190] width 91 height 10
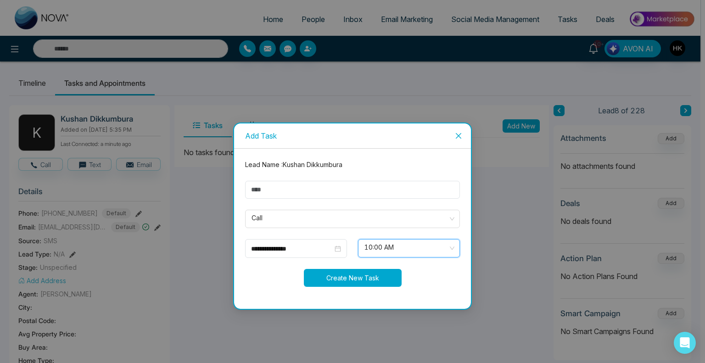
click at [355, 274] on button "Create New Task" at bounding box center [353, 278] width 98 height 18
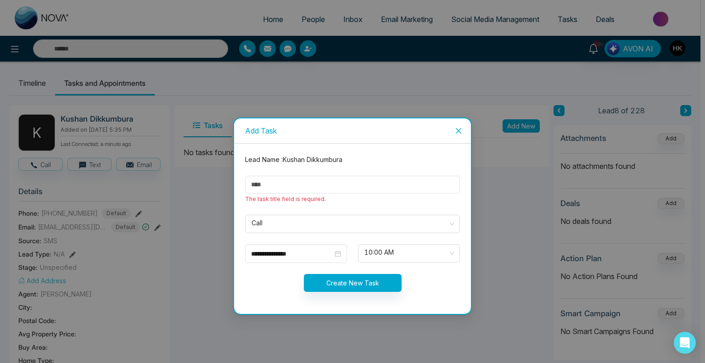
click at [298, 172] on form "**********" at bounding box center [353, 229] width 226 height 148
click at [298, 183] on input "text" at bounding box center [352, 185] width 215 height 18
type input "*********"
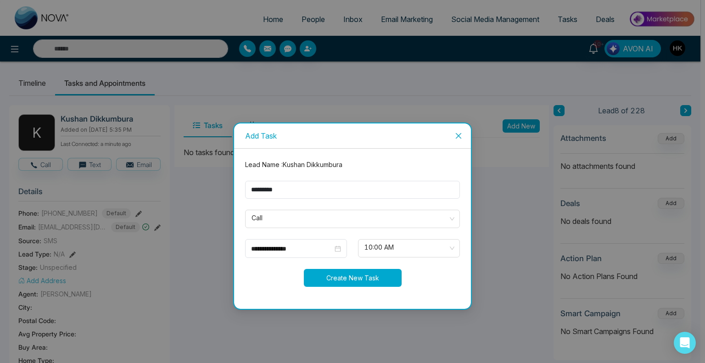
click at [335, 276] on button "Create New Task" at bounding box center [353, 278] width 98 height 18
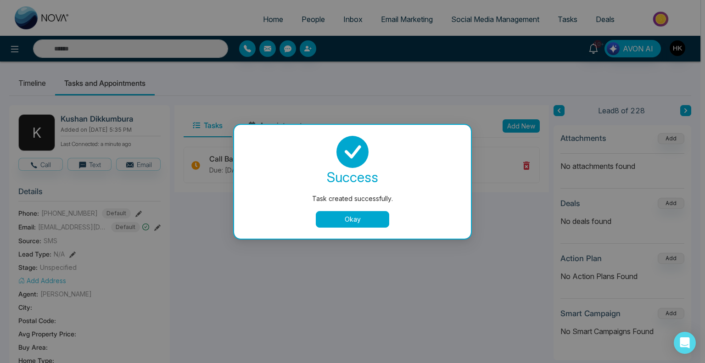
click at [352, 217] on button "Okay" at bounding box center [352, 219] width 73 height 17
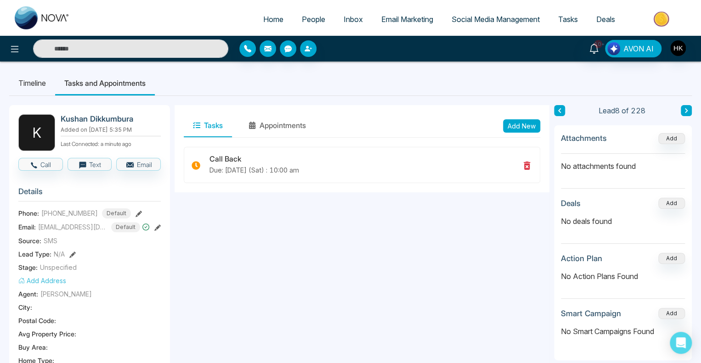
click at [686, 108] on icon at bounding box center [686, 111] width 5 height 6
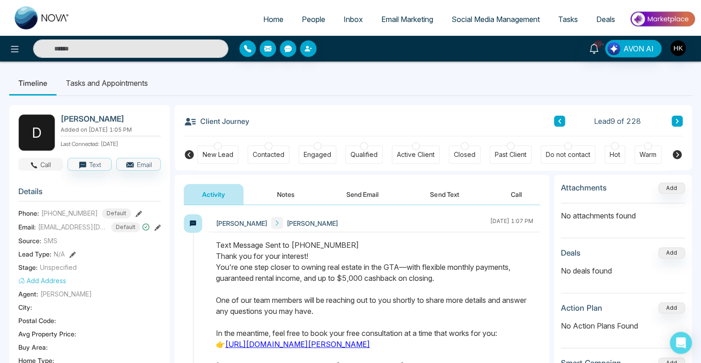
click at [44, 164] on button "Call" at bounding box center [40, 164] width 45 height 13
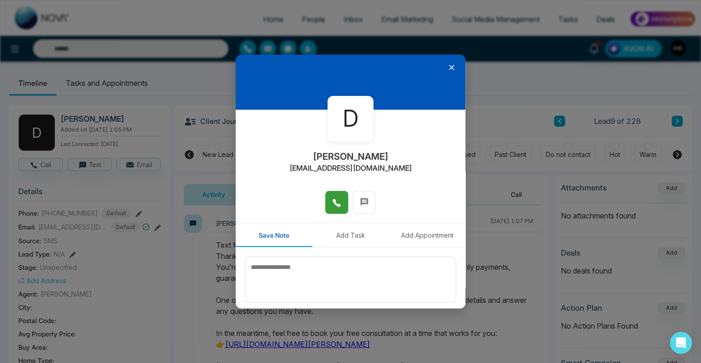
click at [337, 202] on icon at bounding box center [336, 202] width 9 height 9
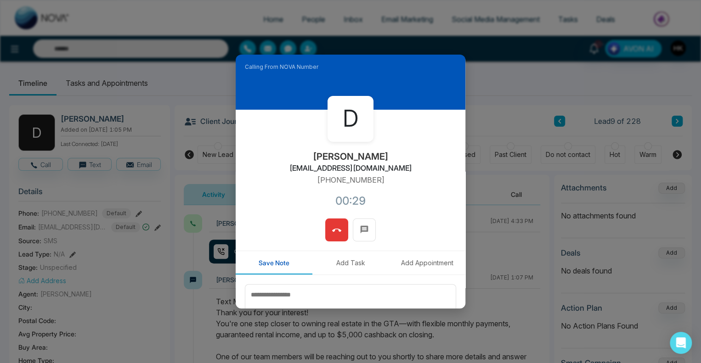
click at [332, 228] on icon at bounding box center [336, 230] width 9 height 9
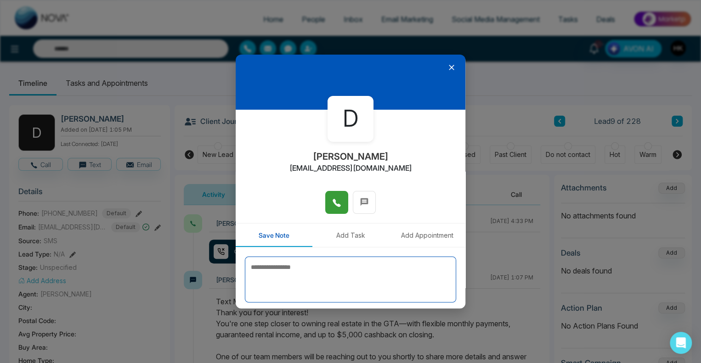
click at [296, 266] on textarea at bounding box center [350, 280] width 211 height 46
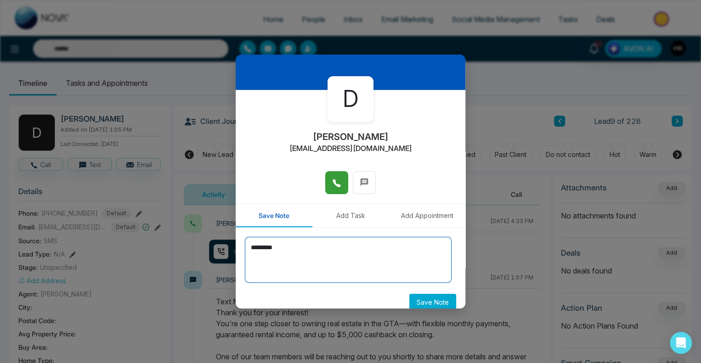
scroll to position [30, 0]
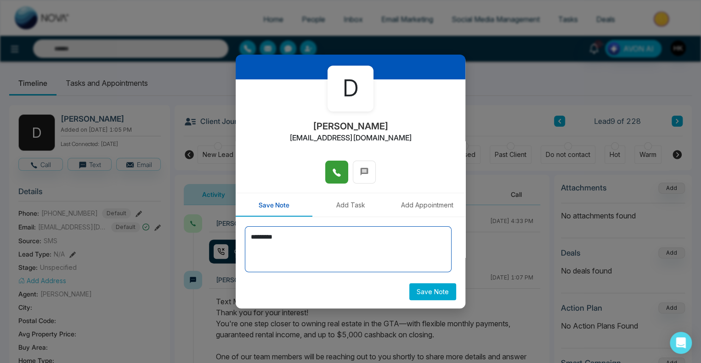
type textarea "*********"
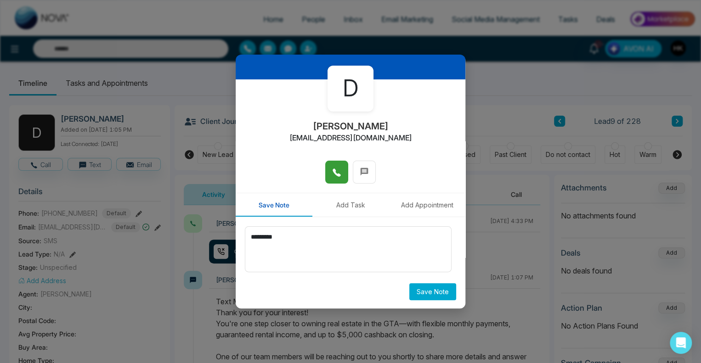
click at [425, 292] on button "Save Note" at bounding box center [432, 291] width 47 height 17
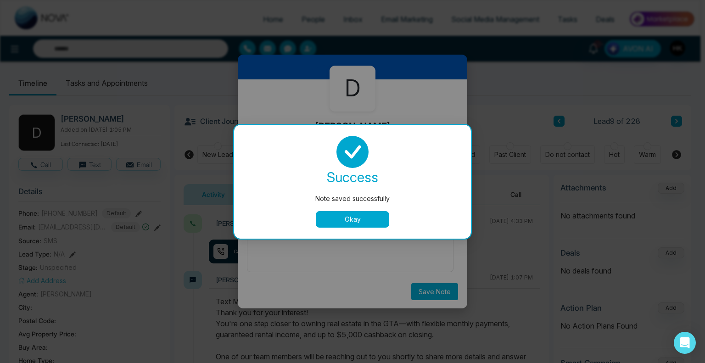
click at [362, 224] on button "Okay" at bounding box center [352, 219] width 73 height 17
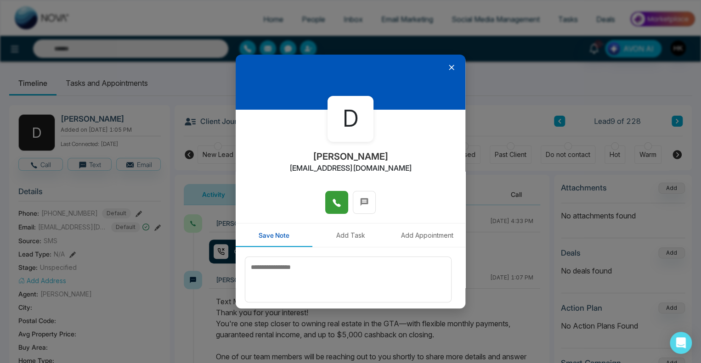
scroll to position [0, 0]
click at [447, 67] on icon at bounding box center [451, 67] width 9 height 9
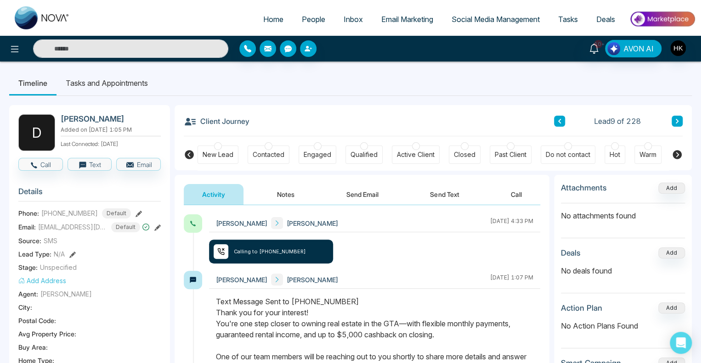
click at [675, 119] on icon at bounding box center [677, 121] width 5 height 6
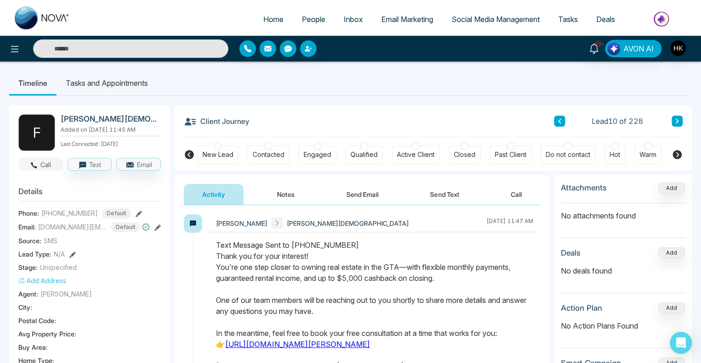
click at [47, 171] on button "Call" at bounding box center [40, 164] width 45 height 13
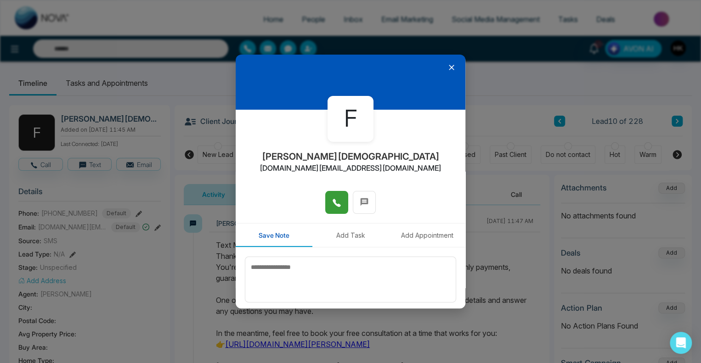
click at [332, 202] on icon at bounding box center [336, 203] width 8 height 8
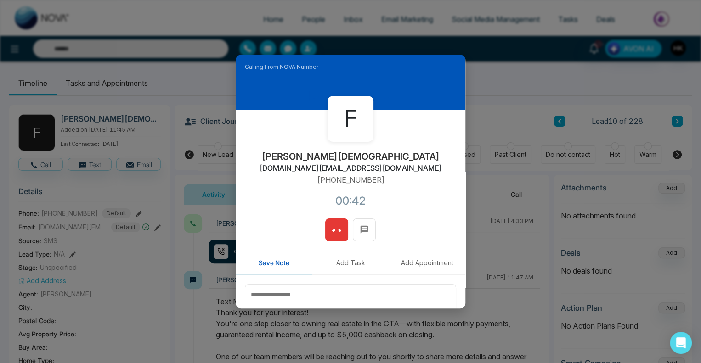
click at [336, 228] on icon at bounding box center [336, 230] width 9 height 9
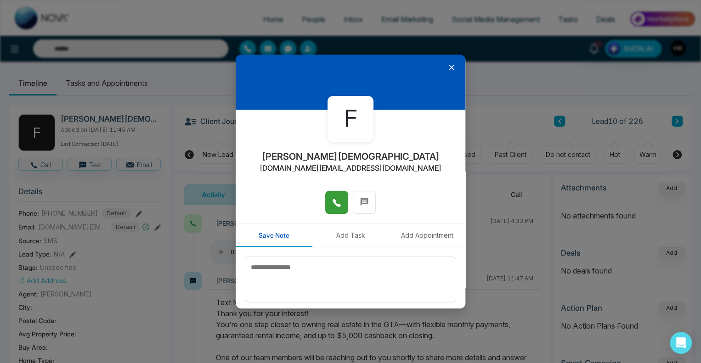
click at [449, 67] on icon at bounding box center [452, 68] width 6 height 6
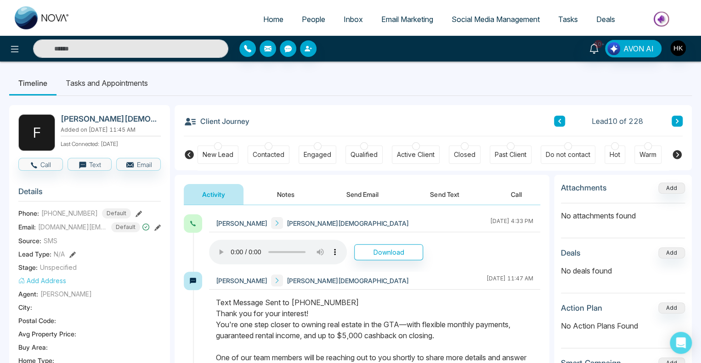
click at [678, 119] on icon at bounding box center [677, 121] width 5 height 6
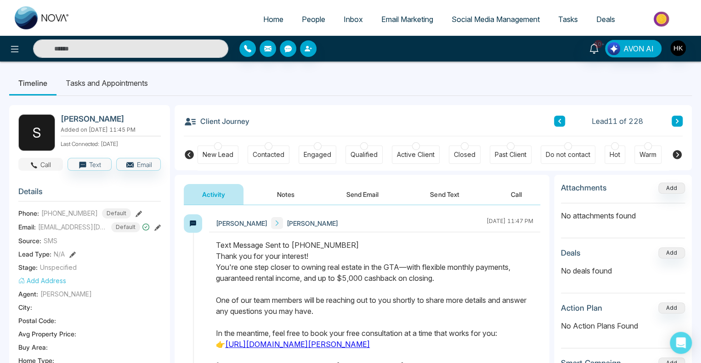
click at [39, 165] on button "Call" at bounding box center [40, 164] width 45 height 13
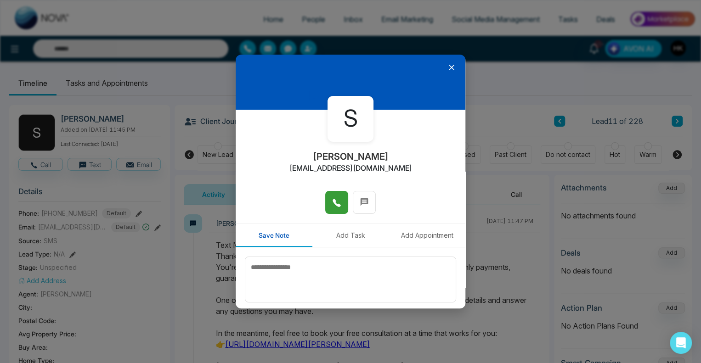
click at [336, 201] on icon at bounding box center [336, 202] width 9 height 9
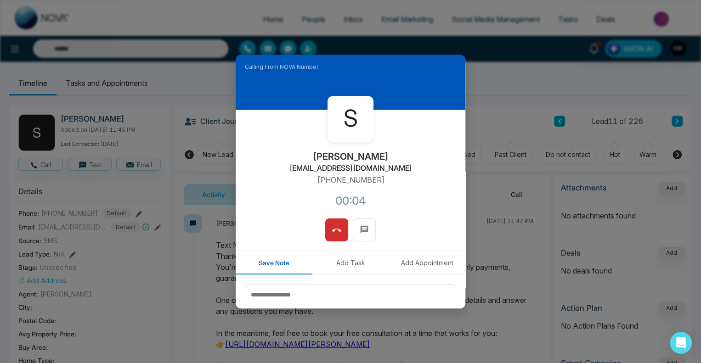
click at [332, 229] on icon at bounding box center [336, 230] width 9 height 9
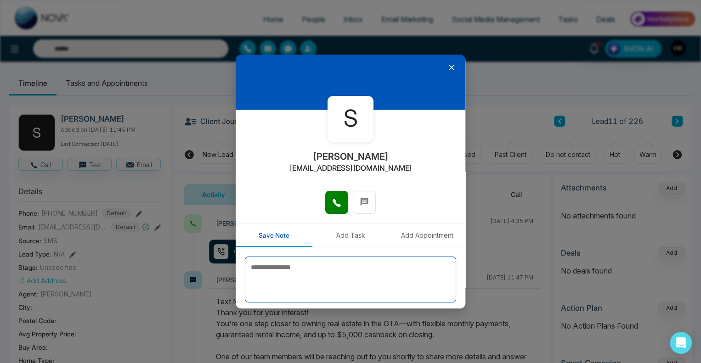
click at [279, 265] on textarea at bounding box center [350, 280] width 211 height 46
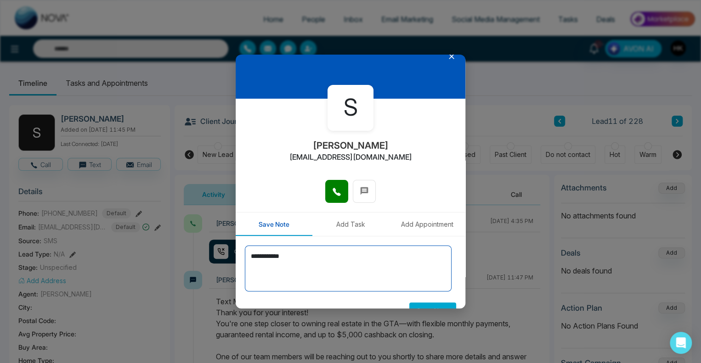
scroll to position [30, 0]
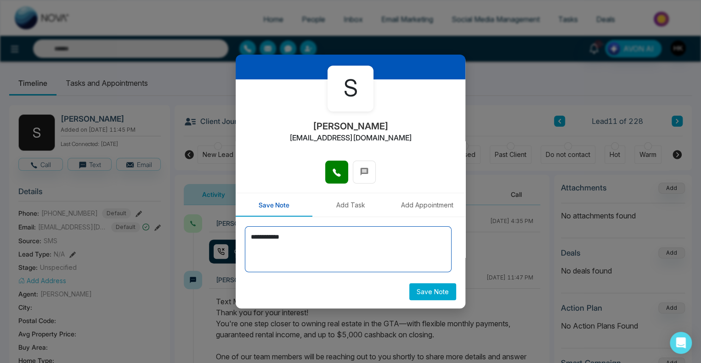
type textarea "**********"
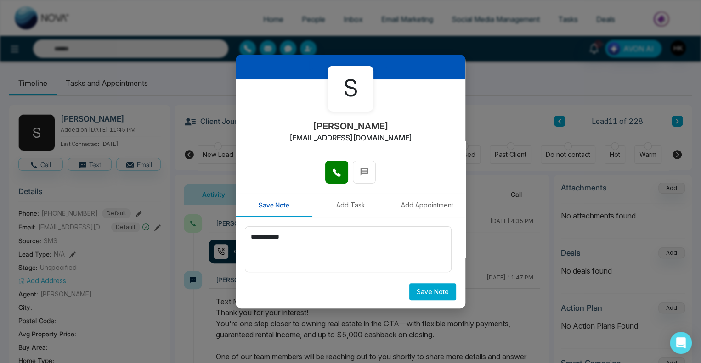
click at [427, 291] on button "Save Note" at bounding box center [432, 291] width 47 height 17
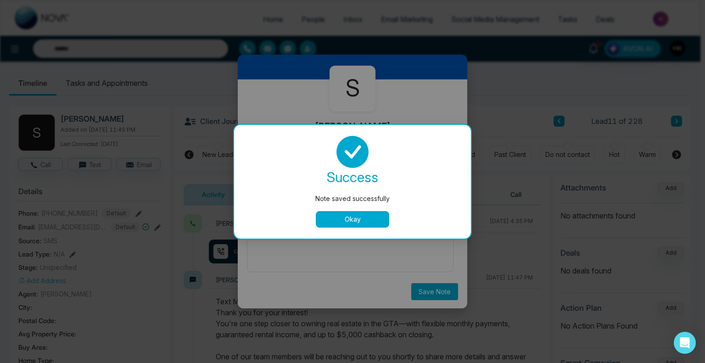
drag, startPoint x: 356, startPoint y: 215, endPoint x: 366, endPoint y: 217, distance: 10.7
click at [357, 216] on button "Okay" at bounding box center [352, 219] width 73 height 17
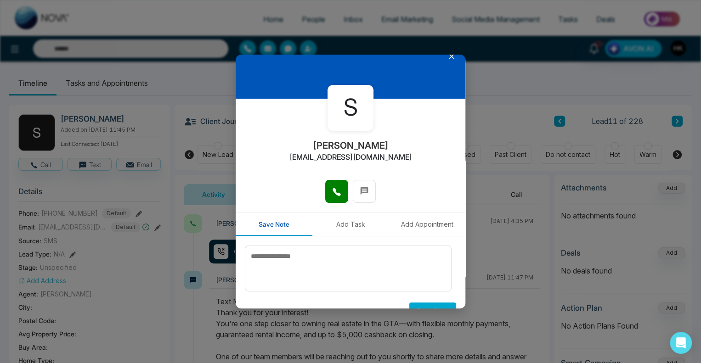
scroll to position [0, 0]
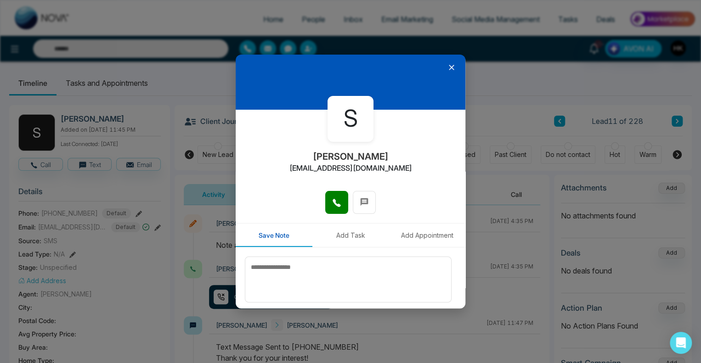
click at [449, 69] on icon at bounding box center [452, 68] width 6 height 6
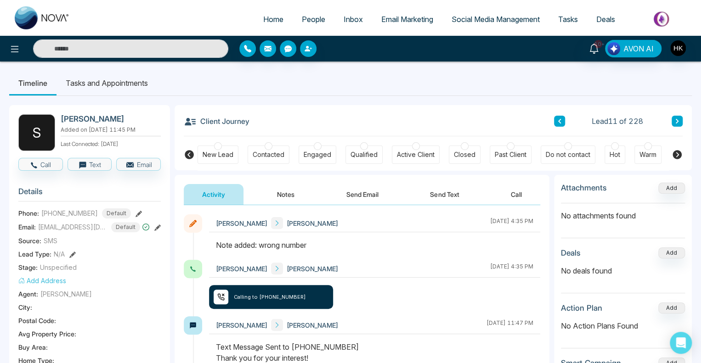
click at [311, 22] on span "People" at bounding box center [313, 19] width 23 height 9
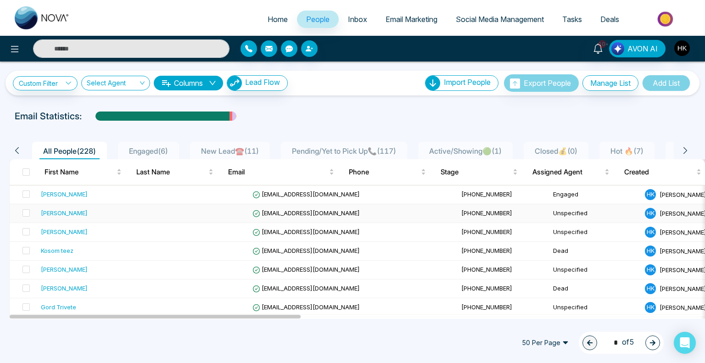
click at [62, 210] on div "[PERSON_NAME]" at bounding box center [64, 212] width 47 height 9
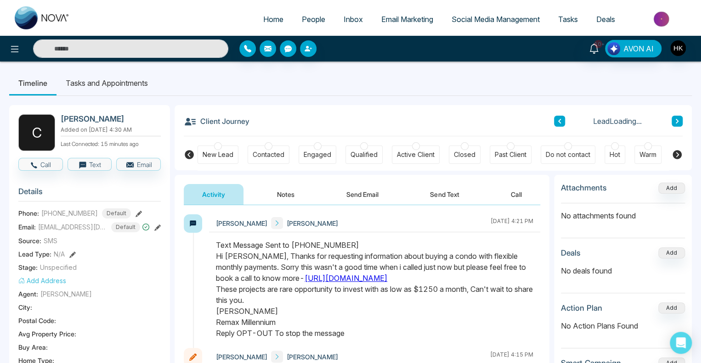
click at [454, 197] on button "Send Text" at bounding box center [444, 194] width 66 height 21
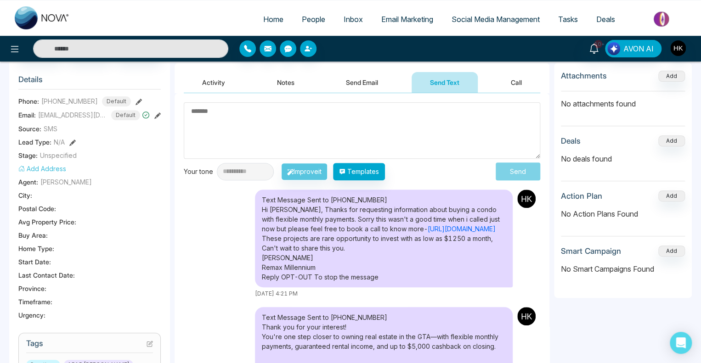
scroll to position [138, 0]
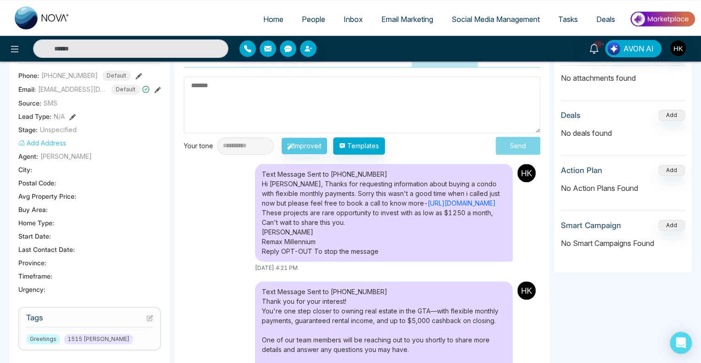
drag, startPoint x: 263, startPoint y: 182, endPoint x: 374, endPoint y: 248, distance: 129.5
click at [374, 248] on div "Text Message Sent to [PHONE_NUMBER] Hi [PERSON_NAME], Thanks for requesting inf…" at bounding box center [384, 213] width 258 height 98
copy div "Hi [PERSON_NAME], Thanks for requesting information about buying a condo with f…"
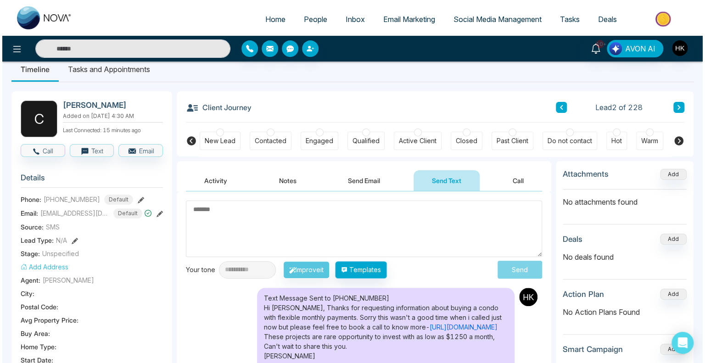
scroll to position [0, 0]
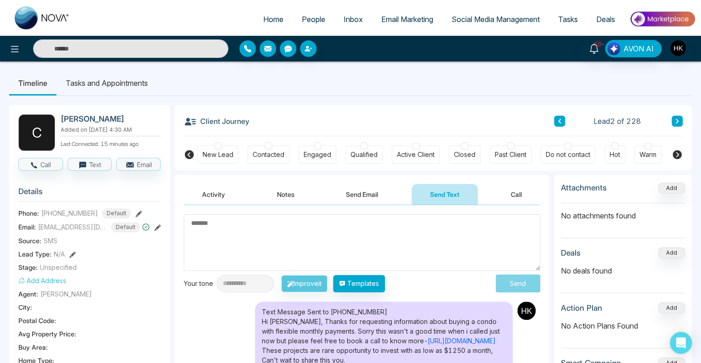
click at [310, 18] on span "People" at bounding box center [313, 19] width 23 height 9
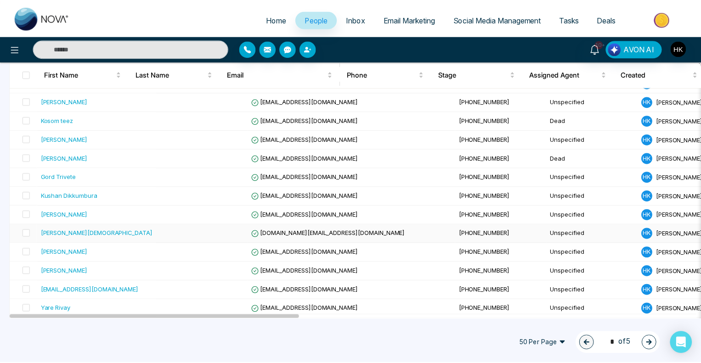
scroll to position [230, 0]
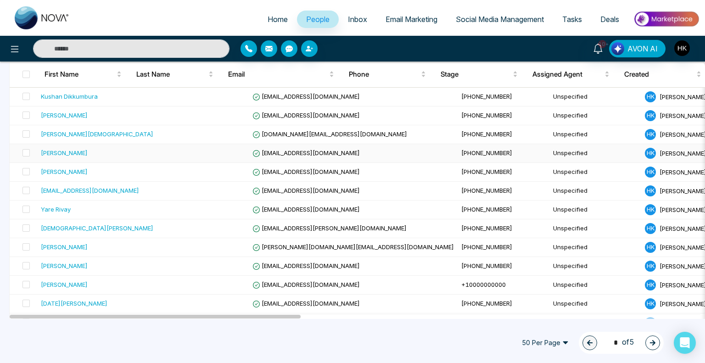
click at [79, 154] on div "[PERSON_NAME]" at bounding box center [64, 152] width 47 height 9
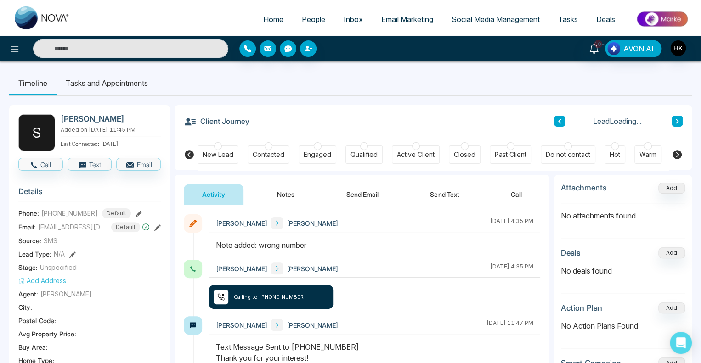
click at [375, 191] on button "Send Email" at bounding box center [362, 194] width 69 height 21
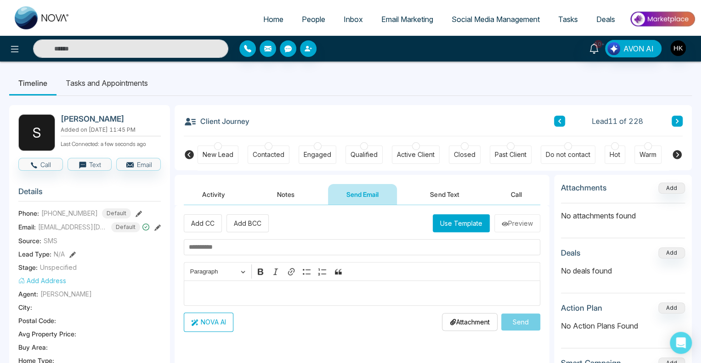
click at [449, 225] on button "Use Template" at bounding box center [461, 223] width 57 height 18
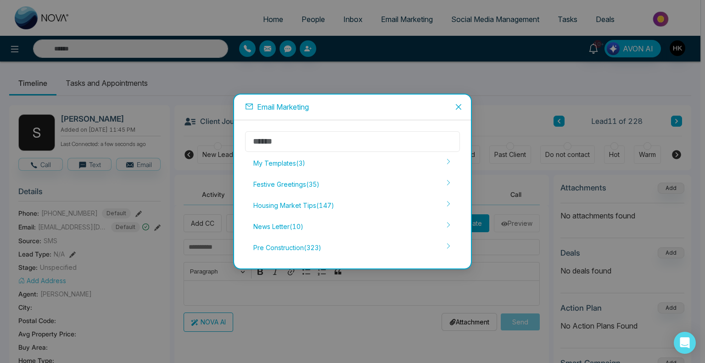
click at [284, 151] on input "text" at bounding box center [352, 141] width 215 height 21
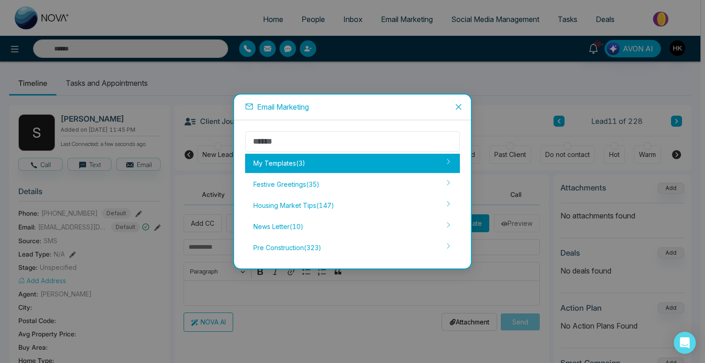
click at [283, 161] on div "My Templates ( 3 )" at bounding box center [352, 163] width 215 height 19
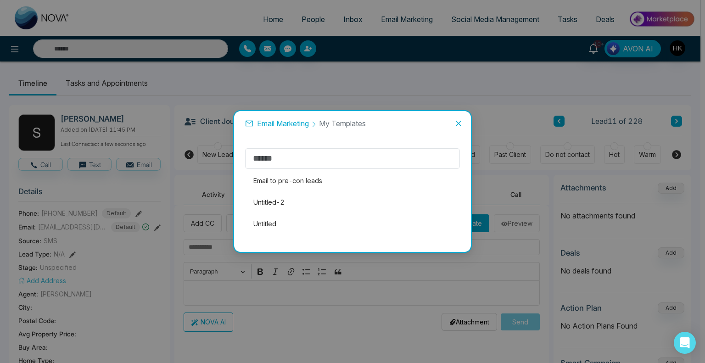
click at [460, 124] on icon "close" at bounding box center [458, 123] width 7 height 7
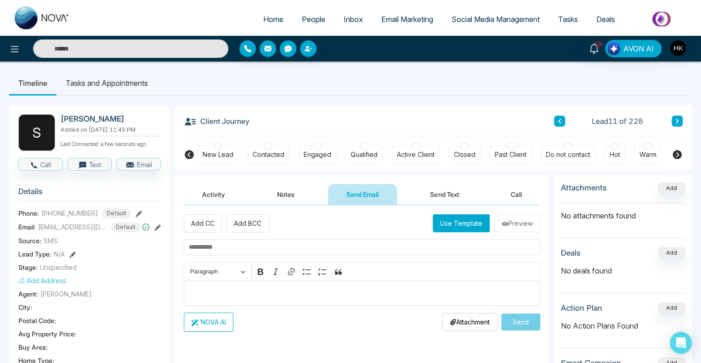
click at [218, 247] on input "text" at bounding box center [362, 247] width 356 height 16
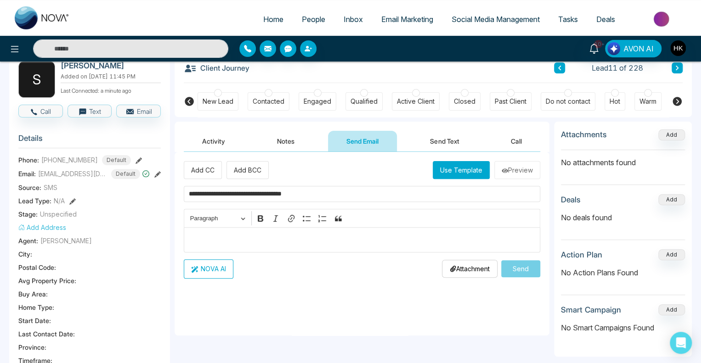
scroll to position [92, 0]
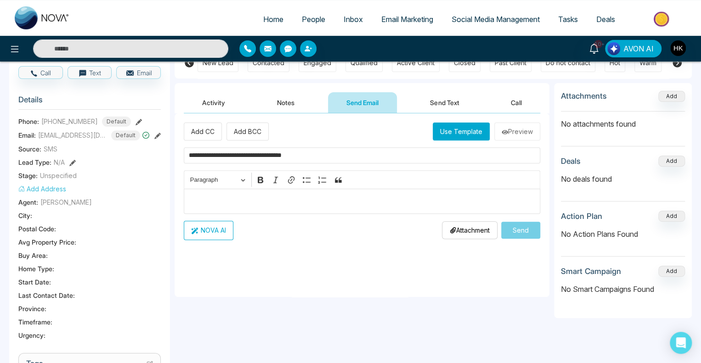
type input "**********"
click at [216, 198] on p "Editor editing area: main" at bounding box center [362, 201] width 347 height 11
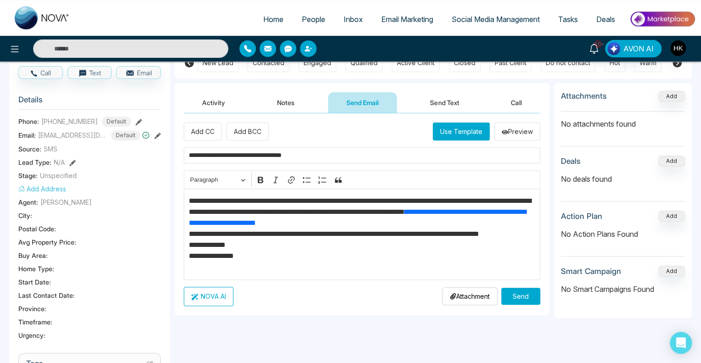
scroll to position [0, 0]
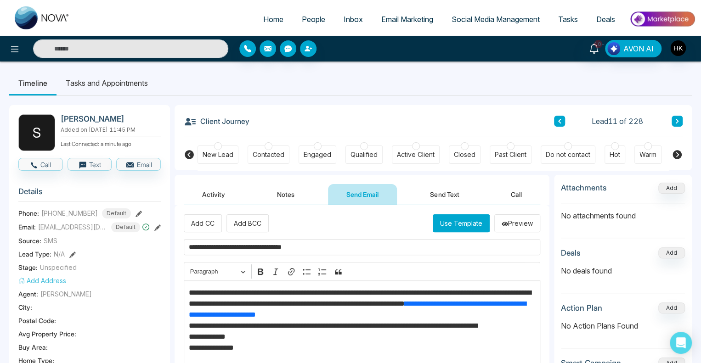
click at [223, 291] on p "**********" at bounding box center [362, 325] width 347 height 77
click at [225, 289] on p "**********" at bounding box center [362, 325] width 347 height 77
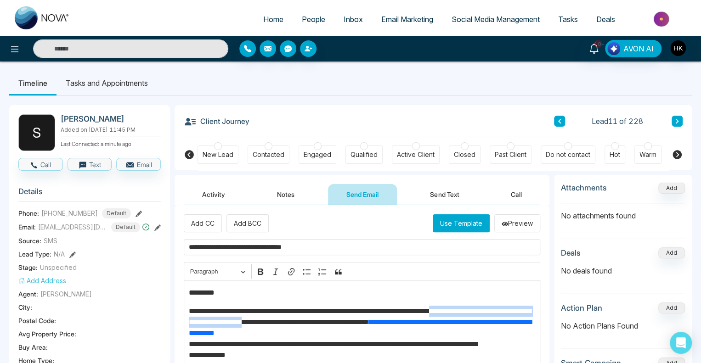
drag, startPoint x: 495, startPoint y: 309, endPoint x: 346, endPoint y: 325, distance: 150.5
click at [346, 325] on p "**********" at bounding box center [362, 344] width 347 height 77
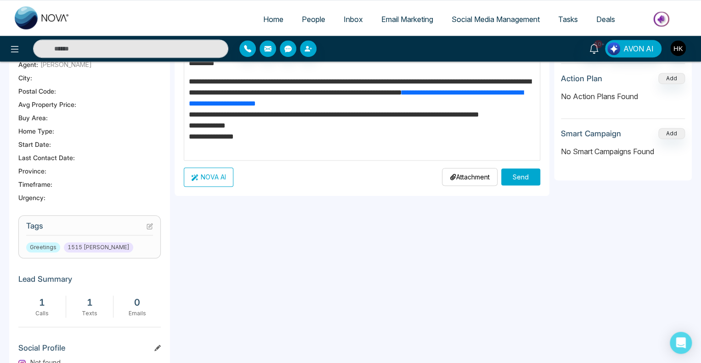
scroll to position [138, 0]
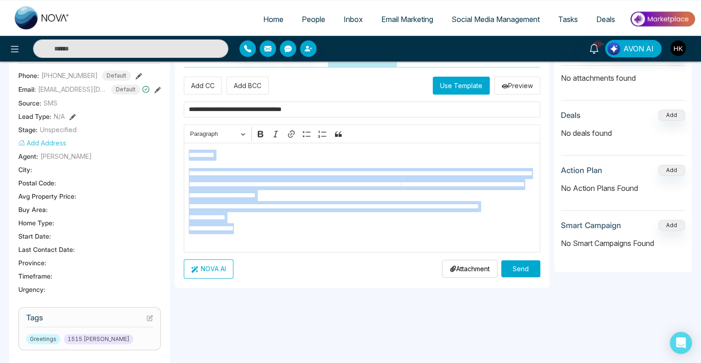
drag, startPoint x: 188, startPoint y: 155, endPoint x: 277, endPoint y: 240, distance: 123.4
click at [277, 240] on div "**********" at bounding box center [362, 198] width 356 height 110
copy div "**********"
click at [523, 267] on button "Send" at bounding box center [520, 268] width 39 height 17
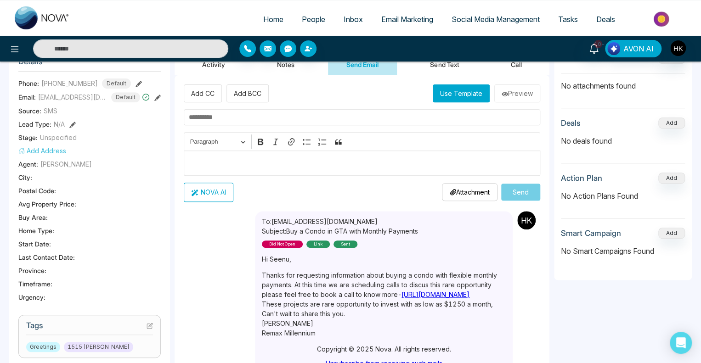
scroll to position [0, 0]
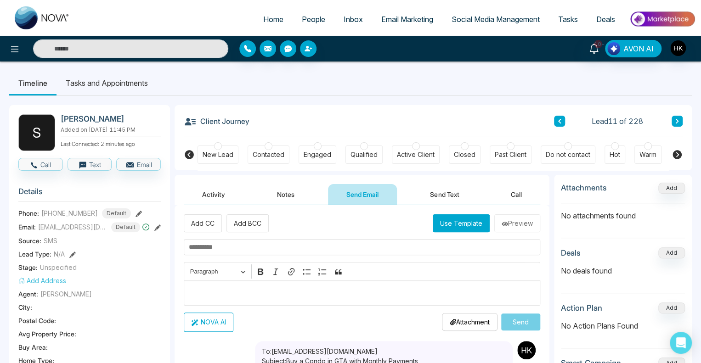
click at [679, 123] on icon at bounding box center [677, 121] width 5 height 6
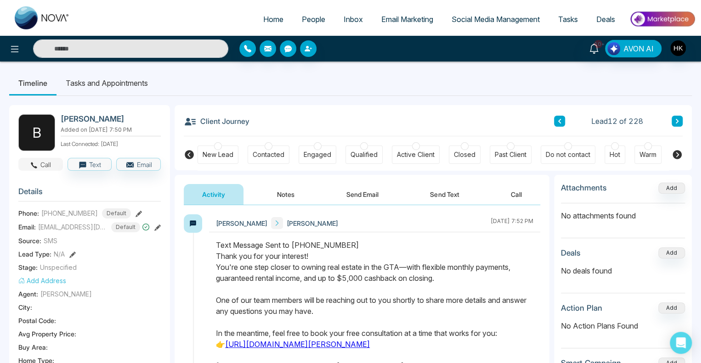
click at [42, 163] on button "Call" at bounding box center [40, 164] width 45 height 13
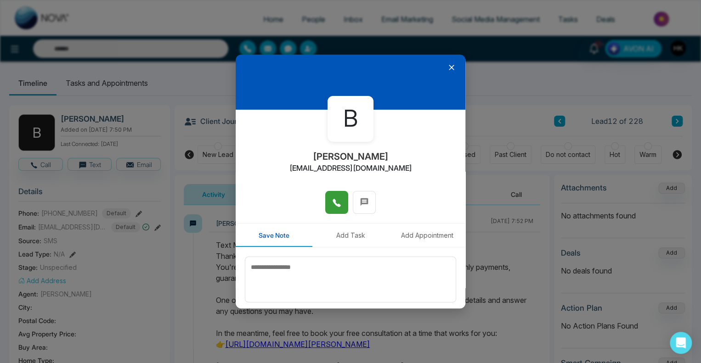
click at [340, 205] on button at bounding box center [336, 202] width 23 height 23
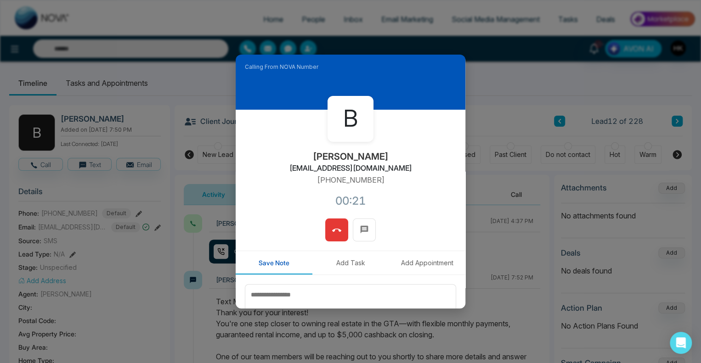
click at [335, 229] on icon at bounding box center [336, 230] width 9 height 3
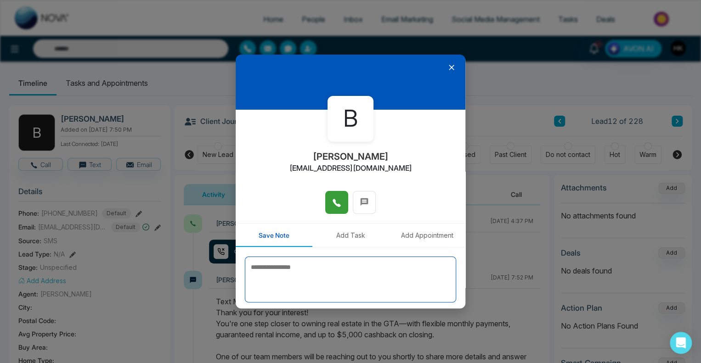
click at [288, 271] on textarea at bounding box center [350, 280] width 211 height 46
type textarea "*"
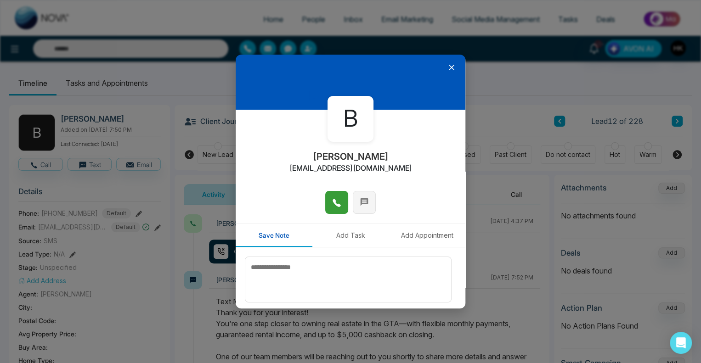
drag, startPoint x: 358, startPoint y: 197, endPoint x: 354, endPoint y: 203, distance: 7.6
click at [360, 196] on span at bounding box center [364, 202] width 9 height 14
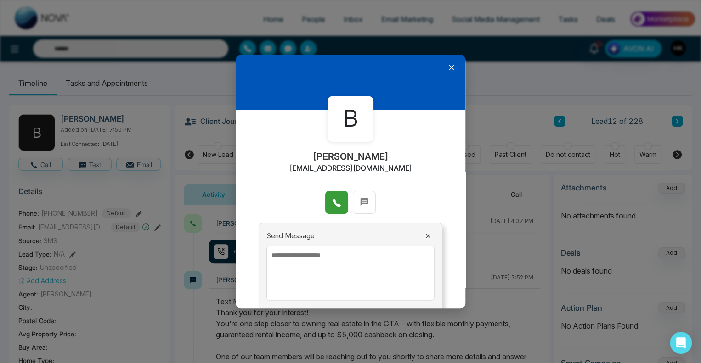
click at [292, 268] on textarea at bounding box center [350, 273] width 168 height 55
paste textarea "**********"
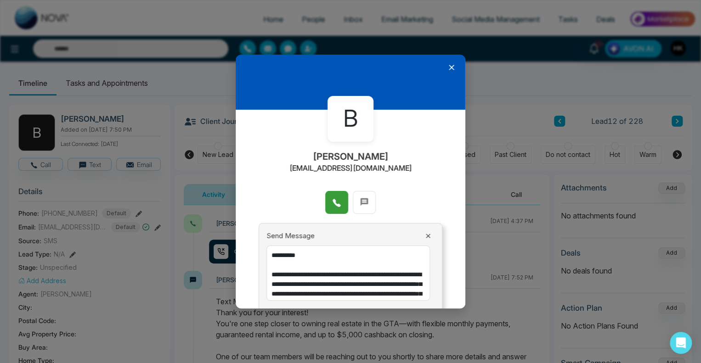
click at [290, 253] on textarea "**********" at bounding box center [347, 273] width 163 height 55
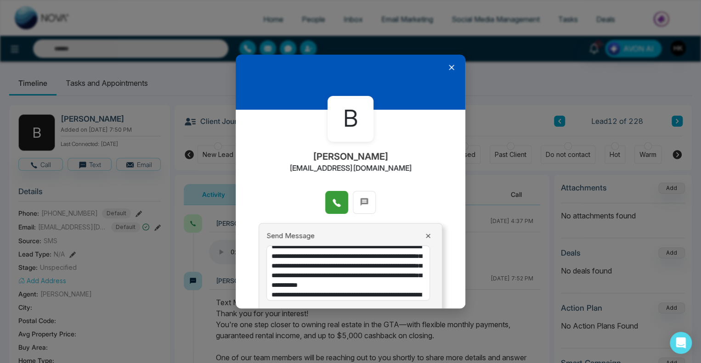
scroll to position [16, 0]
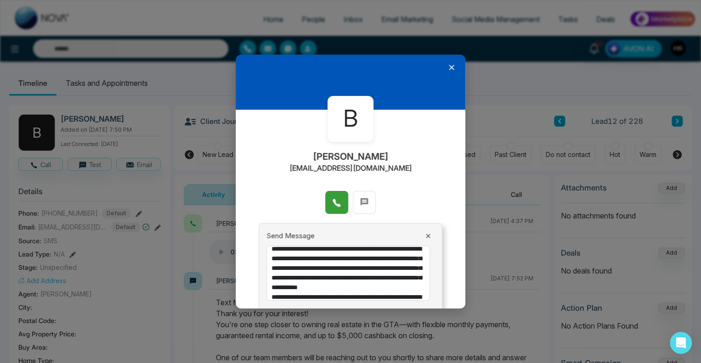
drag, startPoint x: 396, startPoint y: 259, endPoint x: 308, endPoint y: 276, distance: 90.2
click at [308, 276] on textarea "**********" at bounding box center [347, 273] width 163 height 55
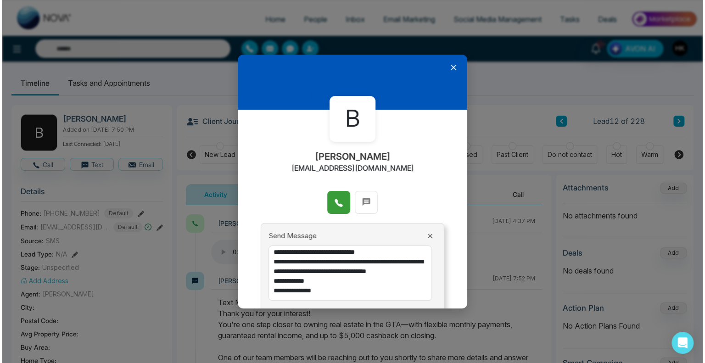
scroll to position [38, 0]
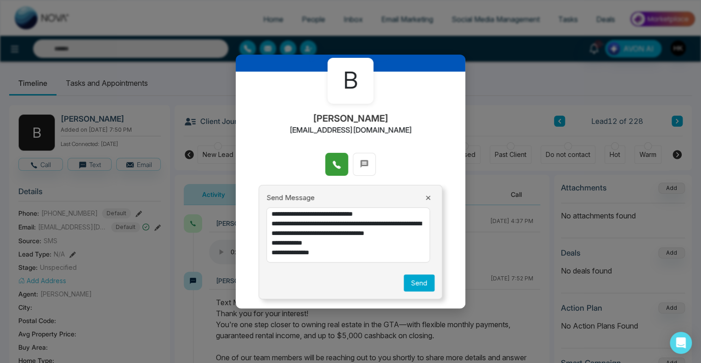
drag, startPoint x: 274, startPoint y: 254, endPoint x: 356, endPoint y: 308, distance: 97.8
click at [354, 310] on div "**********" at bounding box center [350, 181] width 701 height 363
type textarea "**********"
click at [416, 280] on button "Send" at bounding box center [419, 283] width 31 height 17
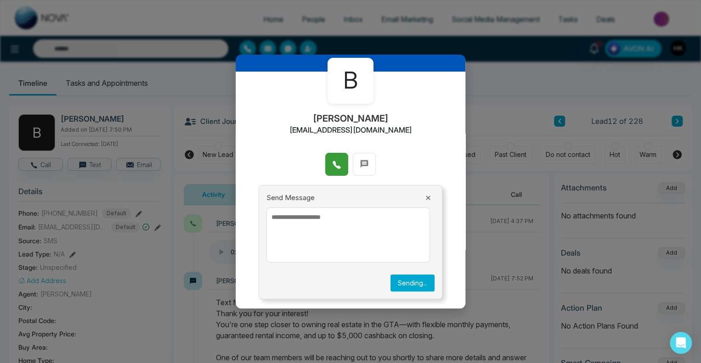
scroll to position [0, 0]
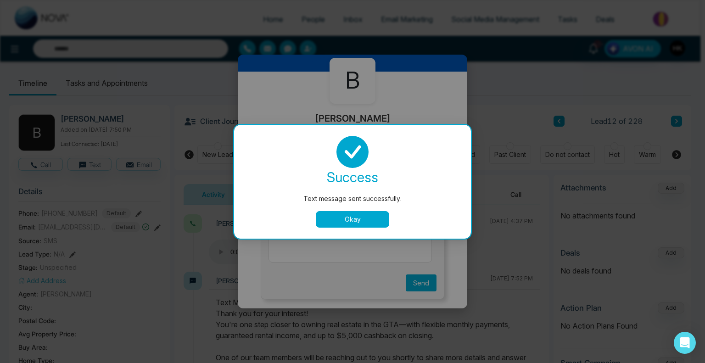
click at [351, 217] on button "Okay" at bounding box center [352, 219] width 73 height 17
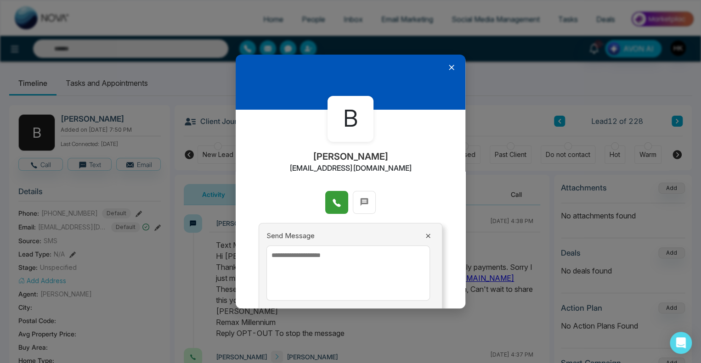
click at [447, 65] on icon at bounding box center [451, 67] width 9 height 9
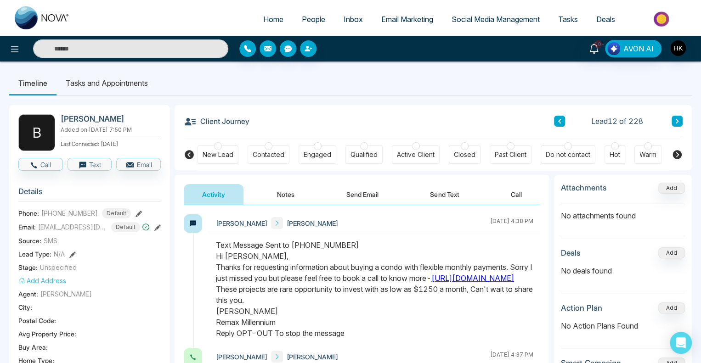
click at [311, 20] on span "People" at bounding box center [313, 19] width 23 height 9
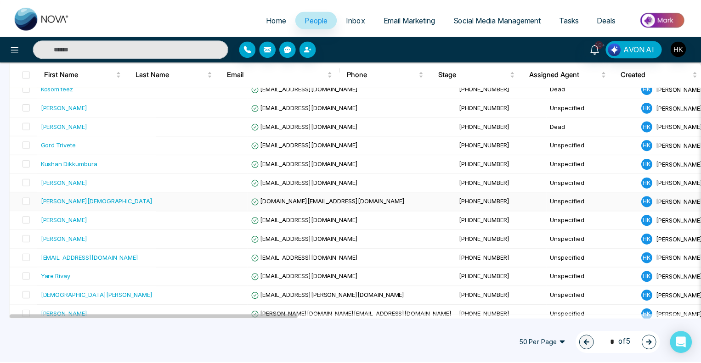
scroll to position [92, 0]
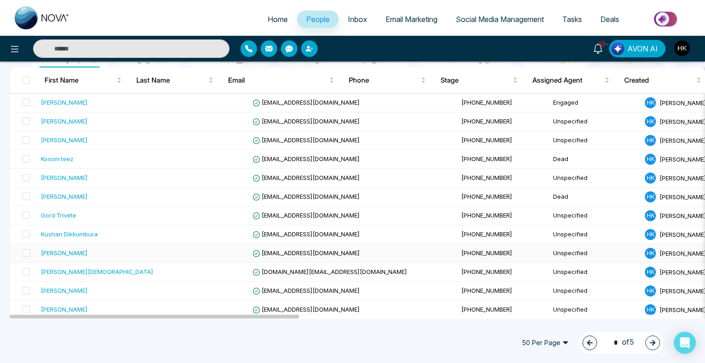
click at [56, 249] on div "[PERSON_NAME]" at bounding box center [64, 252] width 47 height 9
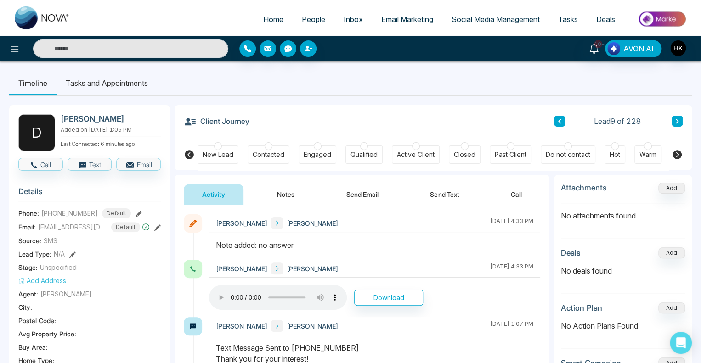
click at [448, 195] on button "Send Text" at bounding box center [444, 194] width 66 height 21
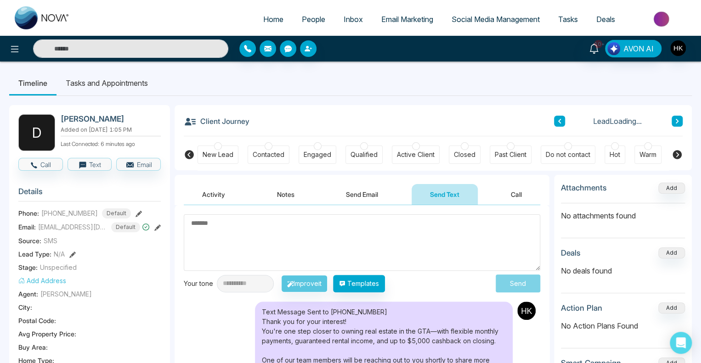
click at [207, 247] on textarea at bounding box center [362, 242] width 356 height 56
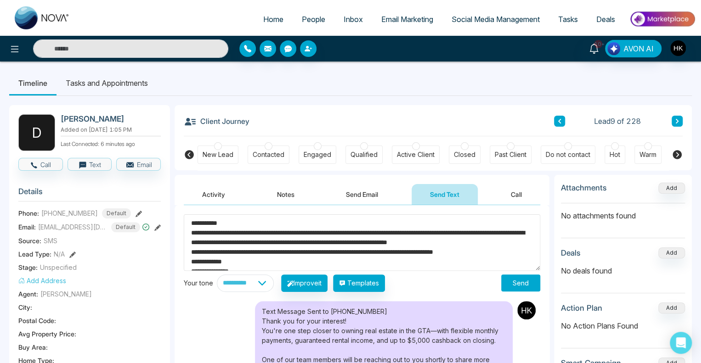
click at [209, 222] on textarea "**********" at bounding box center [362, 242] width 356 height 56
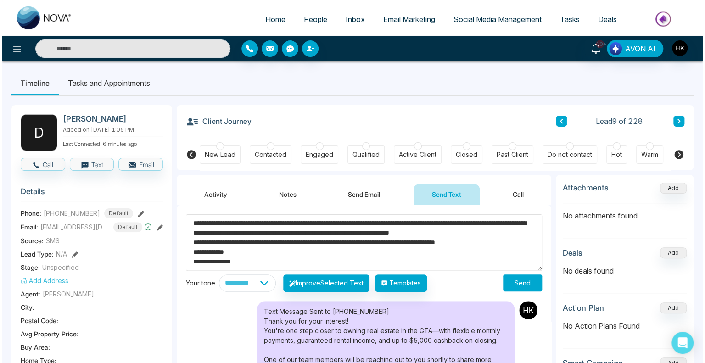
scroll to position [19, 0]
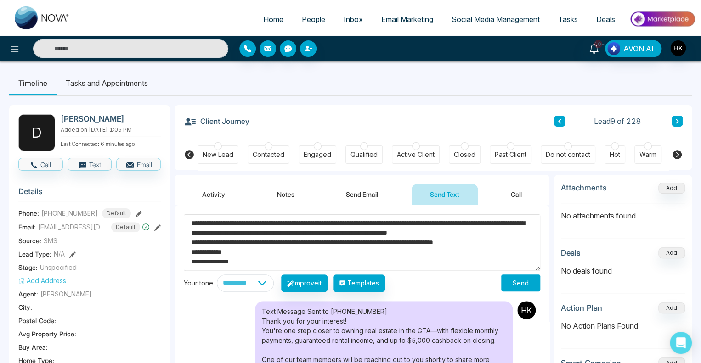
type textarea "**********"
click at [524, 282] on button "Send" at bounding box center [520, 283] width 39 height 17
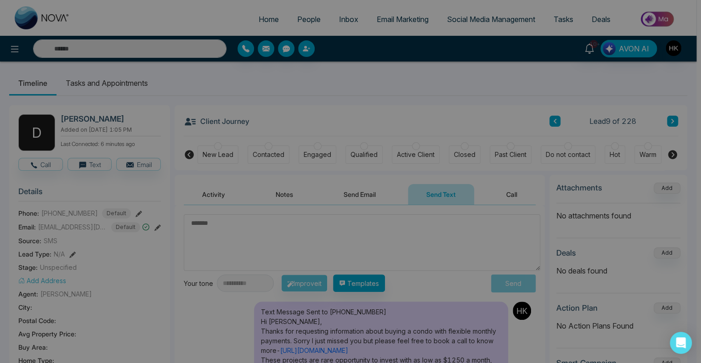
scroll to position [0, 0]
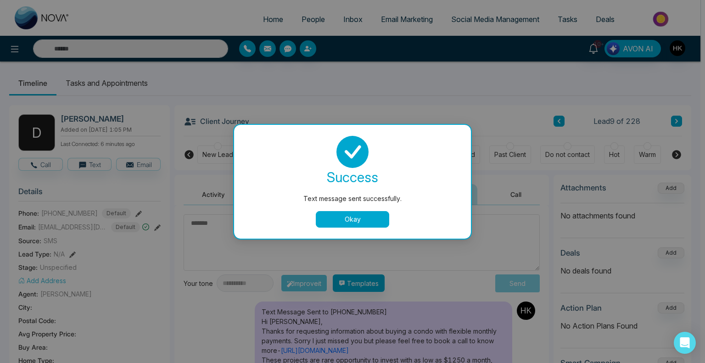
click at [365, 213] on button "Okay" at bounding box center [352, 219] width 73 height 17
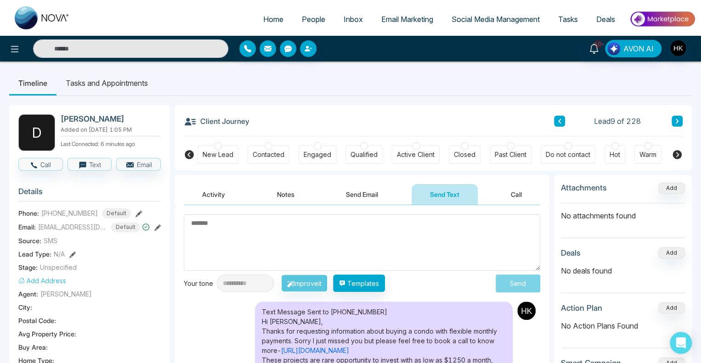
click at [681, 119] on button at bounding box center [676, 121] width 11 height 11
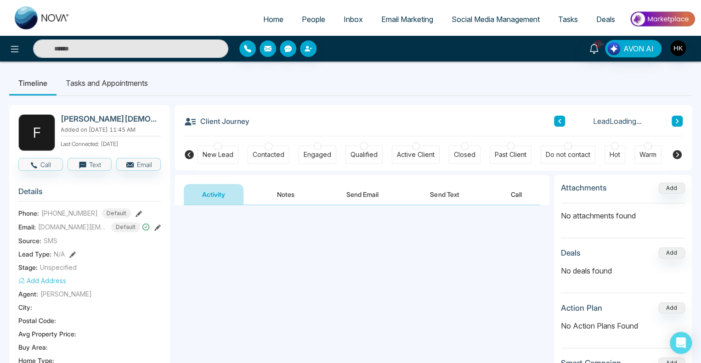
click at [677, 119] on icon at bounding box center [677, 121] width 5 height 6
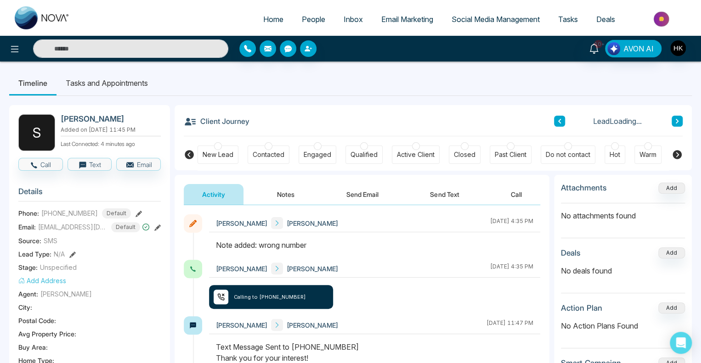
click at [677, 120] on icon at bounding box center [677, 121] width 5 height 6
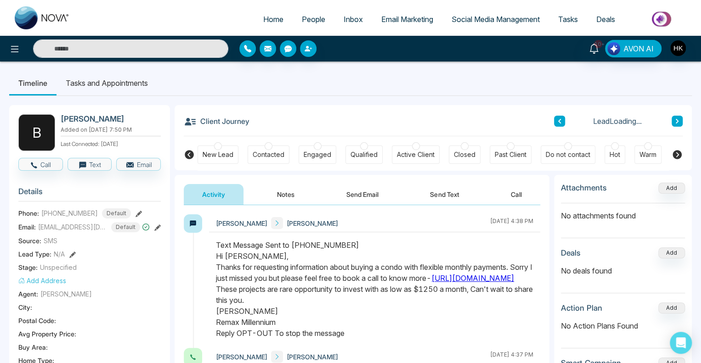
click at [677, 120] on icon at bounding box center [676, 121] width 3 height 5
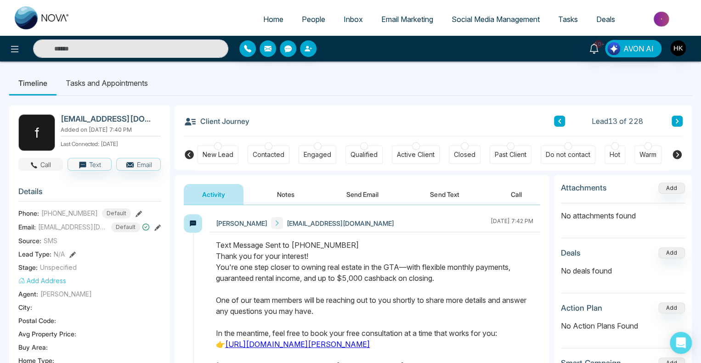
click at [34, 158] on button "Call" at bounding box center [40, 164] width 45 height 13
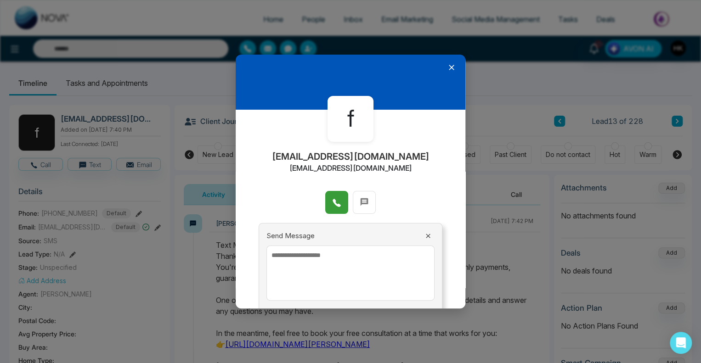
click at [335, 200] on icon at bounding box center [336, 202] width 9 height 9
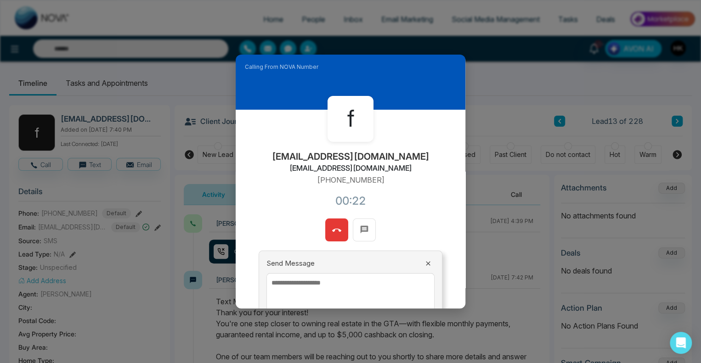
click at [338, 229] on icon at bounding box center [336, 230] width 9 height 9
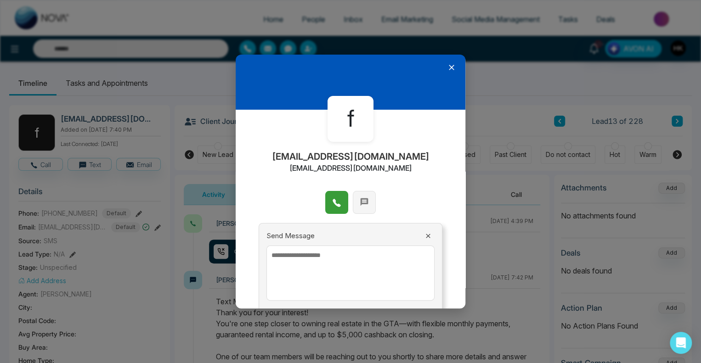
click at [364, 199] on icon at bounding box center [364, 202] width 8 height 8
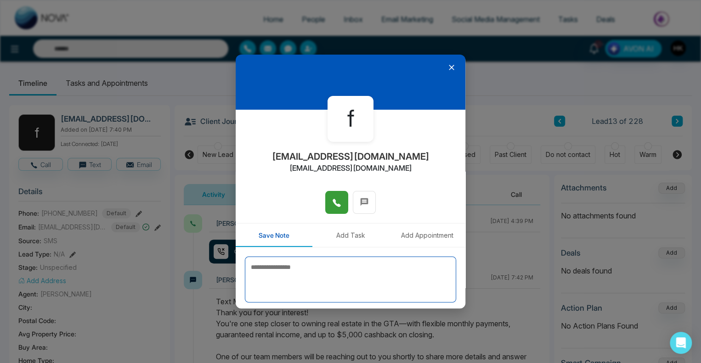
click at [299, 268] on textarea at bounding box center [350, 280] width 211 height 46
paste textarea "**********"
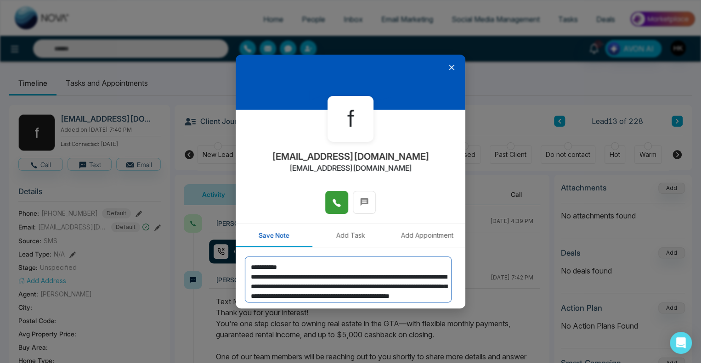
click at [272, 266] on textarea "**********" at bounding box center [348, 280] width 207 height 46
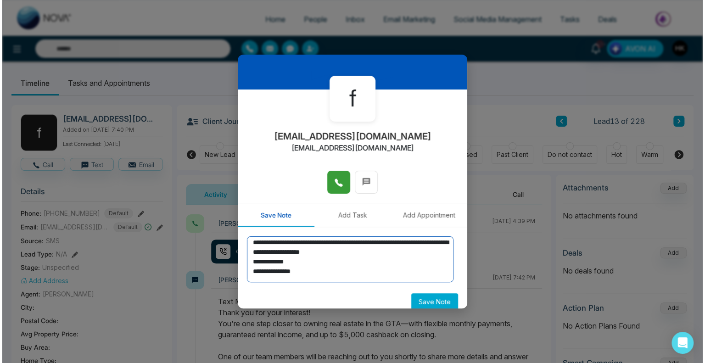
scroll to position [30, 0]
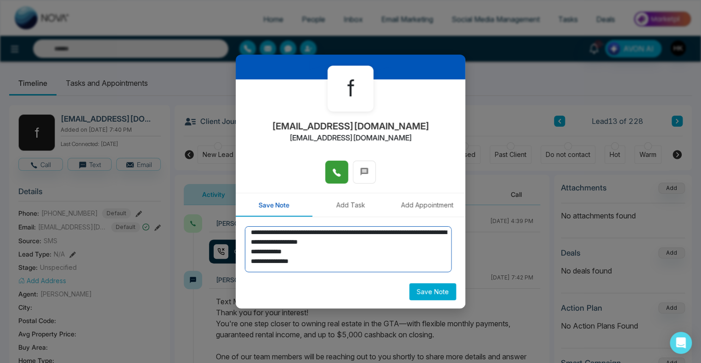
type textarea "**********"
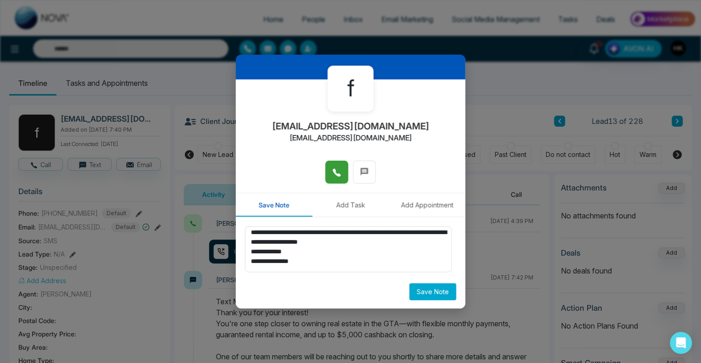
click at [428, 292] on button "Save Note" at bounding box center [432, 291] width 47 height 17
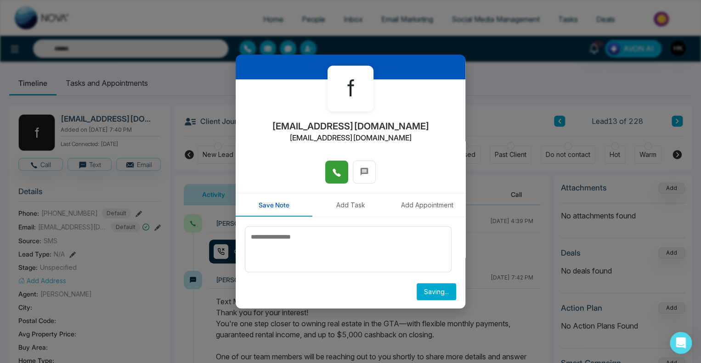
scroll to position [0, 0]
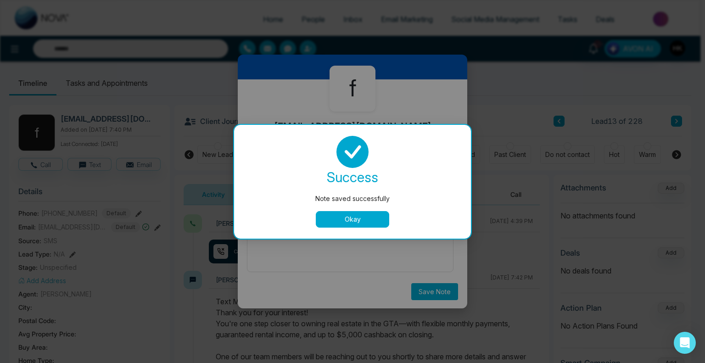
click at [358, 221] on button "Okay" at bounding box center [352, 219] width 73 height 17
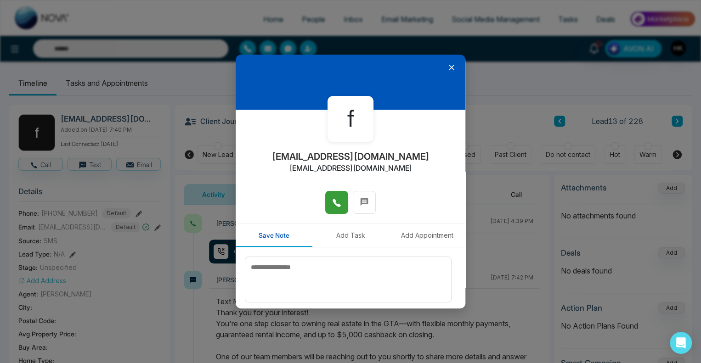
click at [442, 65] on div at bounding box center [351, 82] width 230 height 55
click at [447, 68] on icon at bounding box center [451, 67] width 9 height 9
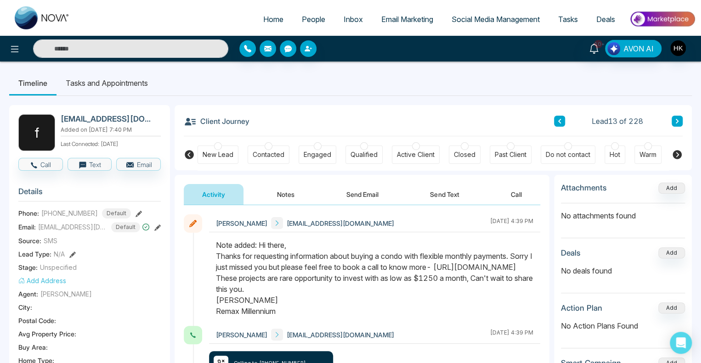
click at [676, 123] on icon at bounding box center [676, 121] width 3 height 5
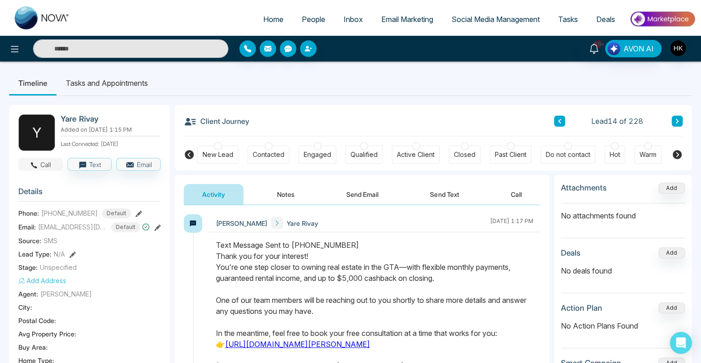
click at [46, 165] on button "Call" at bounding box center [40, 164] width 45 height 13
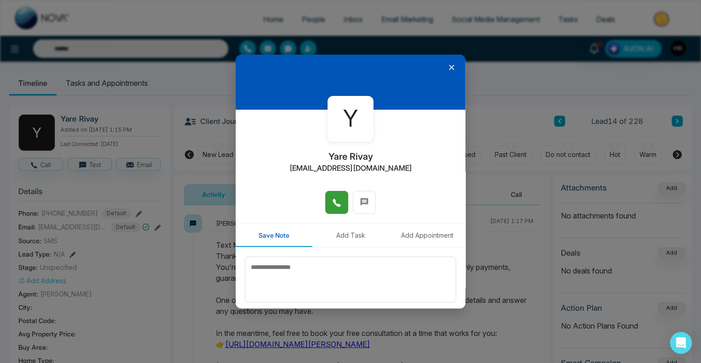
click at [335, 196] on span at bounding box center [336, 203] width 9 height 14
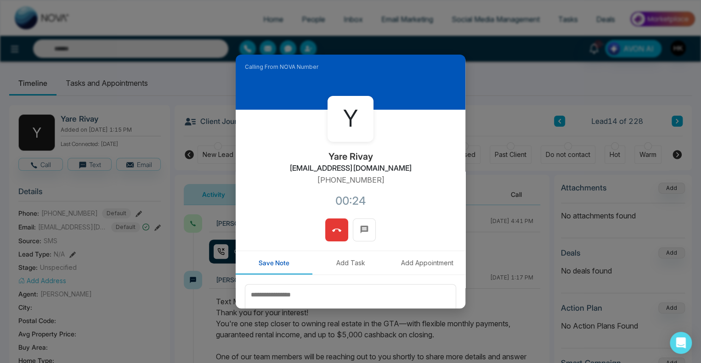
click at [329, 232] on button at bounding box center [336, 230] width 23 height 23
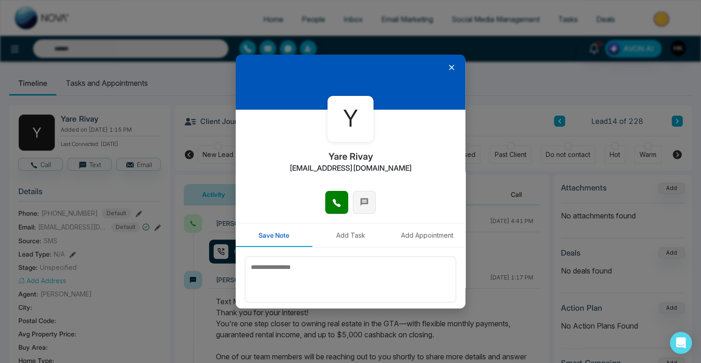
click at [363, 203] on icon at bounding box center [364, 202] width 8 height 8
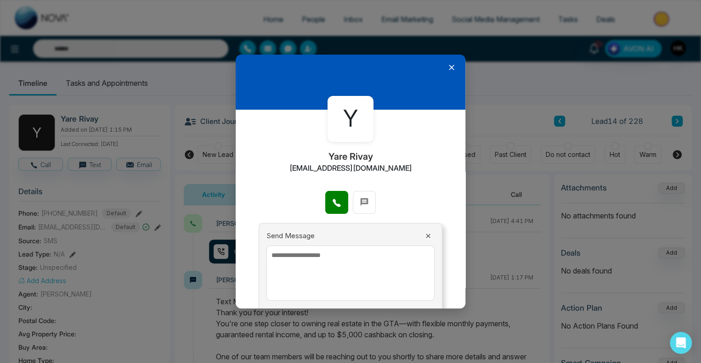
click at [280, 267] on textarea at bounding box center [350, 273] width 168 height 55
paste textarea "**********"
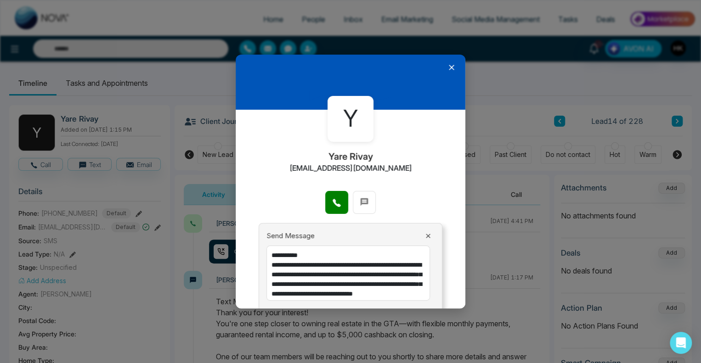
click at [299, 253] on textarea "**********" at bounding box center [347, 273] width 163 height 55
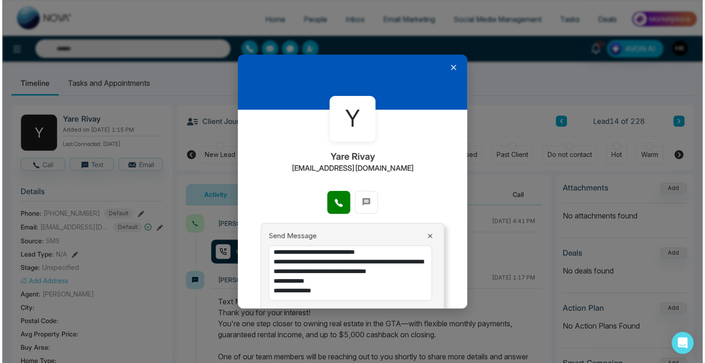
scroll to position [38, 0]
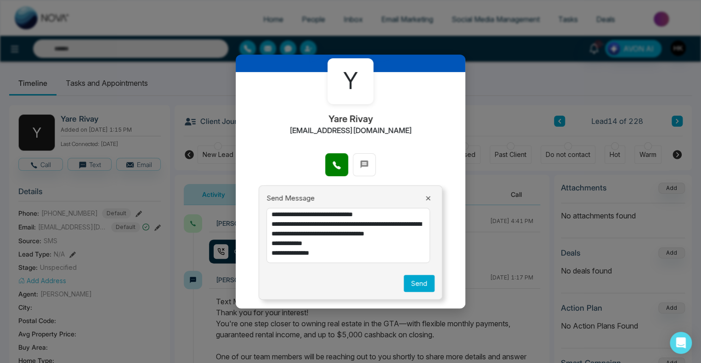
type textarea "**********"
click at [419, 285] on button "Send" at bounding box center [419, 283] width 31 height 17
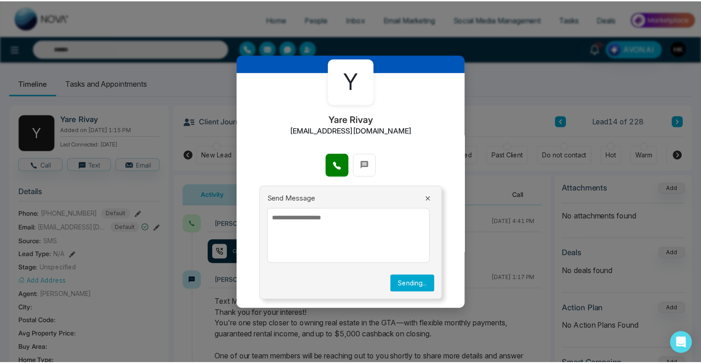
scroll to position [0, 0]
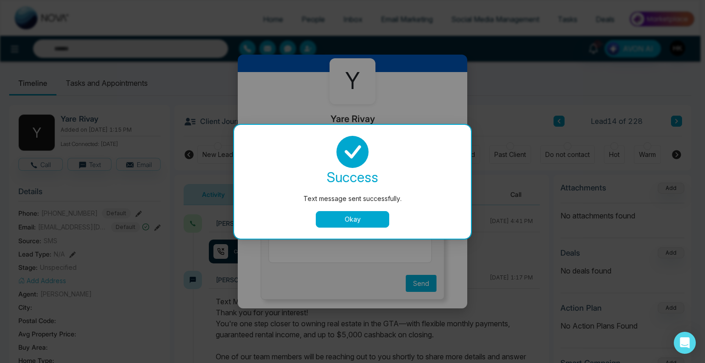
click at [353, 220] on button "Okay" at bounding box center [352, 219] width 73 height 17
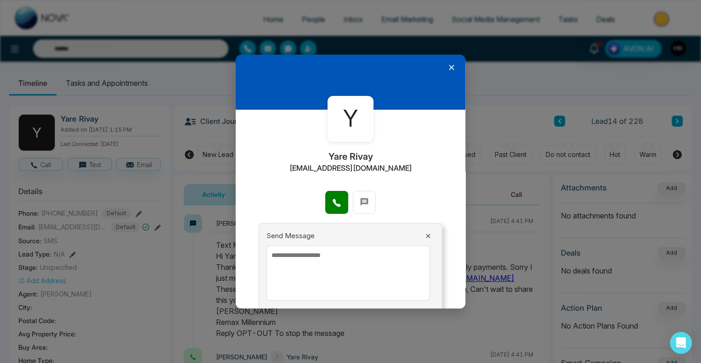
click at [449, 66] on icon at bounding box center [452, 68] width 6 height 6
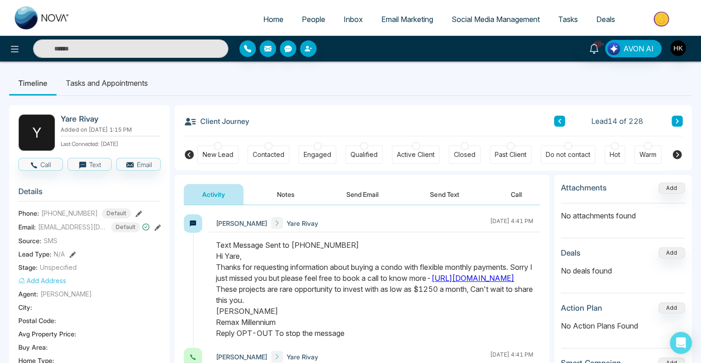
click at [676, 121] on icon at bounding box center [677, 121] width 5 height 6
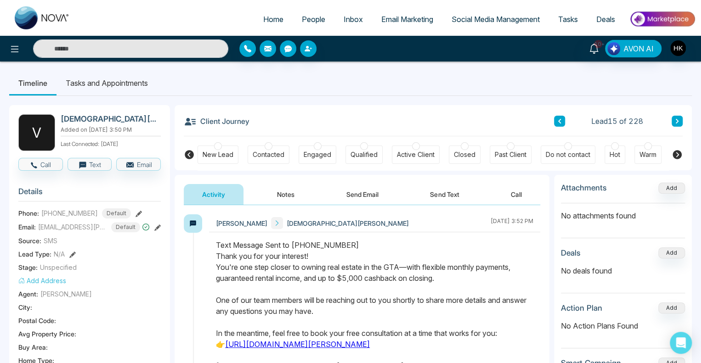
click at [41, 164] on button "Call" at bounding box center [40, 164] width 45 height 13
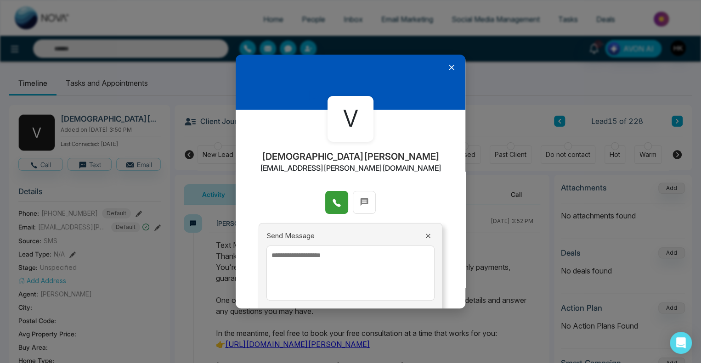
click at [334, 203] on icon at bounding box center [336, 202] width 9 height 9
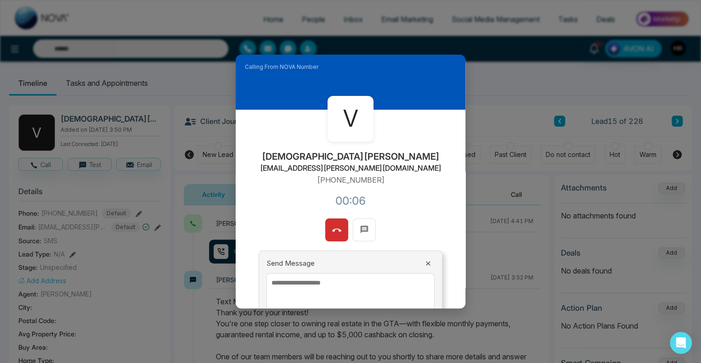
click at [338, 225] on button at bounding box center [336, 230] width 23 height 23
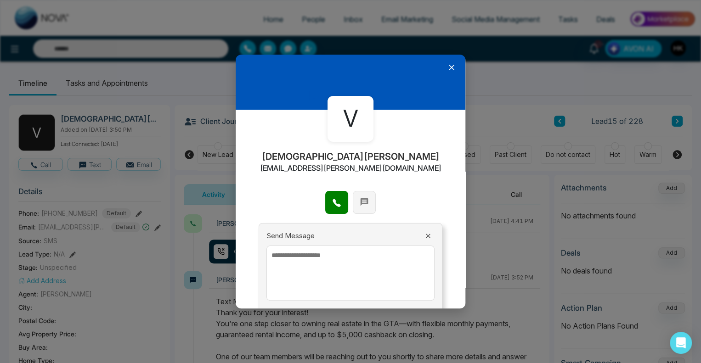
click at [363, 202] on icon at bounding box center [364, 201] width 9 height 9
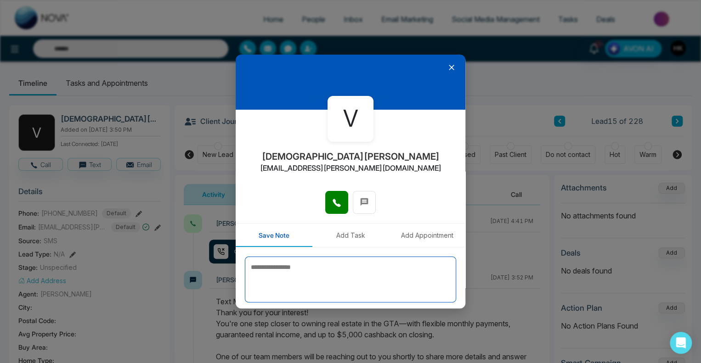
drag, startPoint x: 348, startPoint y: 263, endPoint x: 351, endPoint y: 269, distance: 6.8
click at [348, 263] on textarea at bounding box center [350, 280] width 211 height 46
paste textarea "**********"
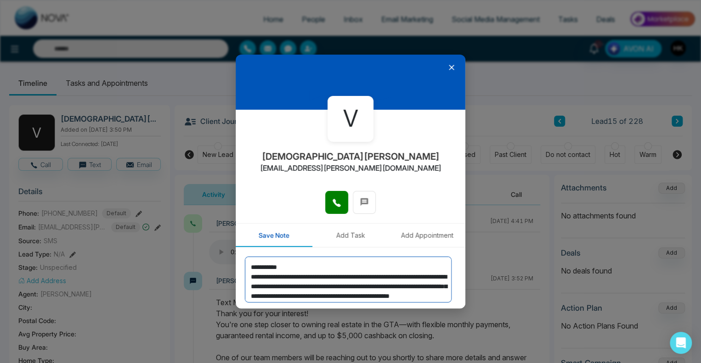
drag, startPoint x: 335, startPoint y: 286, endPoint x: 419, endPoint y: 290, distance: 83.7
click at [419, 290] on textarea "**********" at bounding box center [348, 280] width 207 height 46
click at [385, 295] on textarea "**********" at bounding box center [348, 280] width 207 height 46
click at [270, 264] on textarea "**********" at bounding box center [348, 280] width 207 height 46
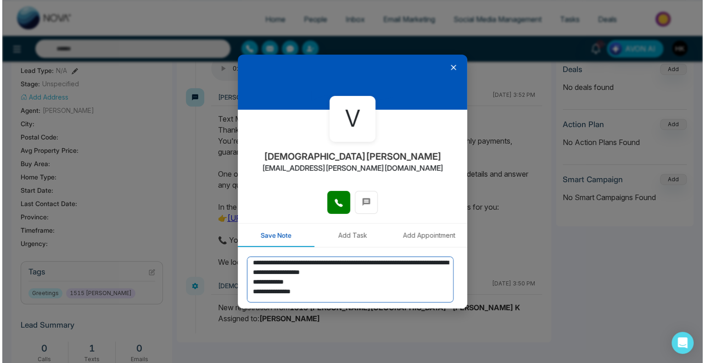
scroll to position [30, 0]
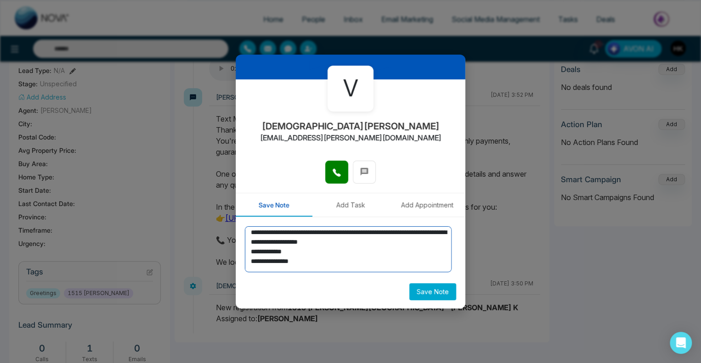
type textarea "**********"
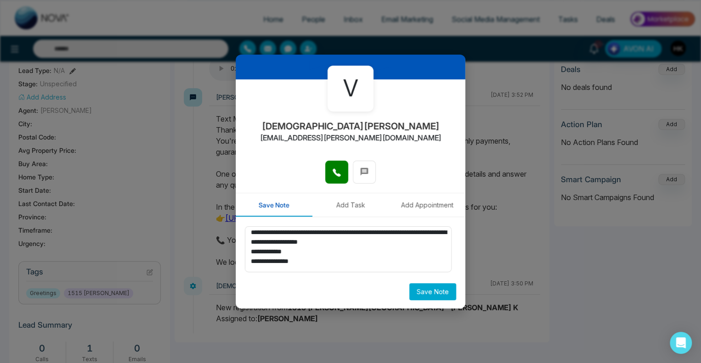
click at [433, 289] on button "Save Note" at bounding box center [432, 291] width 47 height 17
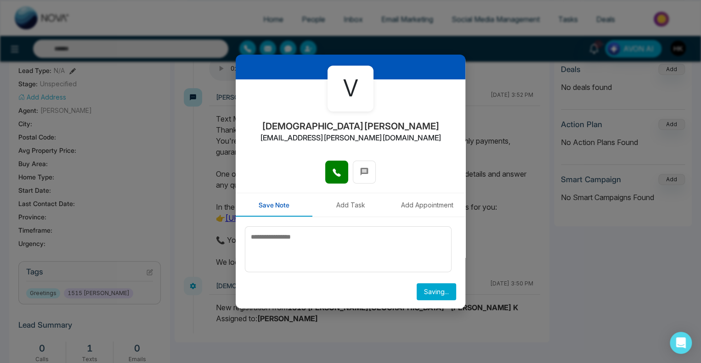
scroll to position [0, 0]
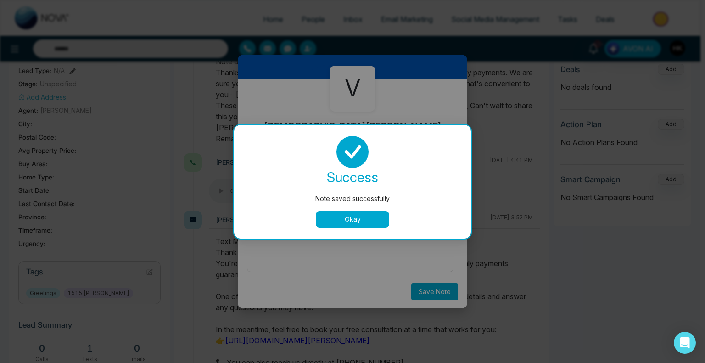
click at [361, 214] on button "Okay" at bounding box center [352, 219] width 73 height 17
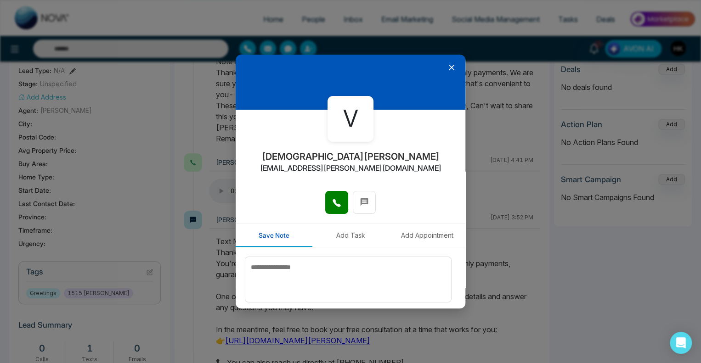
click at [449, 66] on icon at bounding box center [451, 67] width 9 height 9
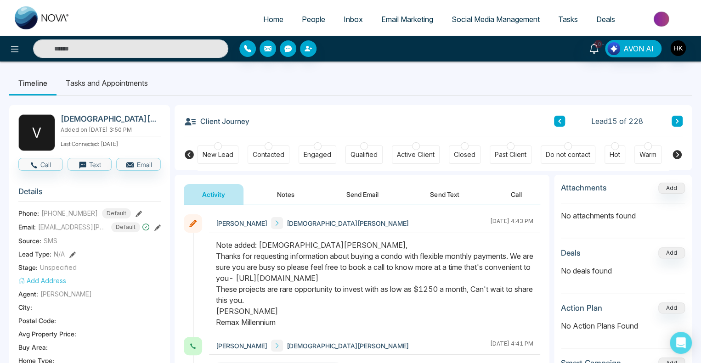
drag, startPoint x: 261, startPoint y: 244, endPoint x: 294, endPoint y: 328, distance: 89.7
click at [293, 328] on div at bounding box center [374, 288] width 331 height 97
click at [445, 196] on button "Send Text" at bounding box center [444, 194] width 66 height 21
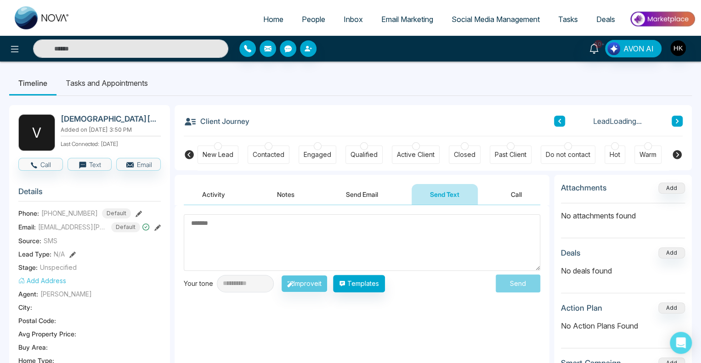
click at [234, 227] on textarea at bounding box center [362, 242] width 356 height 56
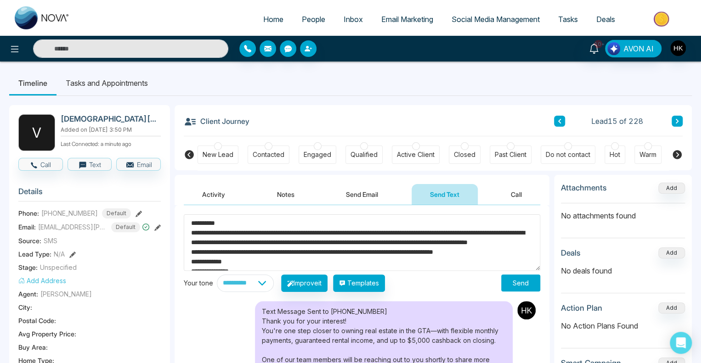
type textarea "**********"
click at [519, 284] on button "Send" at bounding box center [520, 283] width 39 height 17
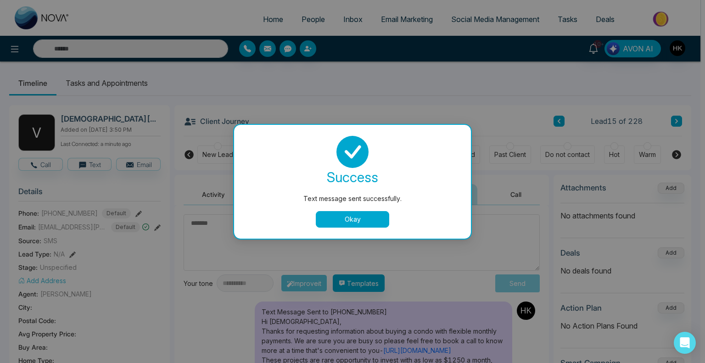
click at [362, 215] on button "Okay" at bounding box center [352, 219] width 73 height 17
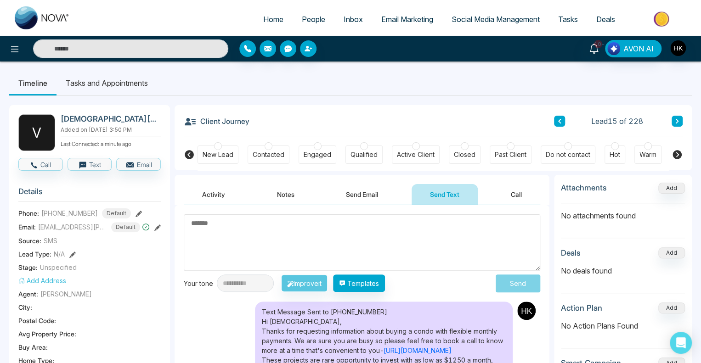
click at [676, 123] on icon at bounding box center [676, 121] width 3 height 5
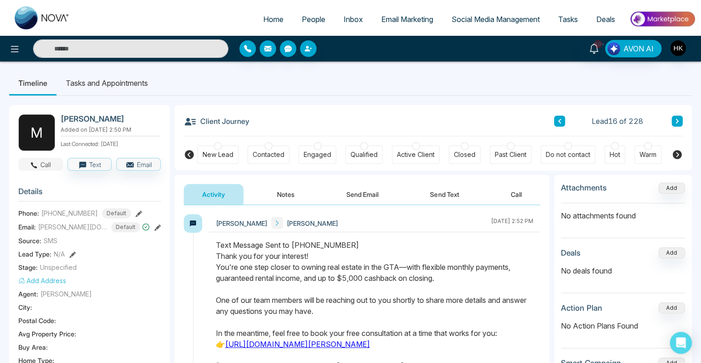
click at [39, 168] on button "Call" at bounding box center [40, 164] width 45 height 13
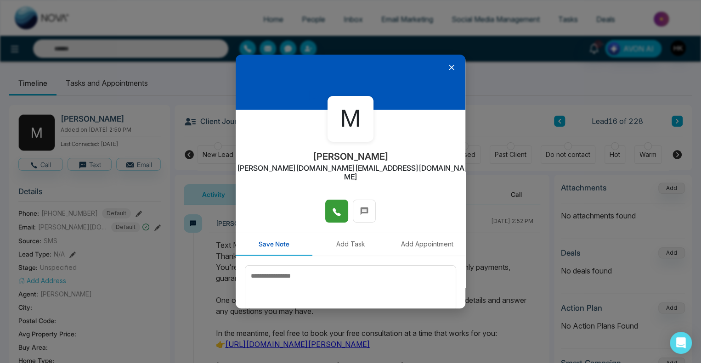
click at [337, 208] on icon at bounding box center [336, 212] width 9 height 9
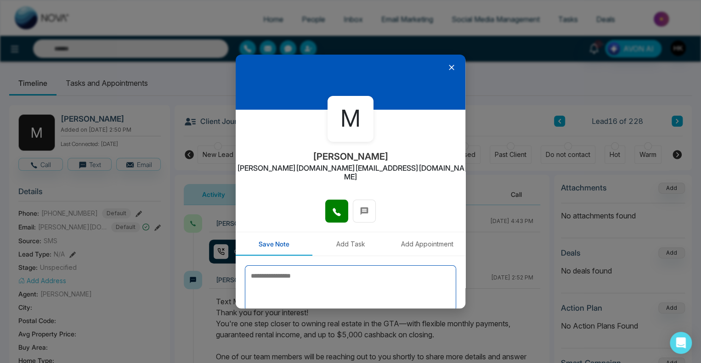
click at [290, 275] on textarea at bounding box center [350, 288] width 211 height 46
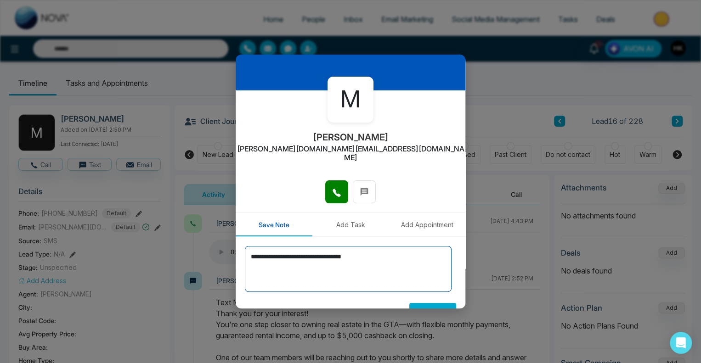
scroll to position [30, 0]
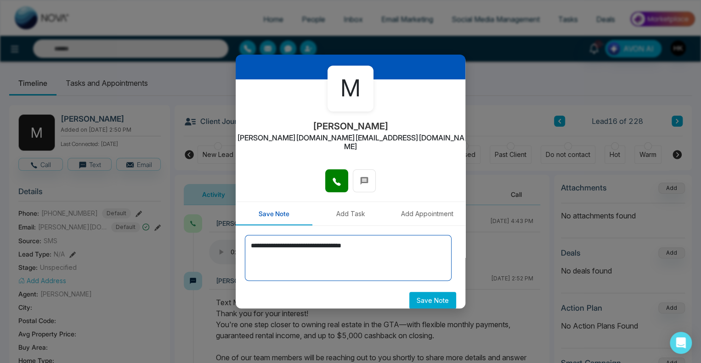
drag, startPoint x: 353, startPoint y: 243, endPoint x: 214, endPoint y: 244, distance: 138.2
click at [214, 244] on div "**********" at bounding box center [350, 181] width 701 height 363
type textarea "**********"
click at [424, 292] on button "Save Note" at bounding box center [432, 300] width 47 height 17
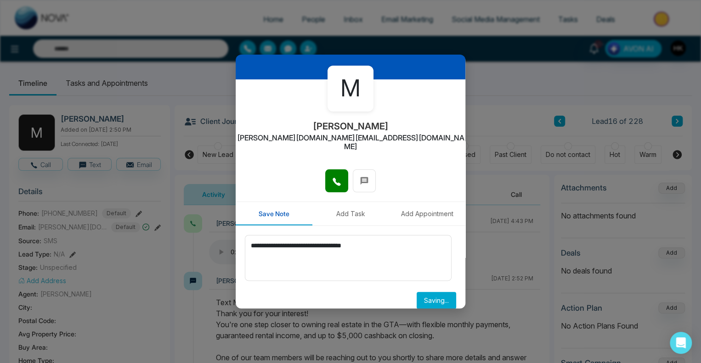
scroll to position [0, 0]
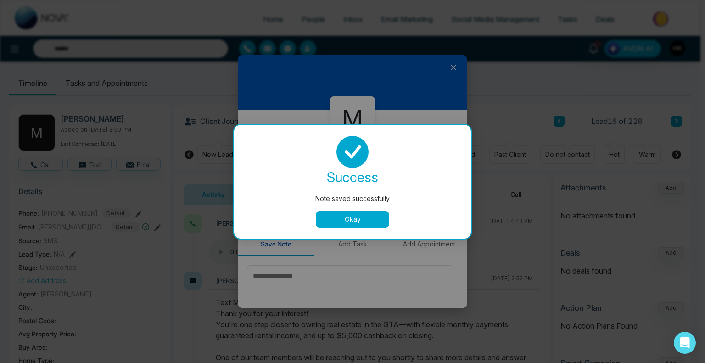
click at [373, 220] on button "Okay" at bounding box center [352, 219] width 73 height 17
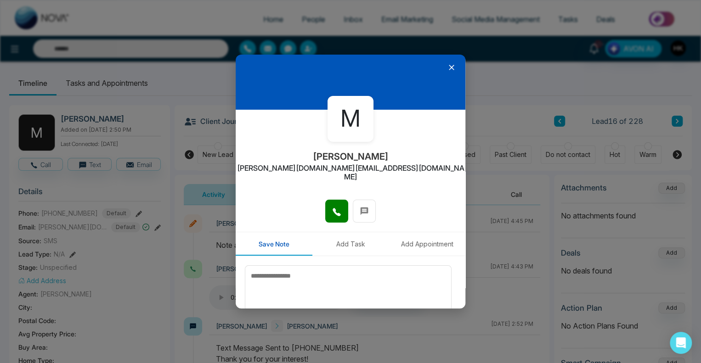
click at [447, 66] on icon at bounding box center [451, 67] width 9 height 9
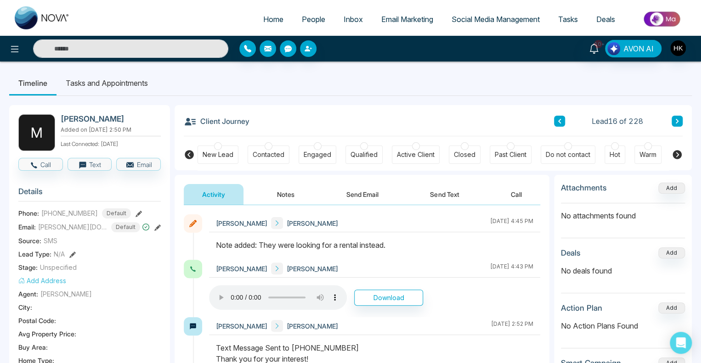
click at [680, 155] on icon at bounding box center [676, 154] width 9 height 9
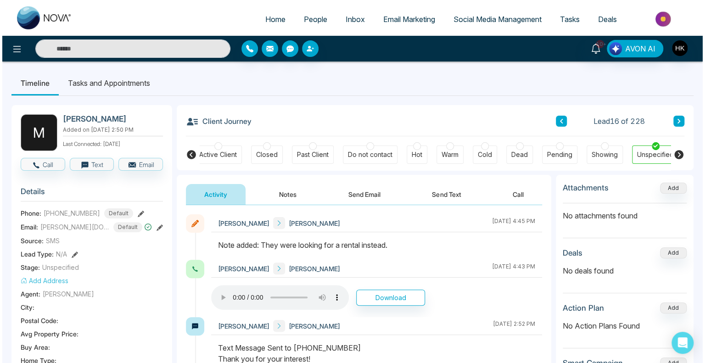
scroll to position [0, 204]
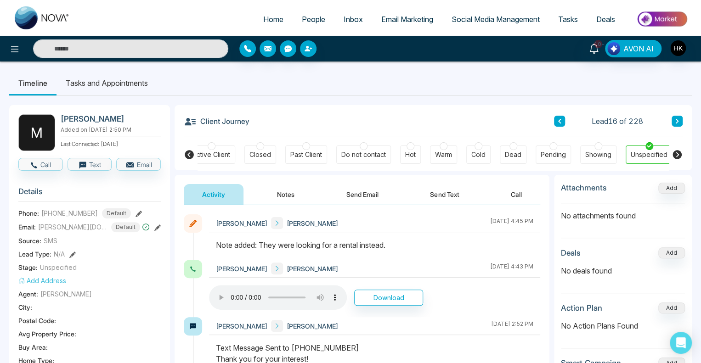
click at [511, 147] on div at bounding box center [513, 146] width 8 height 8
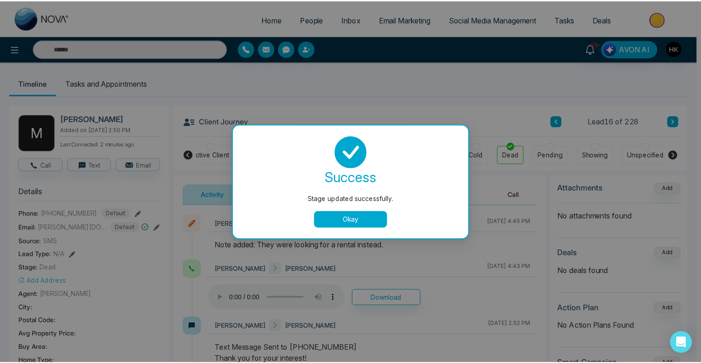
scroll to position [0, 200]
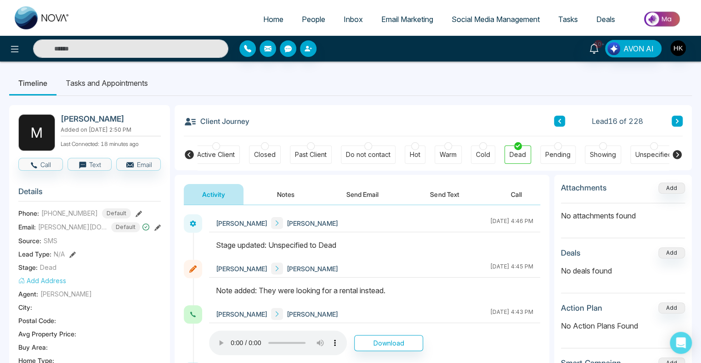
click at [417, 251] on div at bounding box center [374, 250] width 331 height 20
click at [674, 117] on button at bounding box center [676, 121] width 11 height 11
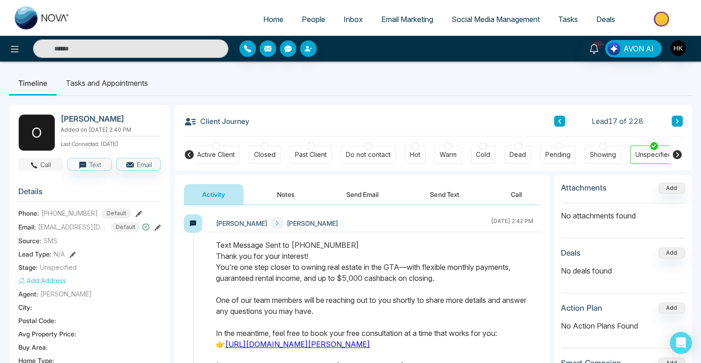
click at [43, 162] on button "Call" at bounding box center [40, 164] width 45 height 13
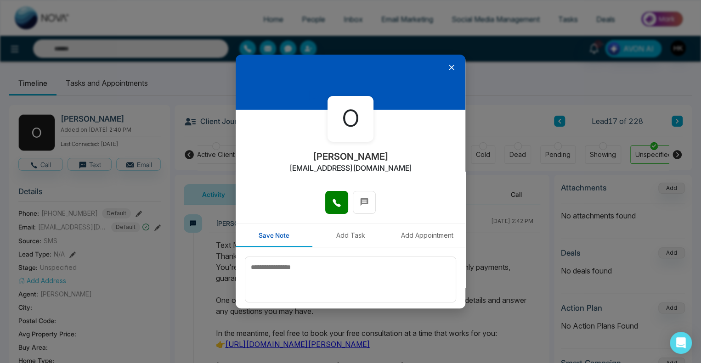
click at [449, 69] on icon at bounding box center [452, 68] width 6 height 6
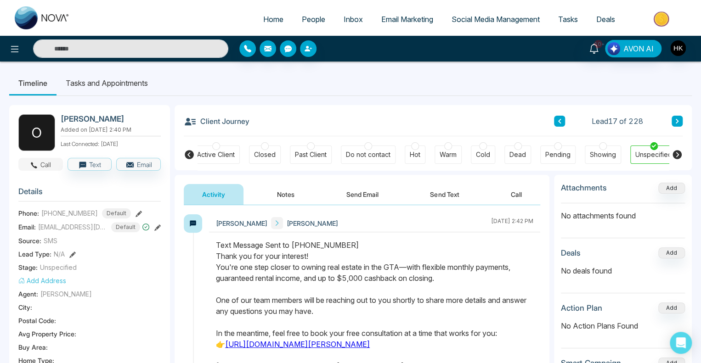
click at [54, 164] on button "Call" at bounding box center [40, 164] width 45 height 13
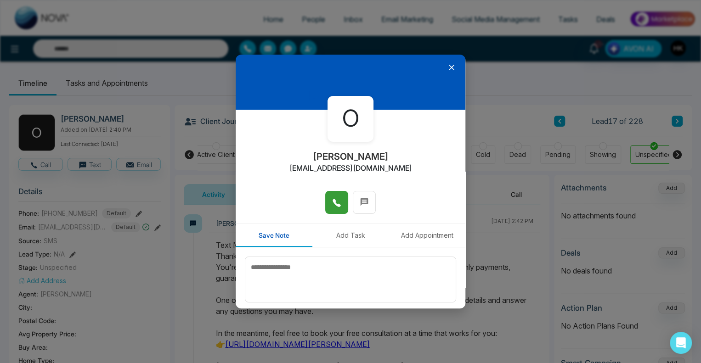
click at [339, 202] on button at bounding box center [336, 202] width 23 height 23
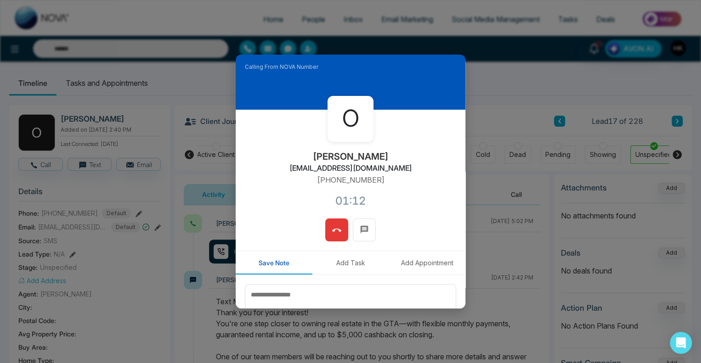
click at [337, 230] on icon at bounding box center [336, 230] width 9 height 3
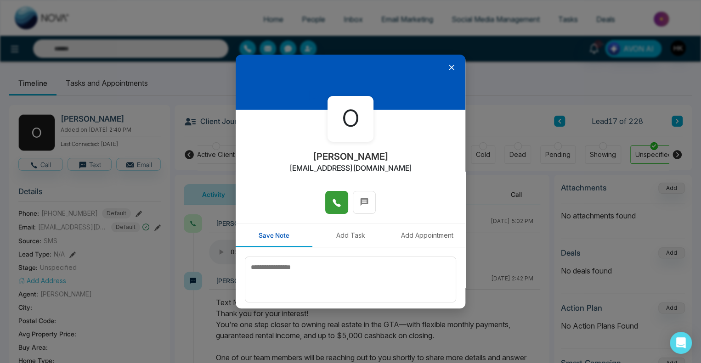
click at [343, 237] on button "Add Task" at bounding box center [350, 235] width 77 height 23
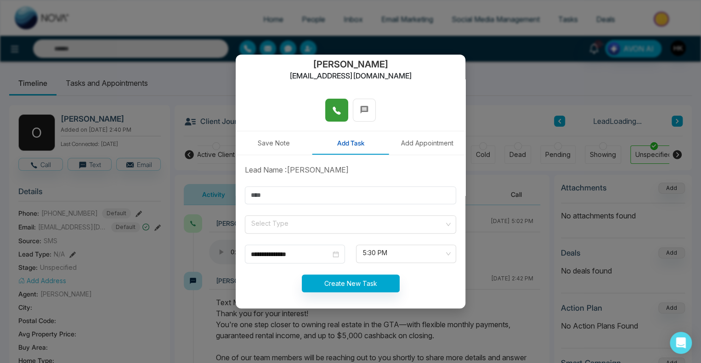
scroll to position [95, 0]
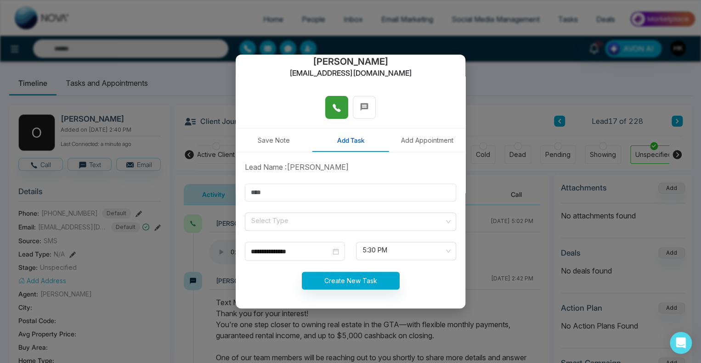
click at [265, 182] on form "**********" at bounding box center [350, 231] width 222 height 139
click at [268, 193] on input "text" at bounding box center [350, 193] width 211 height 18
type input "*********"
click at [290, 227] on span at bounding box center [347, 221] width 194 height 17
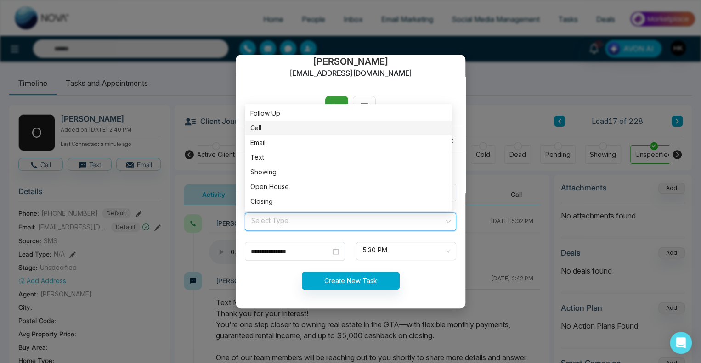
click at [262, 131] on div "Call" at bounding box center [348, 128] width 196 height 10
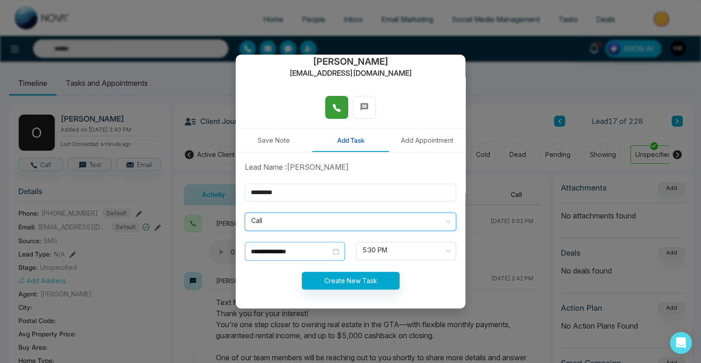
click at [332, 249] on div "**********" at bounding box center [295, 252] width 88 height 10
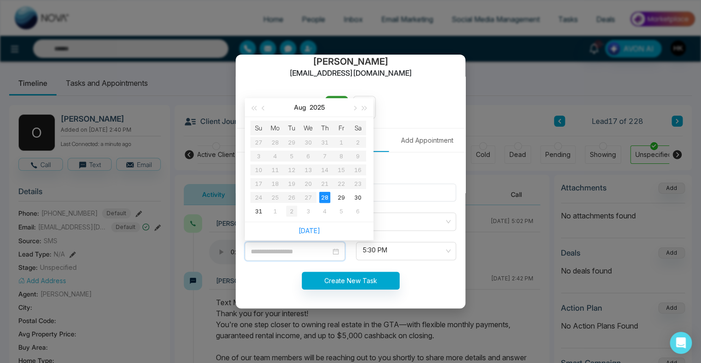
type input "**********"
click at [287, 210] on div "2" at bounding box center [291, 211] width 11 height 11
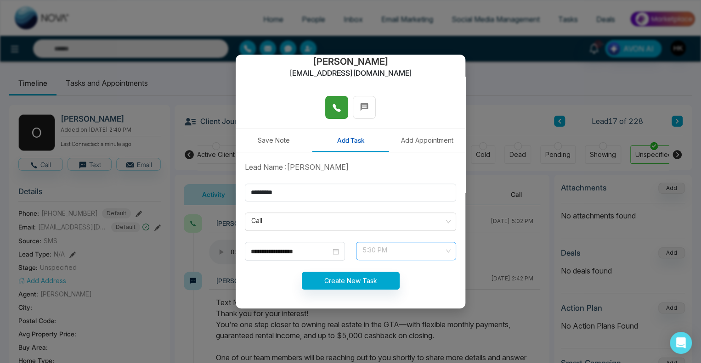
click at [395, 248] on span "5:30 PM" at bounding box center [405, 251] width 87 height 16
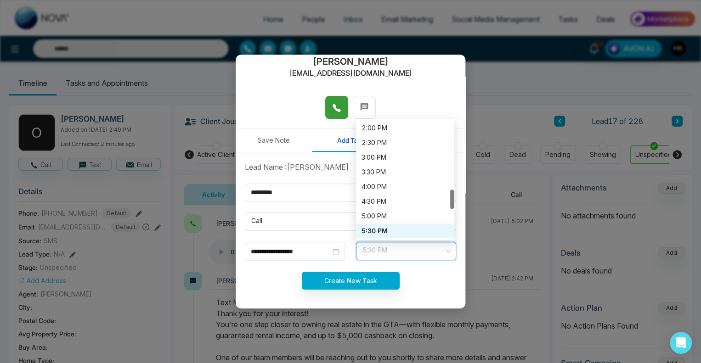
click at [382, 231] on div "5:30 PM" at bounding box center [404, 231] width 87 height 10
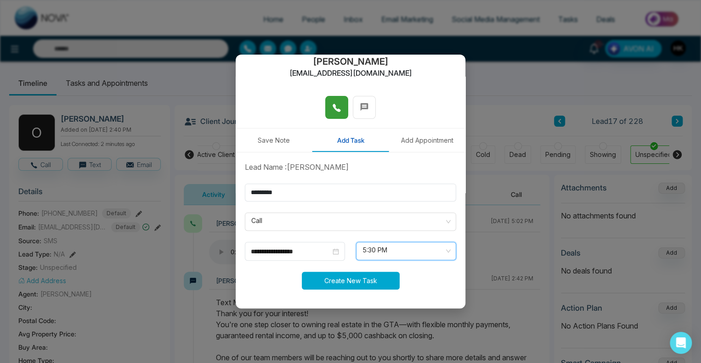
click at [360, 279] on button "Create New Task" at bounding box center [351, 281] width 98 height 18
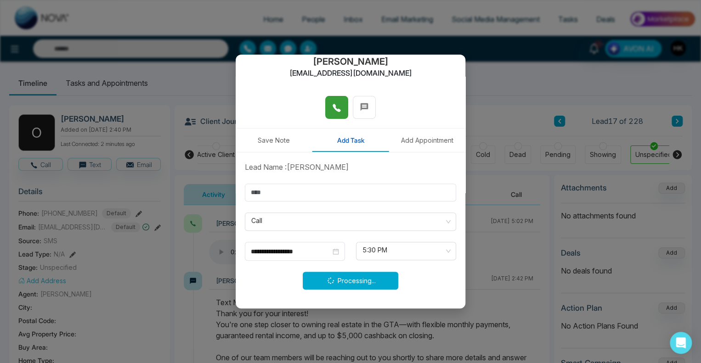
type input "**********"
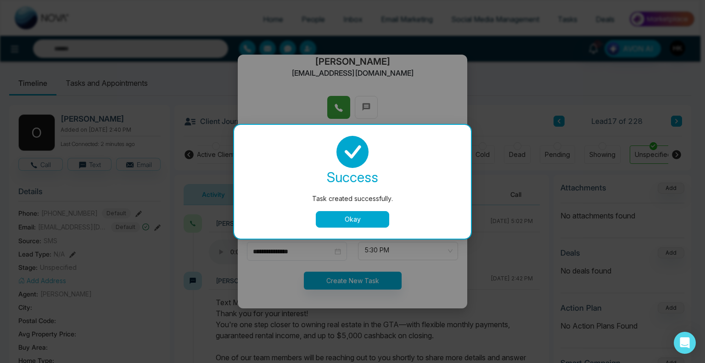
click at [356, 224] on button "Okay" at bounding box center [352, 219] width 73 height 17
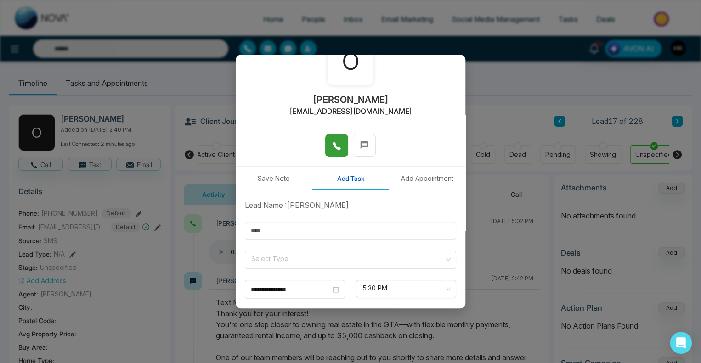
scroll to position [0, 0]
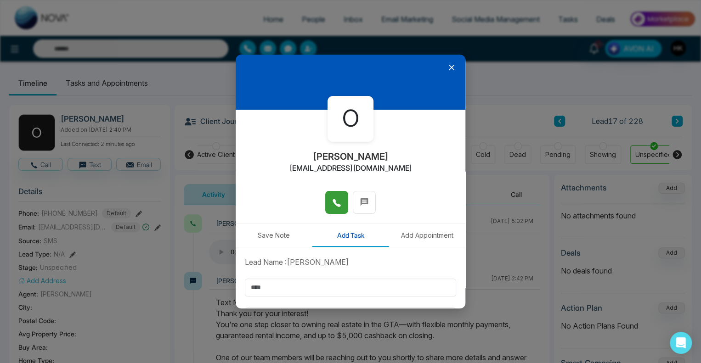
click at [449, 67] on icon at bounding box center [452, 68] width 6 height 6
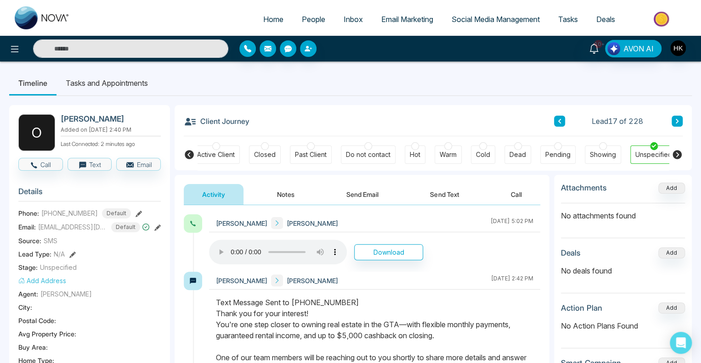
click at [190, 155] on icon at bounding box center [189, 154] width 9 height 9
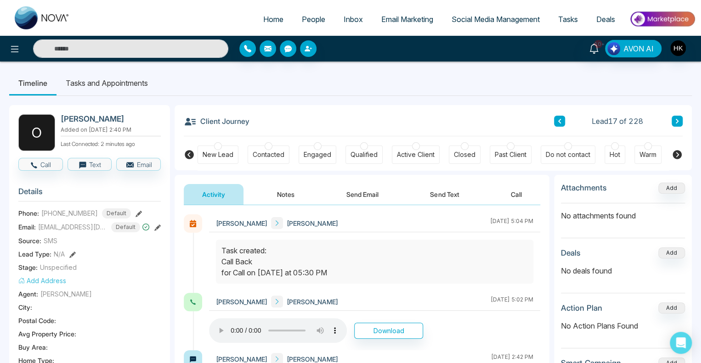
click at [267, 147] on div at bounding box center [268, 146] width 8 height 8
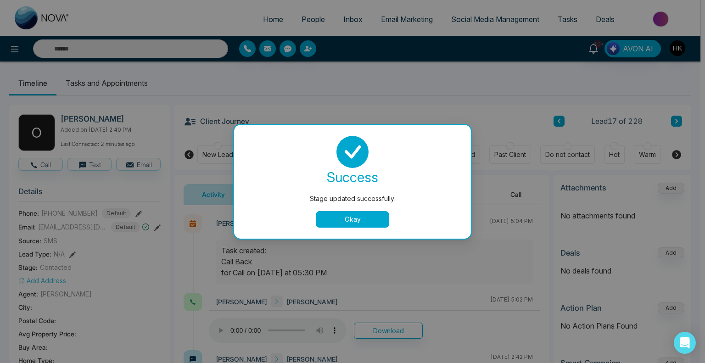
click at [356, 214] on button "Okay" at bounding box center [352, 219] width 73 height 17
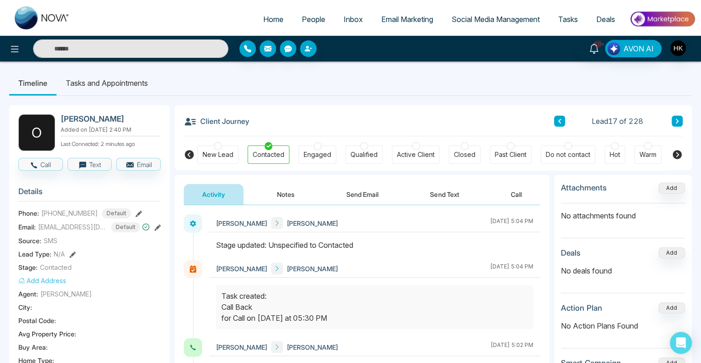
click at [677, 120] on icon at bounding box center [676, 121] width 3 height 5
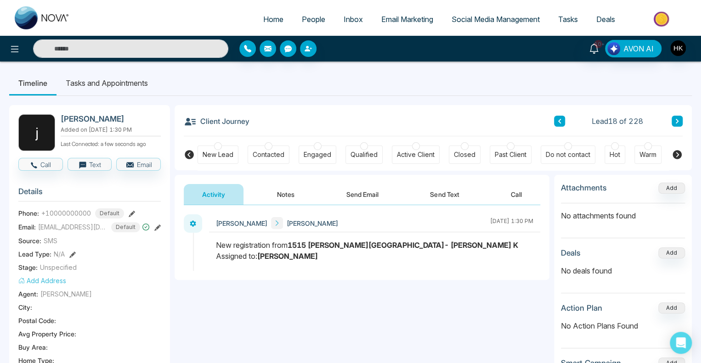
click at [678, 155] on icon at bounding box center [676, 154] width 11 height 11
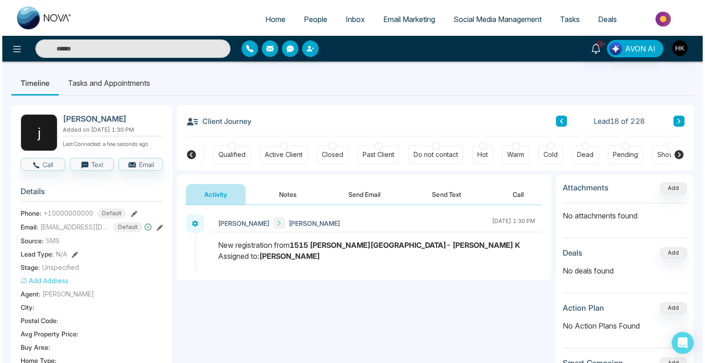
scroll to position [0, 204]
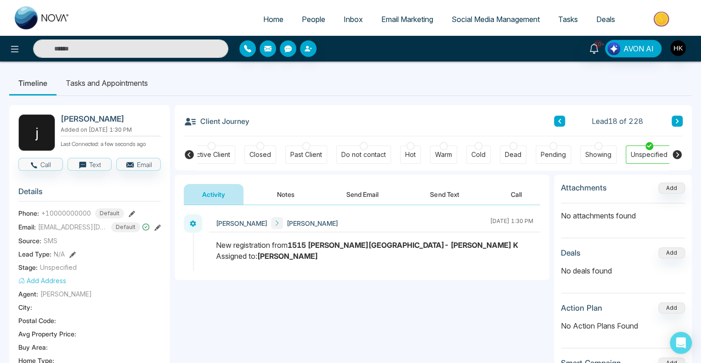
click at [510, 146] on div at bounding box center [513, 146] width 8 height 8
click at [677, 123] on icon at bounding box center [677, 121] width 5 height 6
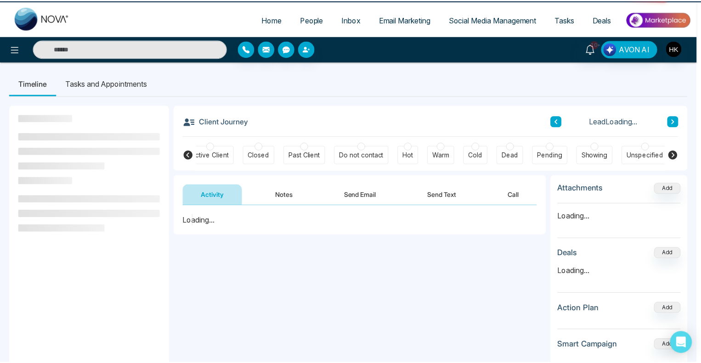
scroll to position [0, 204]
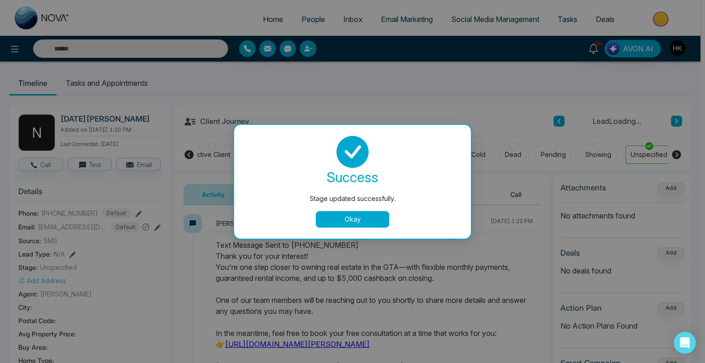
click at [363, 217] on button "Okay" at bounding box center [352, 219] width 73 height 17
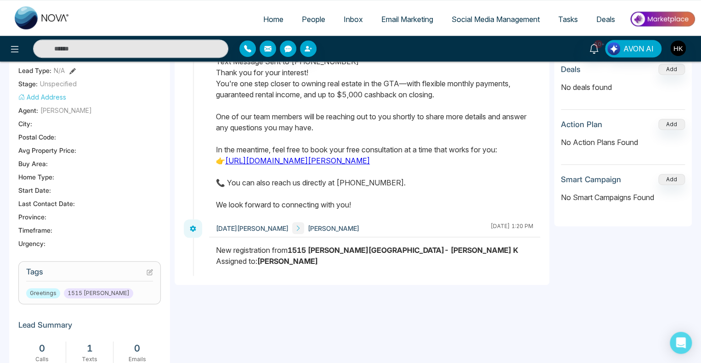
scroll to position [0, 0]
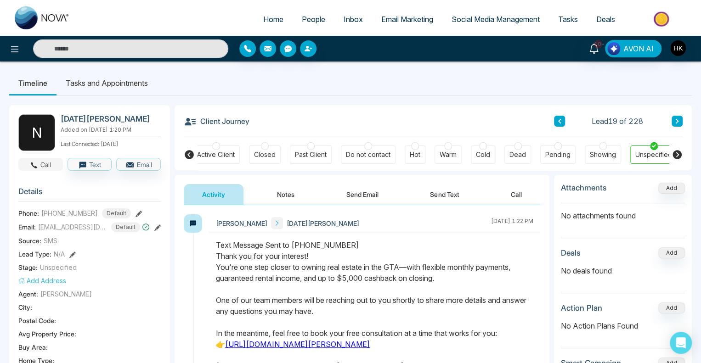
click at [48, 163] on button "Call" at bounding box center [40, 164] width 45 height 13
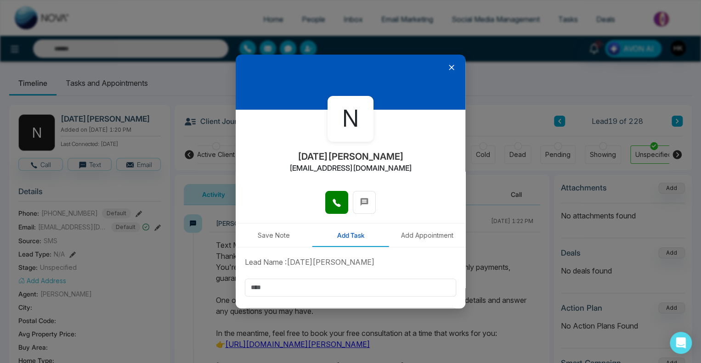
click at [447, 69] on icon at bounding box center [451, 67] width 9 height 9
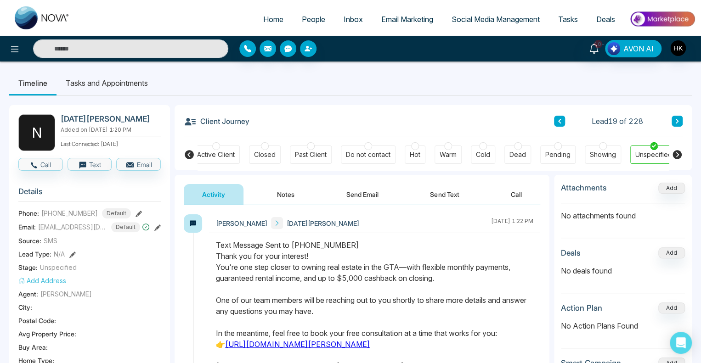
click at [191, 152] on icon at bounding box center [189, 154] width 9 height 9
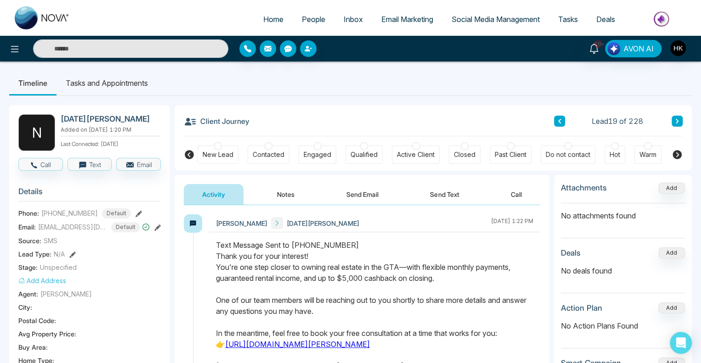
click at [189, 153] on icon at bounding box center [189, 154] width 11 height 11
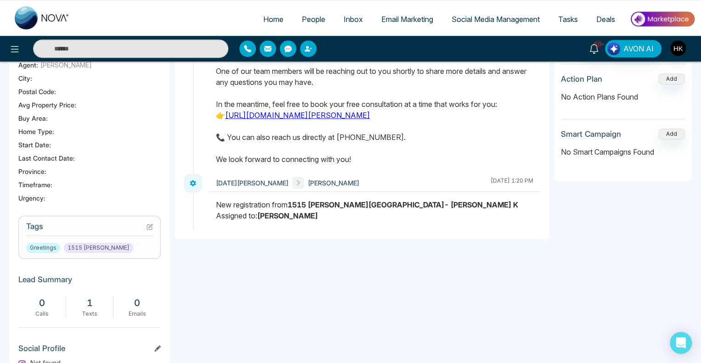
scroll to position [46, 0]
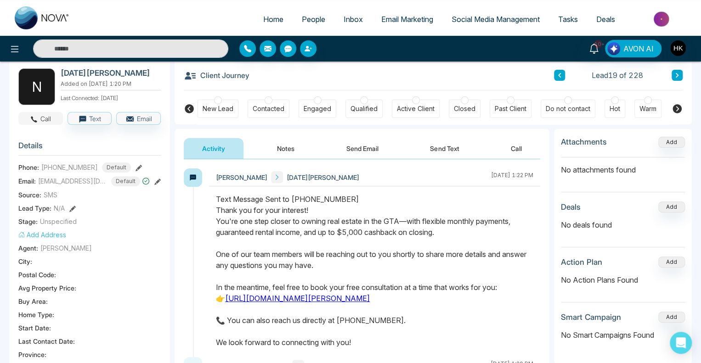
click at [47, 119] on button "Call" at bounding box center [40, 118] width 45 height 13
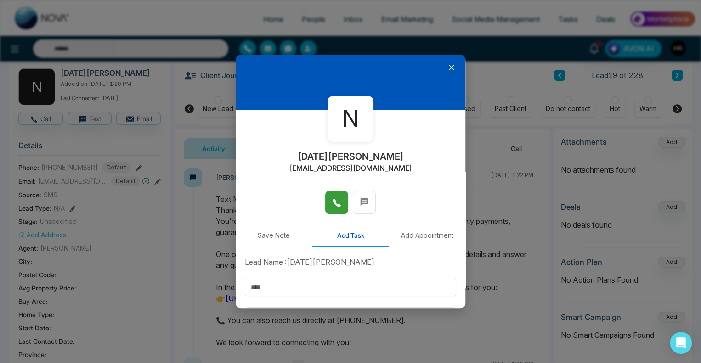
click at [333, 201] on icon at bounding box center [336, 202] width 9 height 9
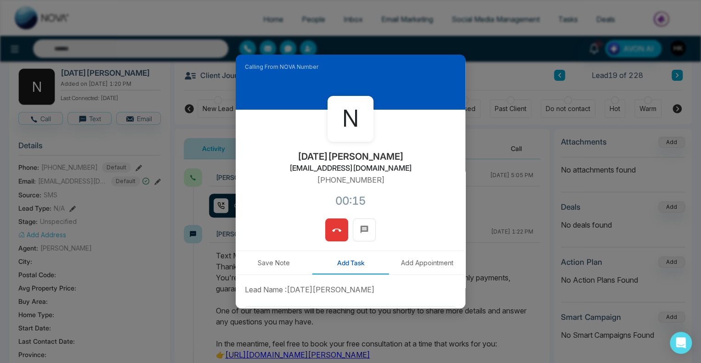
click at [325, 224] on button at bounding box center [336, 230] width 23 height 23
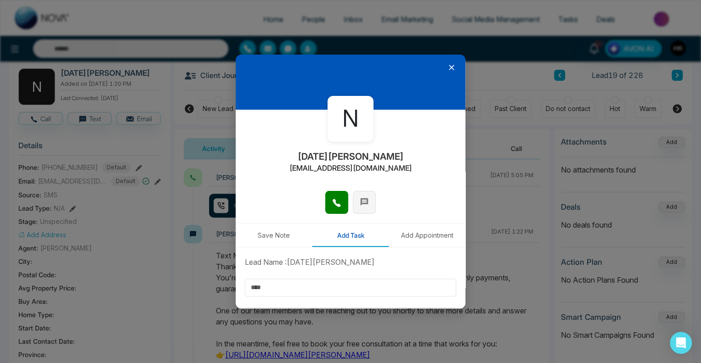
click at [361, 206] on icon at bounding box center [364, 201] width 9 height 9
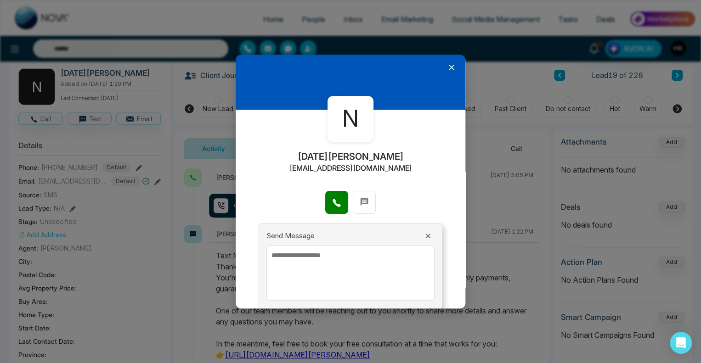
click at [330, 269] on textarea at bounding box center [350, 273] width 168 height 55
paste textarea "**********"
type textarea "**********"
drag, startPoint x: 399, startPoint y: 257, endPoint x: 266, endPoint y: 254, distance: 132.3
click at [266, 254] on textarea "**********" at bounding box center [347, 273] width 163 height 55
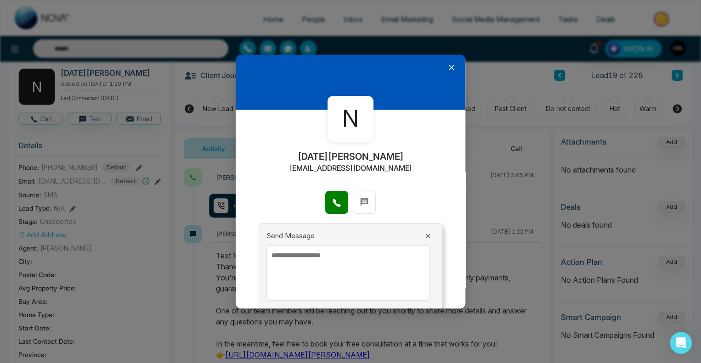
click at [447, 66] on icon at bounding box center [451, 67] width 9 height 9
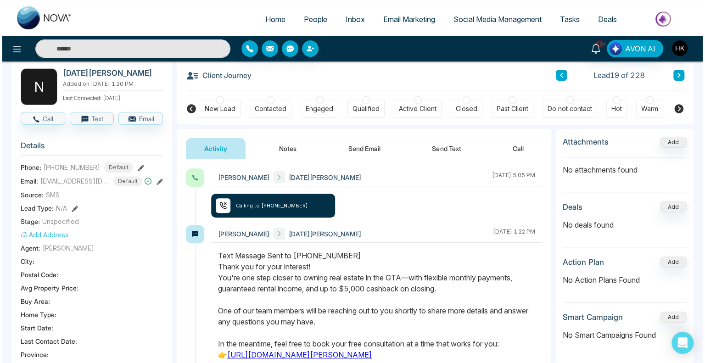
scroll to position [0, 0]
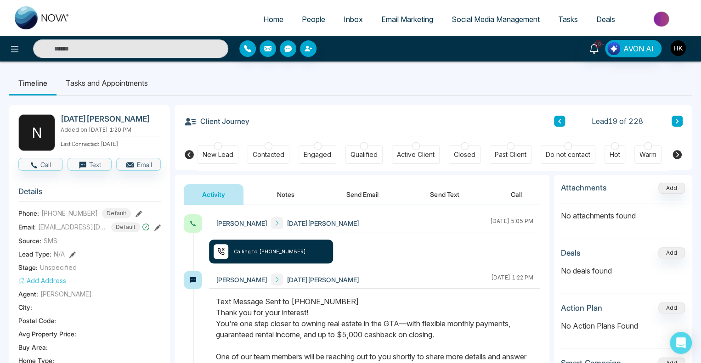
click at [312, 23] on span "People" at bounding box center [313, 19] width 23 height 9
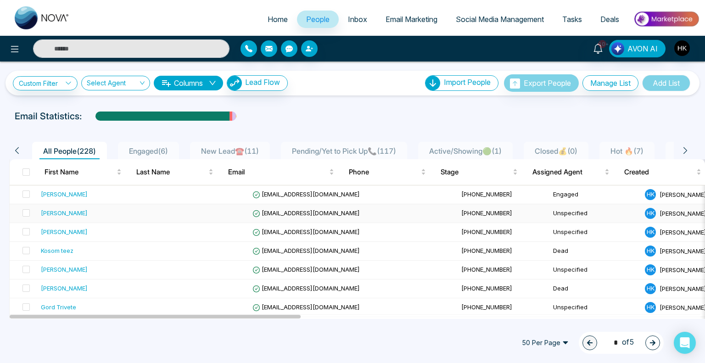
click at [55, 208] on div "[PERSON_NAME]" at bounding box center [64, 212] width 47 height 9
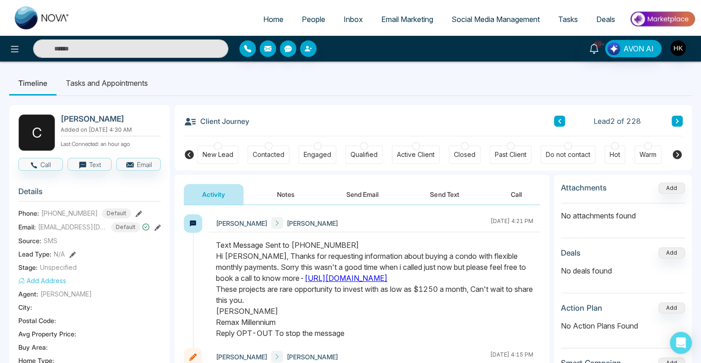
drag, startPoint x: 216, startPoint y: 258, endPoint x: 305, endPoint y: 329, distance: 114.3
click at [305, 329] on div "Text Message Sent to [PHONE_NUMBER] Hi [PERSON_NAME], Thanks for requesting inf…" at bounding box center [374, 289] width 317 height 99
click at [303, 19] on span "People" at bounding box center [313, 19] width 23 height 9
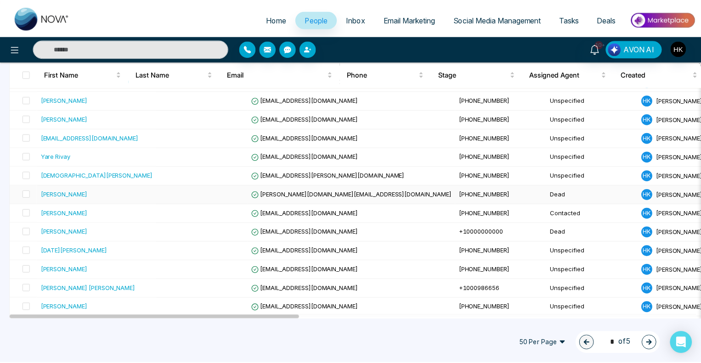
scroll to position [321, 0]
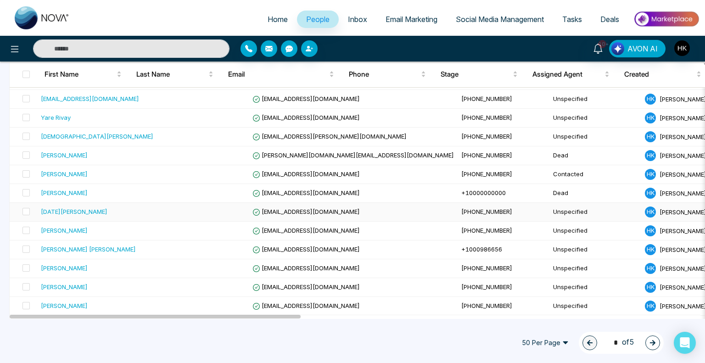
click at [50, 210] on div "[DATE][PERSON_NAME]" at bounding box center [74, 211] width 67 height 9
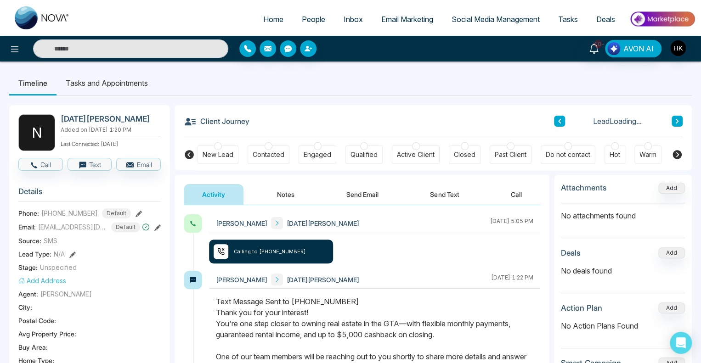
click at [446, 194] on button "Send Text" at bounding box center [444, 194] width 66 height 21
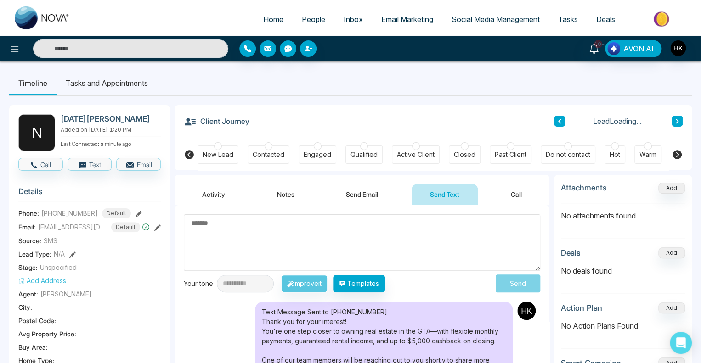
click at [230, 239] on textarea at bounding box center [362, 242] width 356 height 56
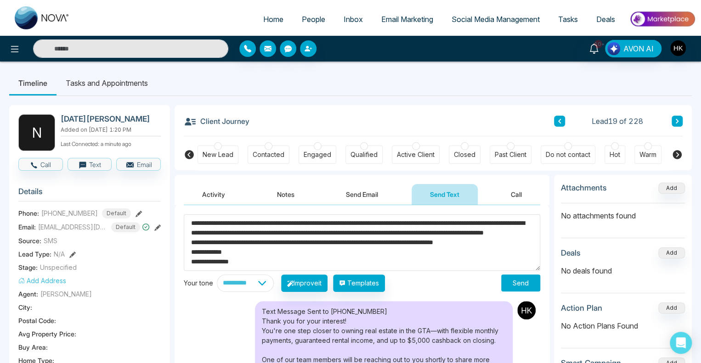
click at [222, 220] on textarea "**********" at bounding box center [362, 242] width 356 height 56
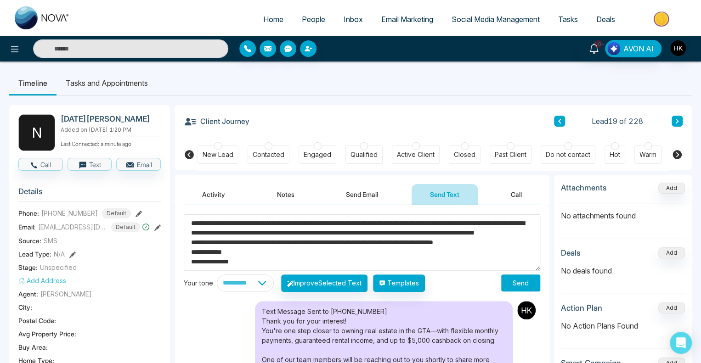
type textarea "**********"
click at [519, 283] on button "Send" at bounding box center [520, 283] width 39 height 17
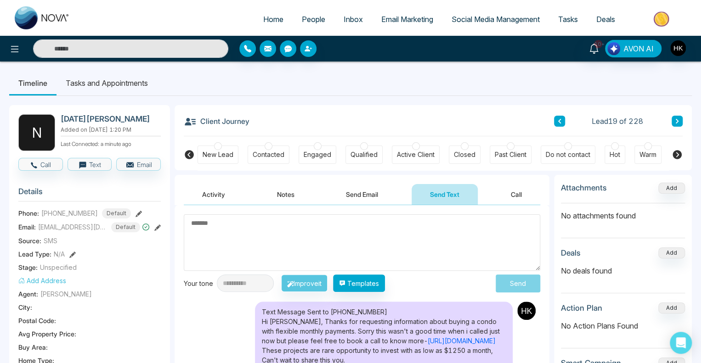
click at [678, 120] on icon at bounding box center [677, 121] width 5 height 6
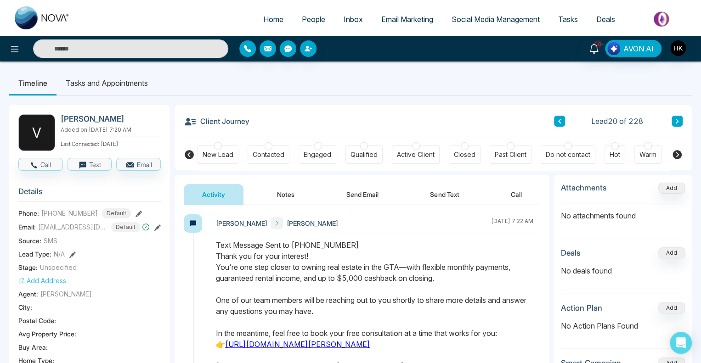
click at [368, 274] on div "Text Message Sent to [PHONE_NUMBER] Thank you for your interest! You're one ste…" at bounding box center [374, 317] width 317 height 154
click at [56, 165] on button "Call" at bounding box center [40, 164] width 45 height 13
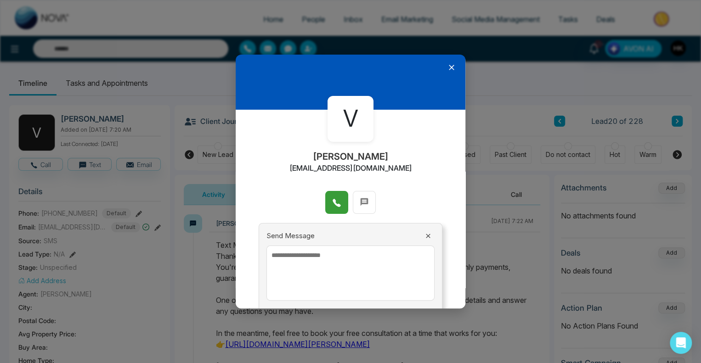
click at [332, 200] on icon at bounding box center [336, 203] width 8 height 8
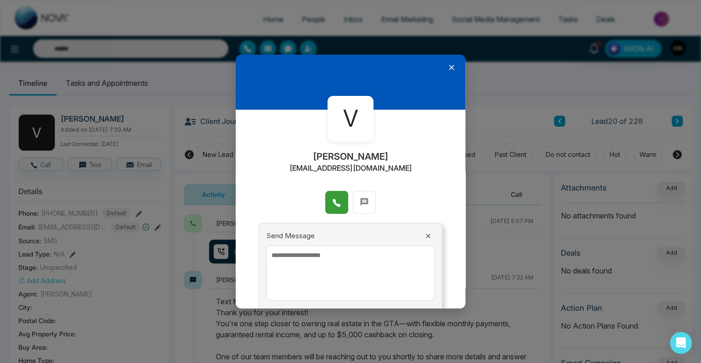
click at [302, 260] on textarea at bounding box center [350, 273] width 168 height 55
click at [426, 237] on icon at bounding box center [428, 236] width 4 height 4
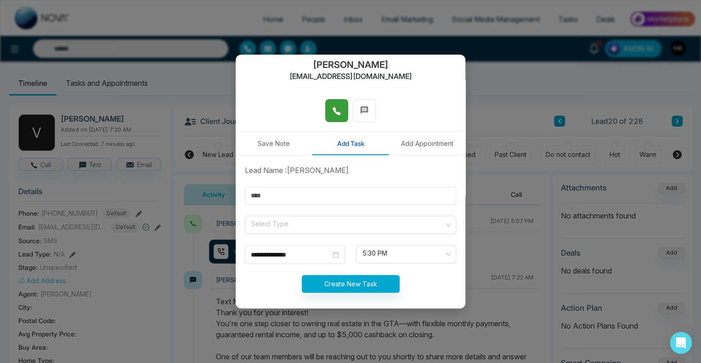
click at [266, 150] on button "Save Note" at bounding box center [274, 143] width 77 height 23
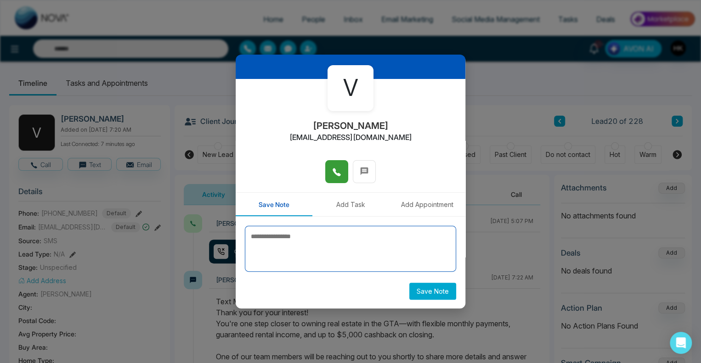
click at [281, 247] on textarea at bounding box center [350, 249] width 211 height 46
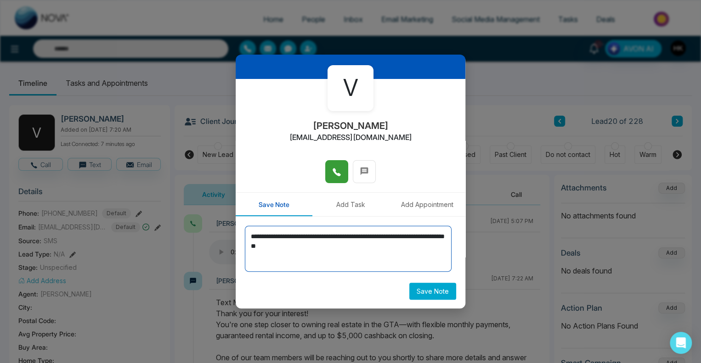
click at [315, 246] on textarea "**********" at bounding box center [348, 249] width 207 height 46
click at [398, 247] on textarea "**********" at bounding box center [348, 249] width 207 height 46
click at [261, 266] on textarea "**********" at bounding box center [348, 249] width 207 height 46
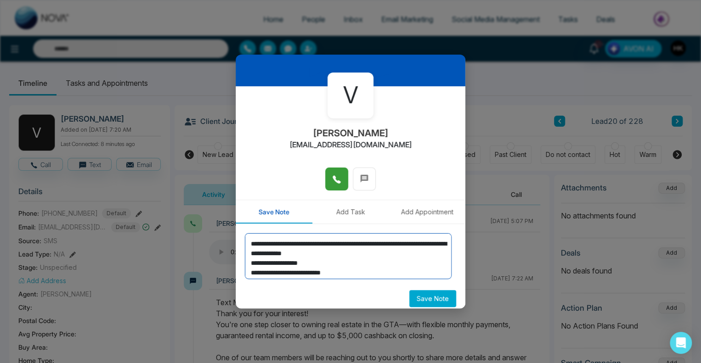
scroll to position [30, 0]
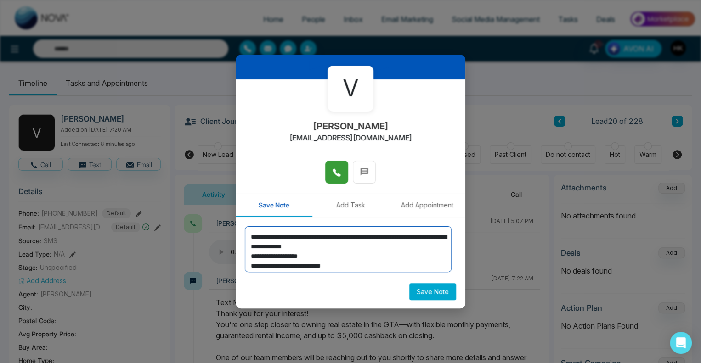
drag, startPoint x: 375, startPoint y: 264, endPoint x: 221, endPoint y: 220, distance: 159.9
click at [225, 224] on div "**********" at bounding box center [350, 181] width 701 height 363
type textarea "**********"
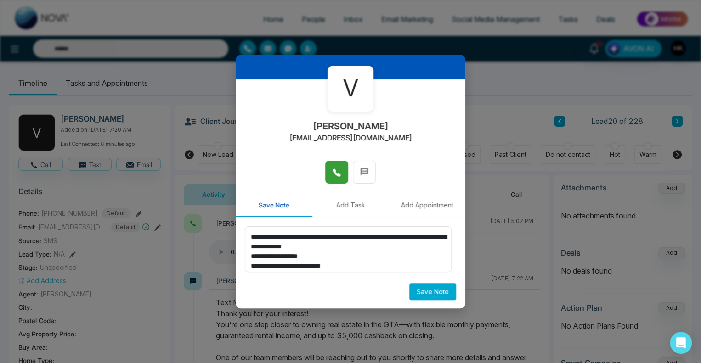
click at [426, 289] on button "Save Note" at bounding box center [432, 291] width 47 height 17
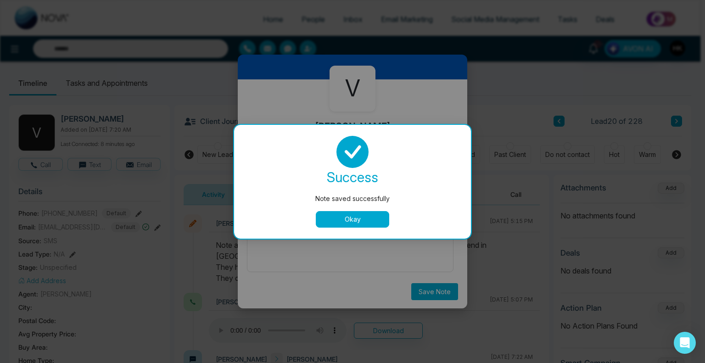
click at [365, 212] on button "Okay" at bounding box center [352, 219] width 73 height 17
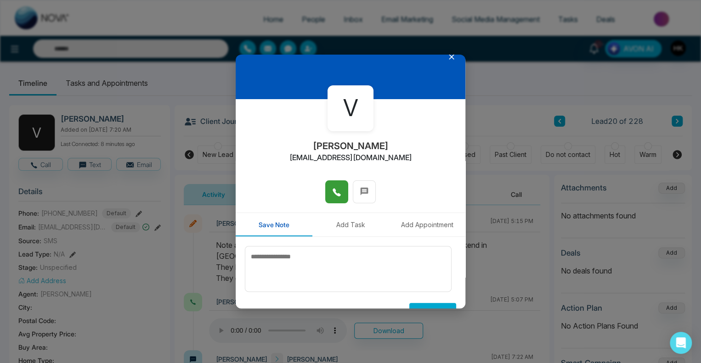
scroll to position [0, 0]
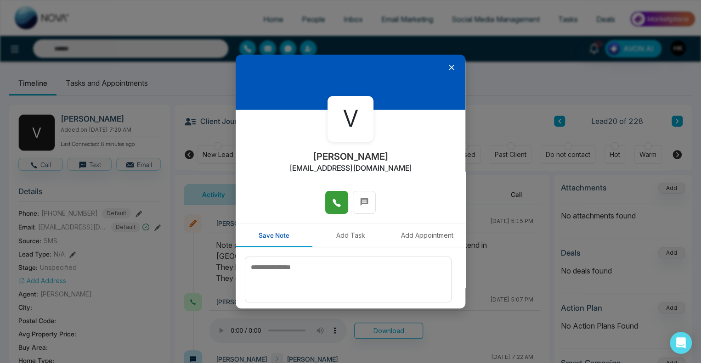
click at [449, 67] on icon at bounding box center [451, 67] width 9 height 9
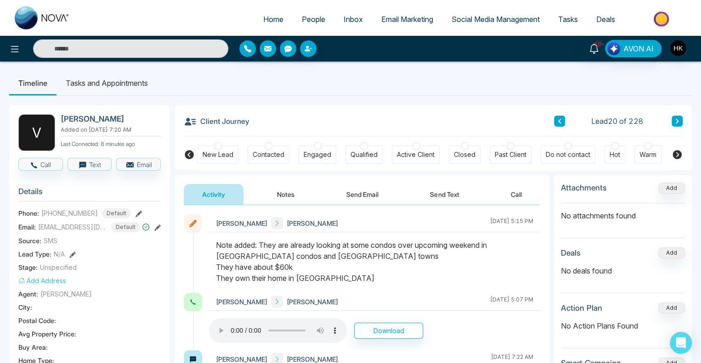
click at [315, 148] on div at bounding box center [318, 146] width 8 height 8
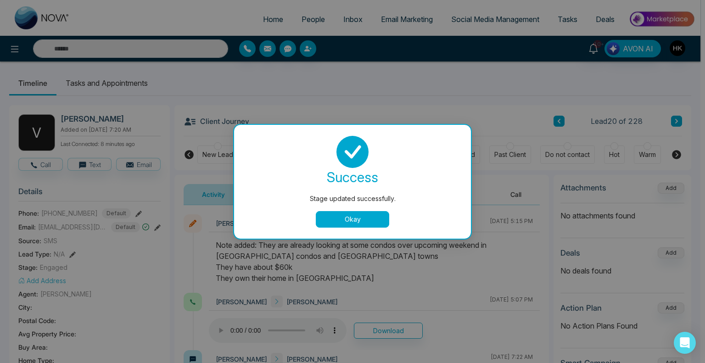
click at [354, 211] on div "success Stage updated successfully. Okay" at bounding box center [352, 182] width 215 height 92
click at [354, 217] on button "Okay" at bounding box center [352, 219] width 73 height 17
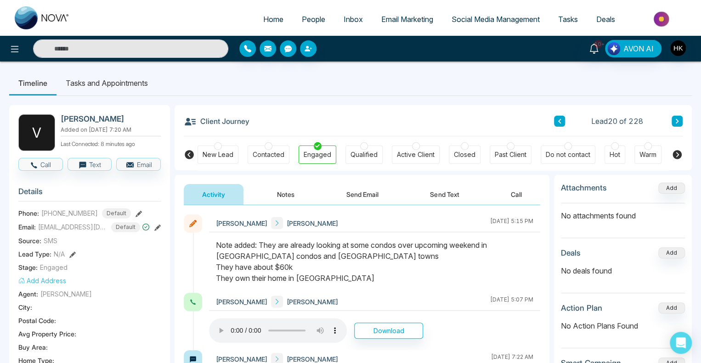
click at [284, 197] on button "Notes" at bounding box center [286, 194] width 54 height 21
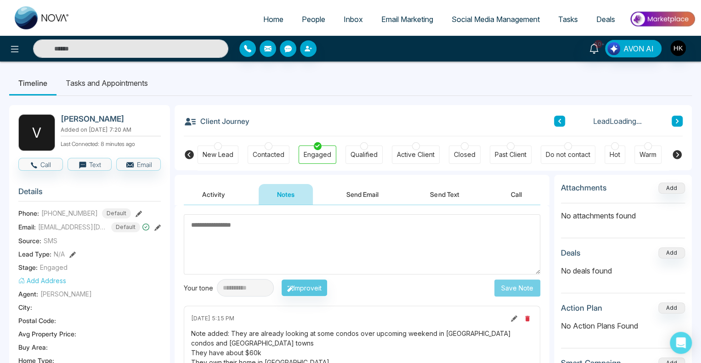
click at [215, 189] on button "Activity" at bounding box center [214, 194] width 60 height 21
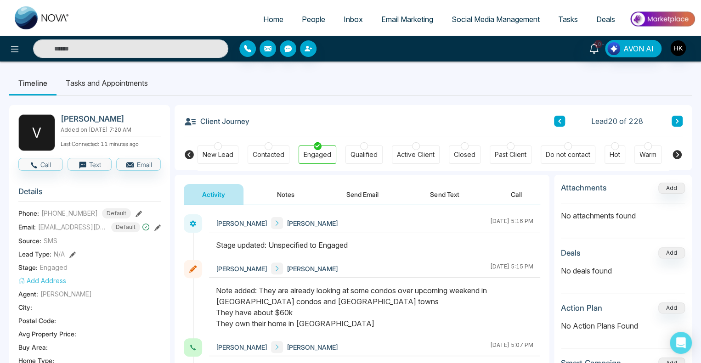
click at [677, 122] on icon at bounding box center [676, 121] width 3 height 5
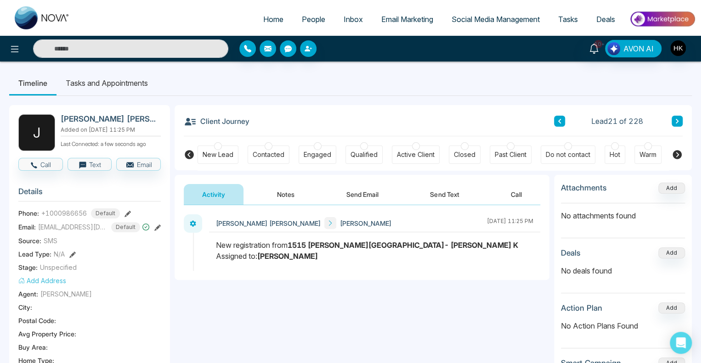
click at [307, 15] on span "People" at bounding box center [313, 19] width 23 height 9
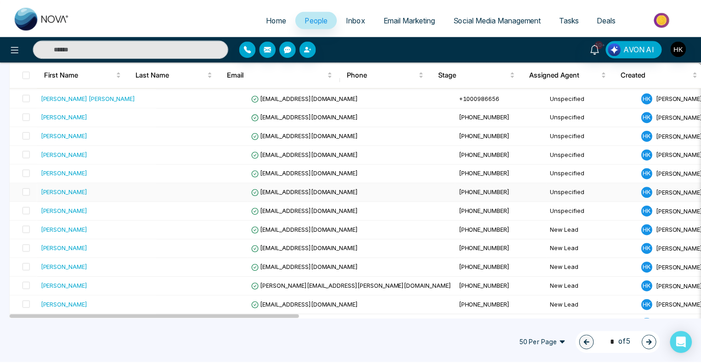
scroll to position [597, 0]
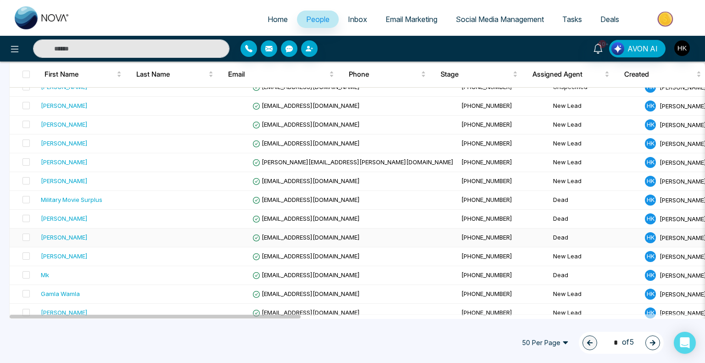
click at [75, 237] on div "[PERSON_NAME]" at bounding box center [64, 237] width 47 height 9
